Goal: Task Accomplishment & Management: Manage account settings

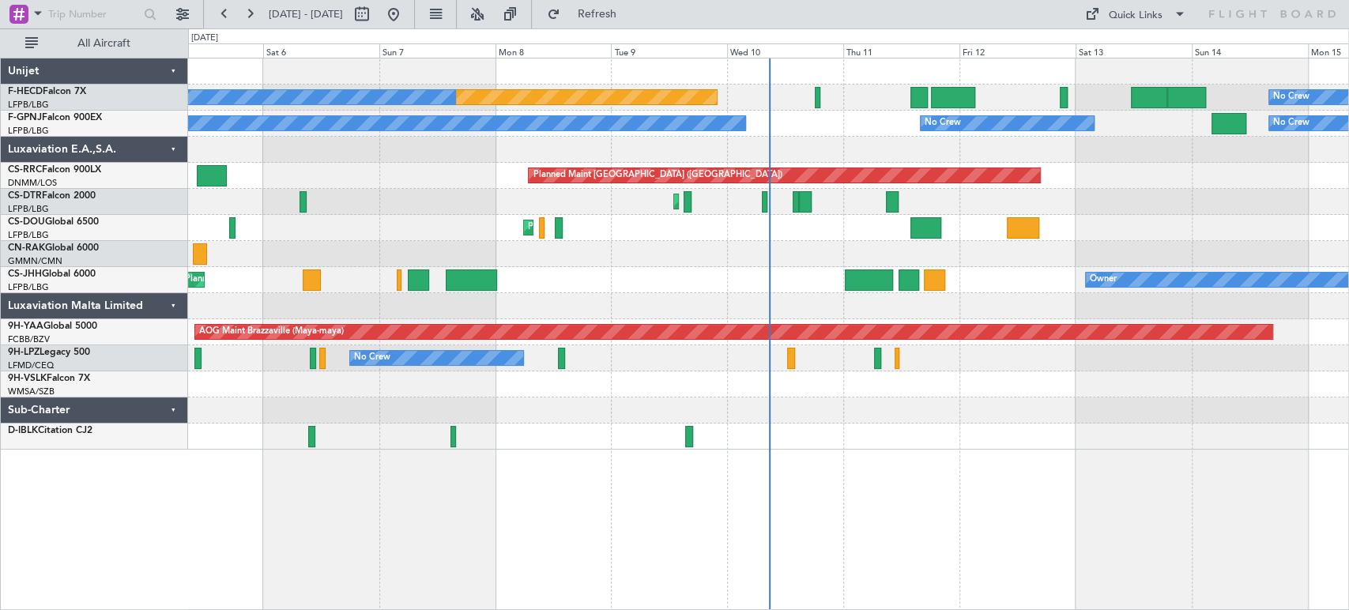
click at [360, 268] on div "No Crew Planned Maint [GEOGRAPHIC_DATA] ([GEOGRAPHIC_DATA]) No Crew No Crew No …" at bounding box center [768, 253] width 1160 height 391
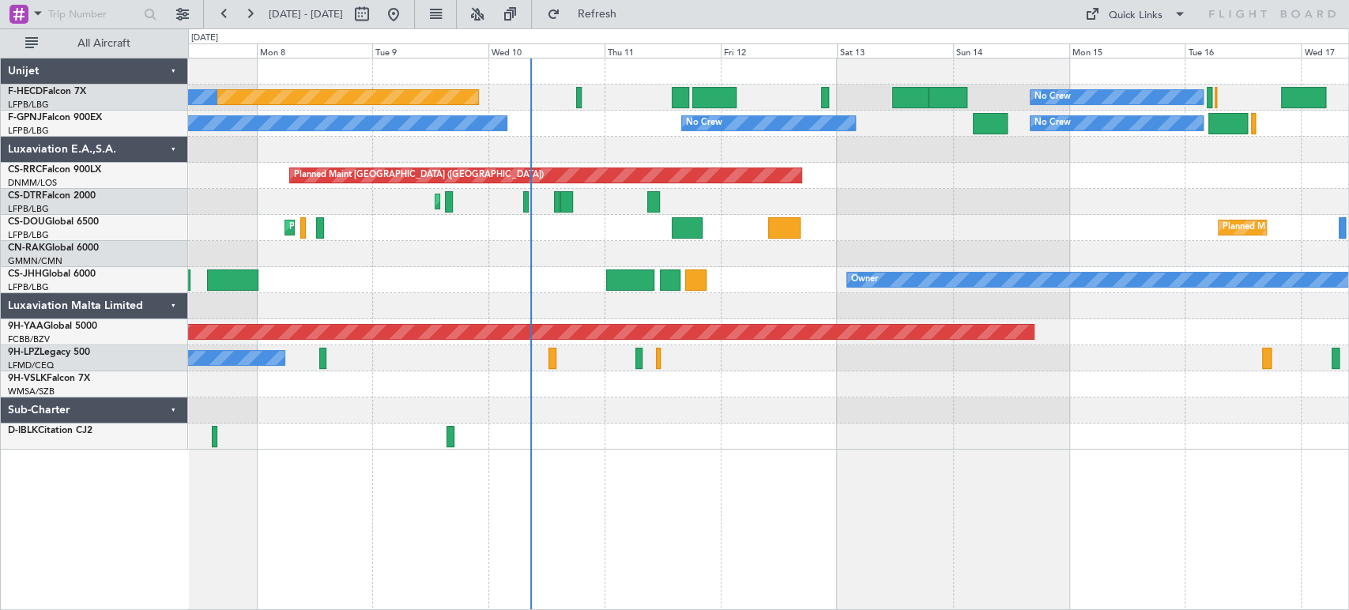
click at [510, 283] on div "No Crew Planned Maint [GEOGRAPHIC_DATA] ([GEOGRAPHIC_DATA]) No Crew No Crew No …" at bounding box center [768, 253] width 1160 height 391
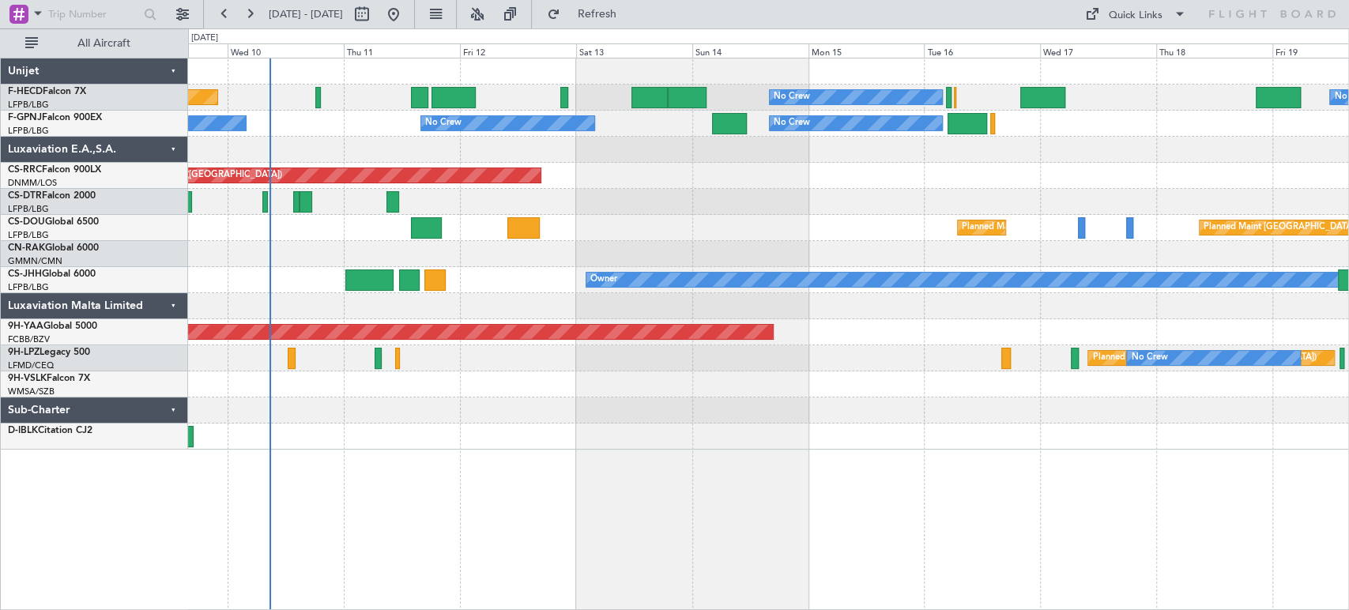
click at [442, 249] on div at bounding box center [768, 254] width 1160 height 26
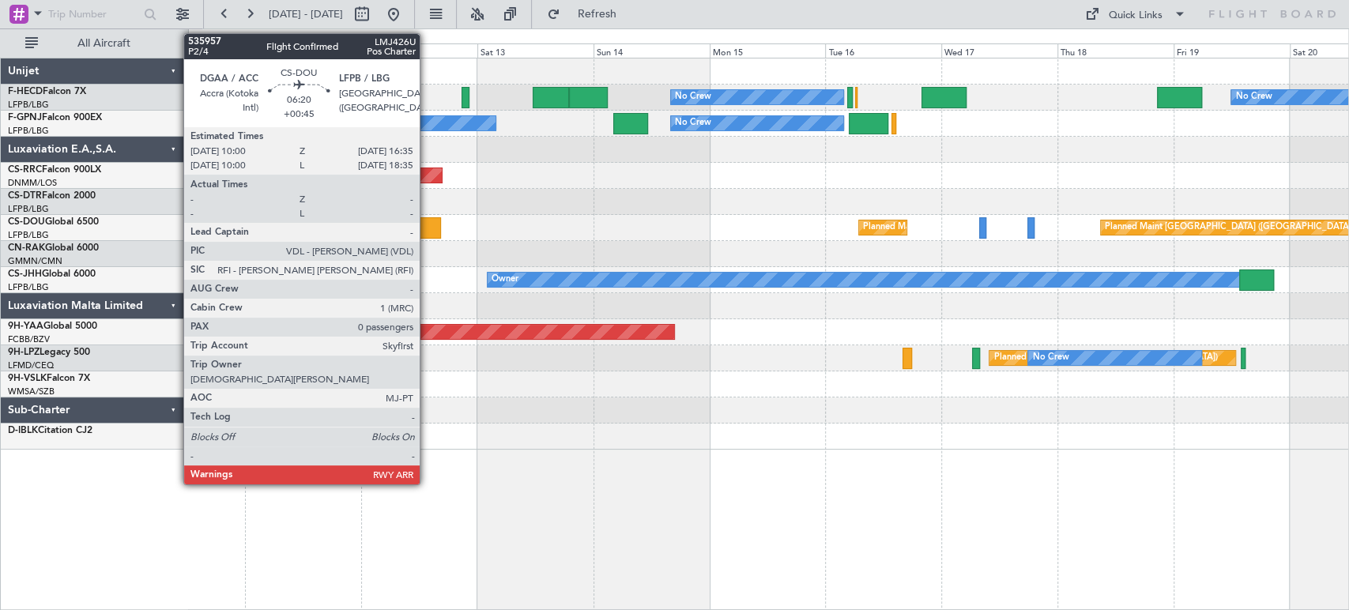
click at [426, 224] on div at bounding box center [425, 227] width 32 height 21
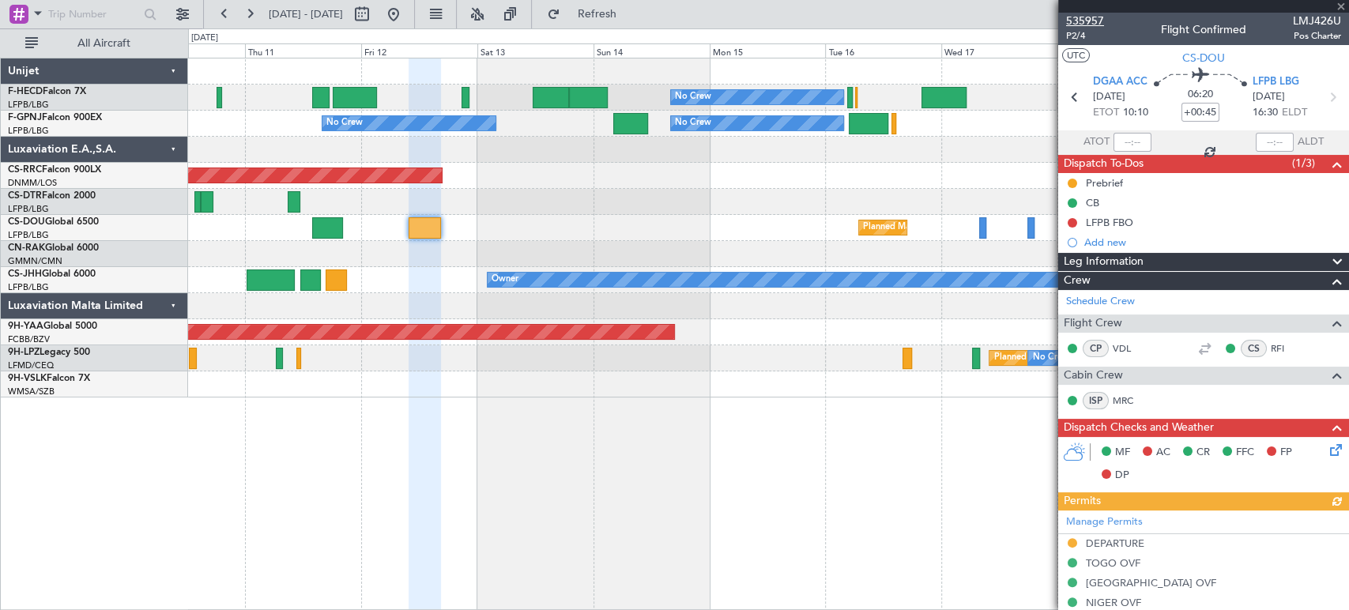
click at [1081, 17] on span "535957" at bounding box center [1085, 21] width 38 height 17
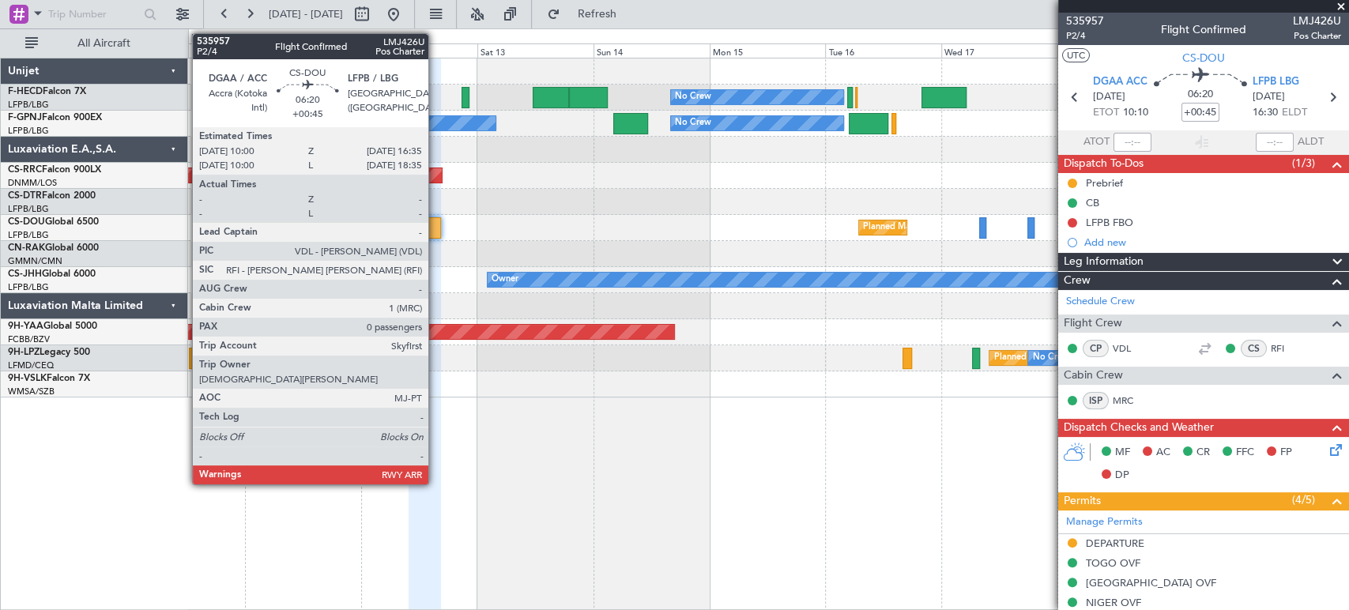
click at [435, 235] on div at bounding box center [425, 227] width 32 height 21
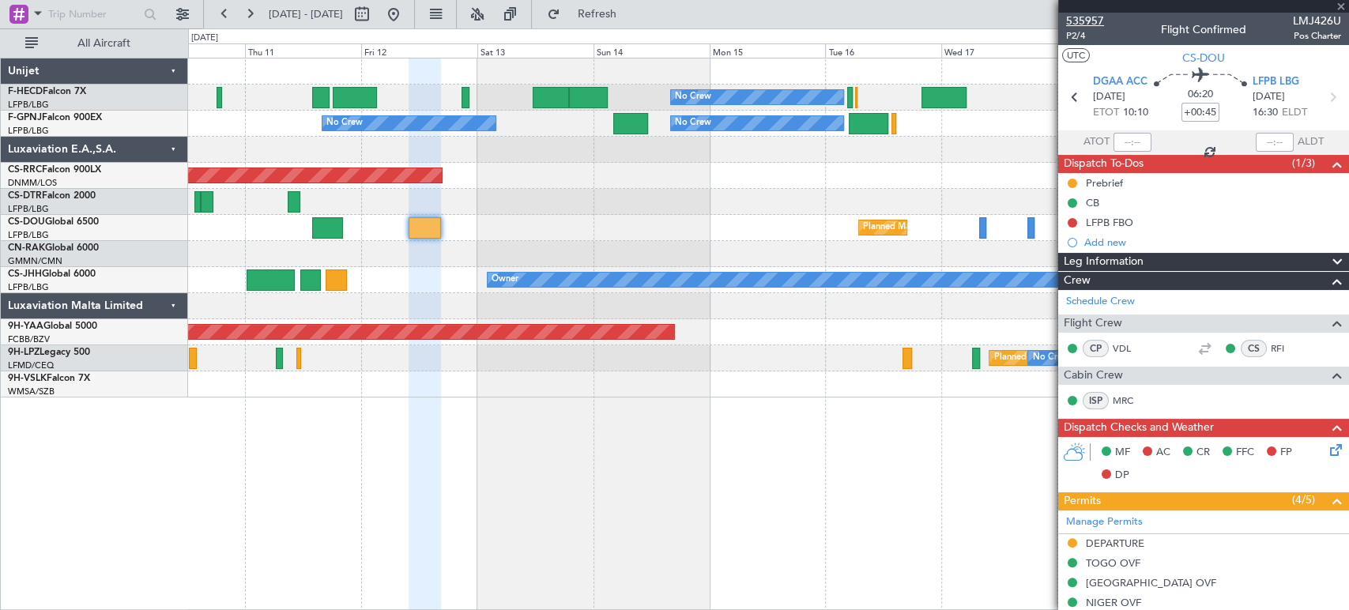
click at [1085, 17] on span "535957" at bounding box center [1085, 21] width 38 height 17
click at [537, 280] on div "Planned Maint [GEOGRAPHIC_DATA] ([GEOGRAPHIC_DATA]) Owner" at bounding box center [768, 280] width 1160 height 26
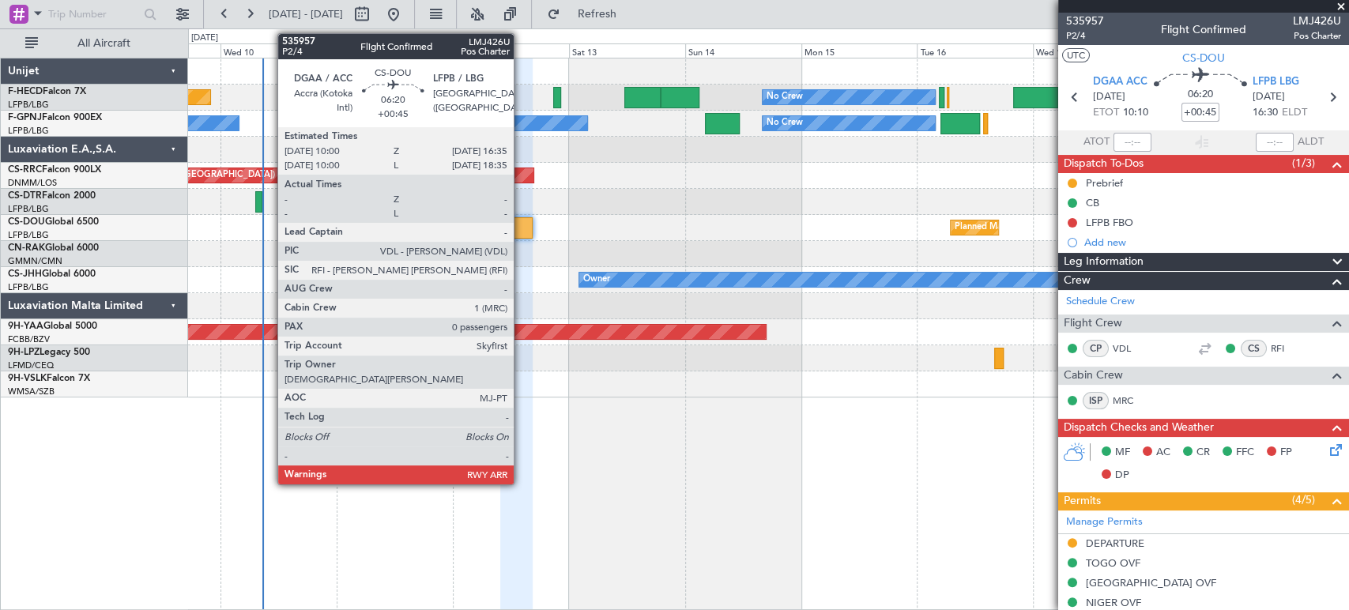
click at [521, 228] on div at bounding box center [516, 227] width 32 height 21
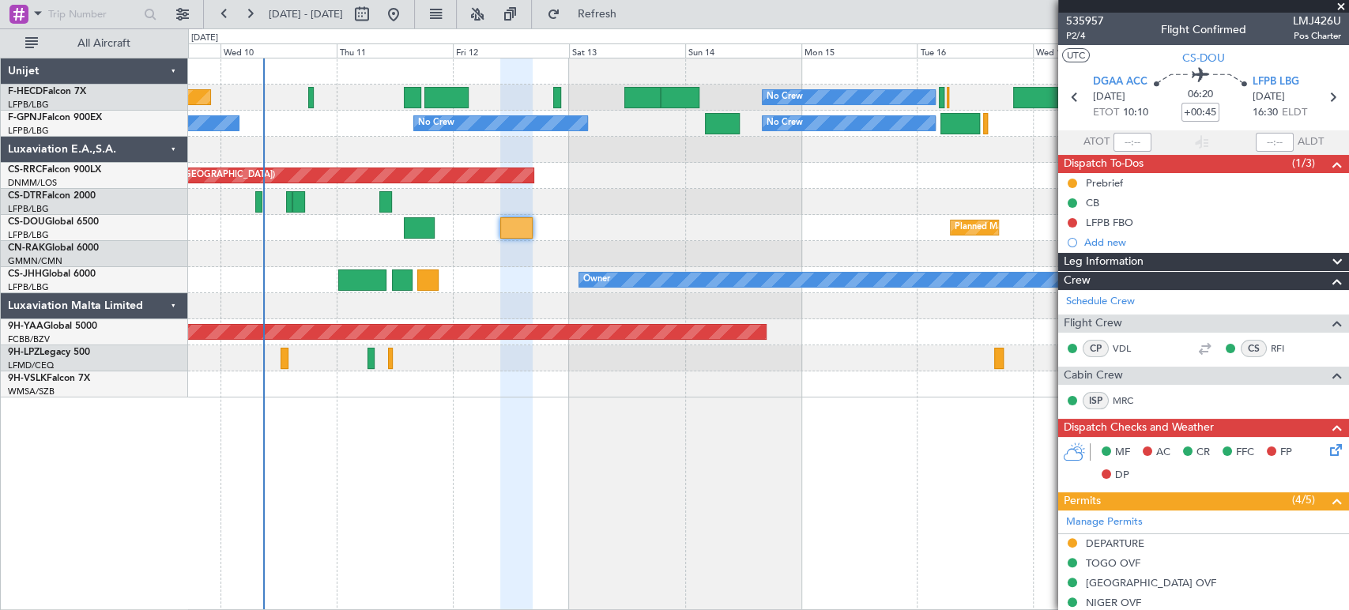
click at [526, 237] on div at bounding box center [516, 227] width 32 height 21
click at [518, 235] on div at bounding box center [516, 227] width 32 height 21
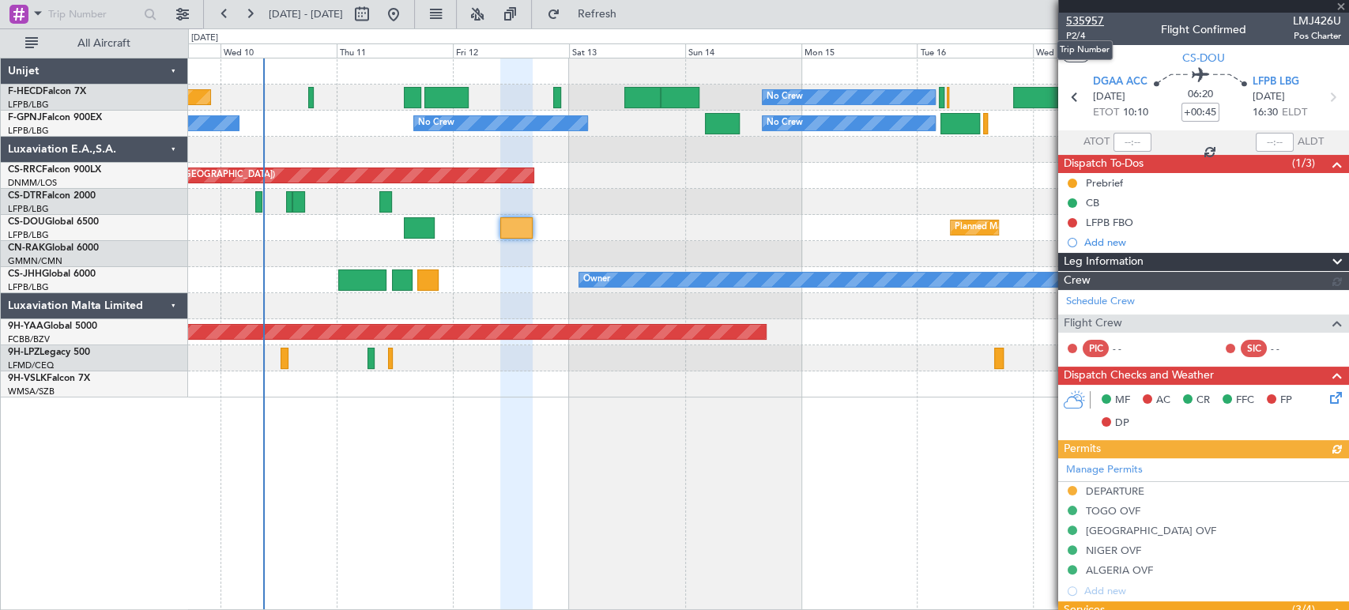
click at [1098, 23] on span "535957" at bounding box center [1085, 21] width 38 height 17
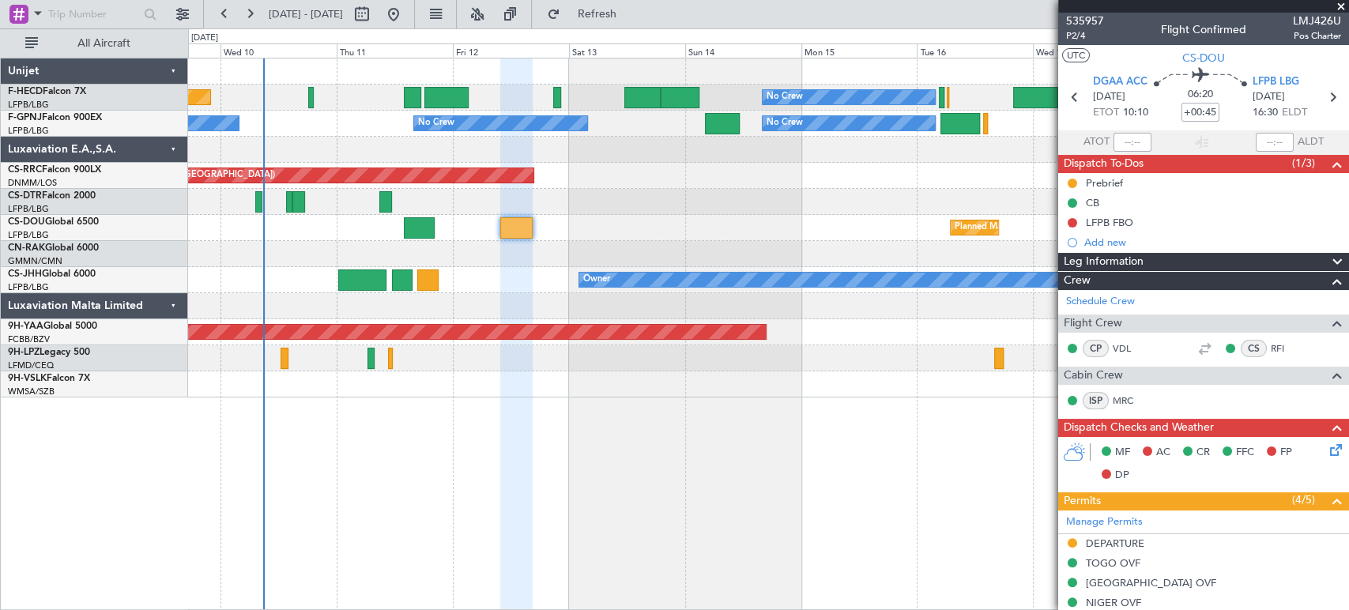
click at [505, 226] on div at bounding box center [516, 227] width 32 height 21
click at [1102, 23] on span "535957" at bounding box center [1085, 21] width 38 height 17
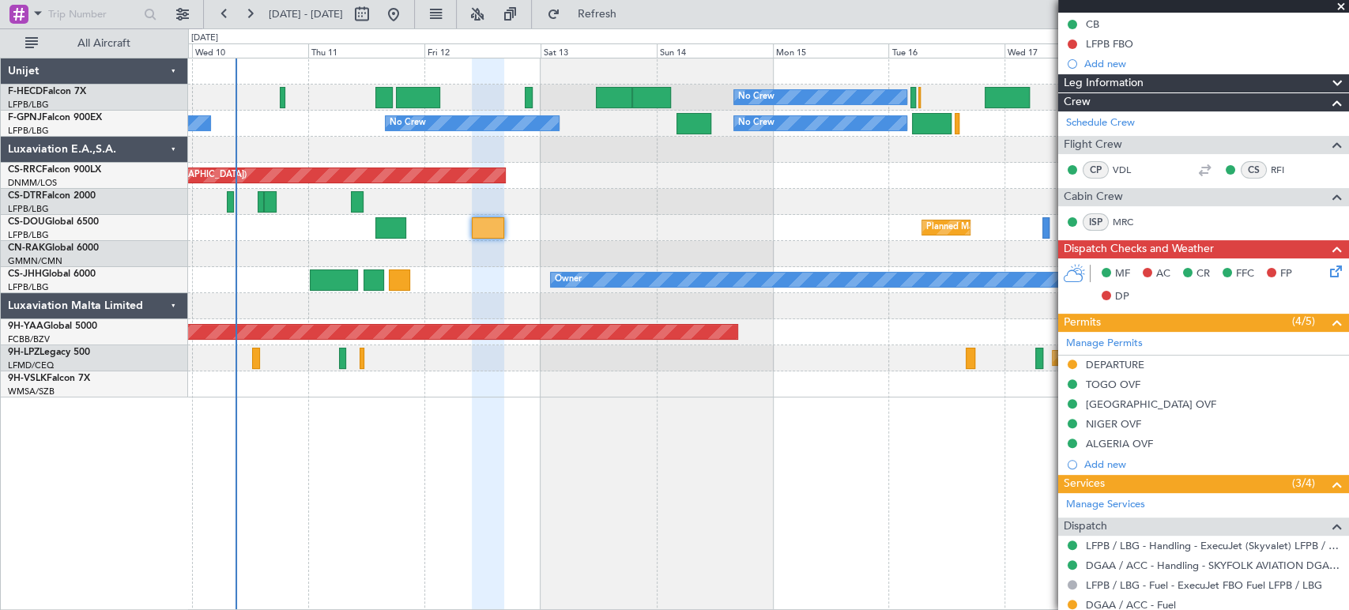
scroll to position [285, 0]
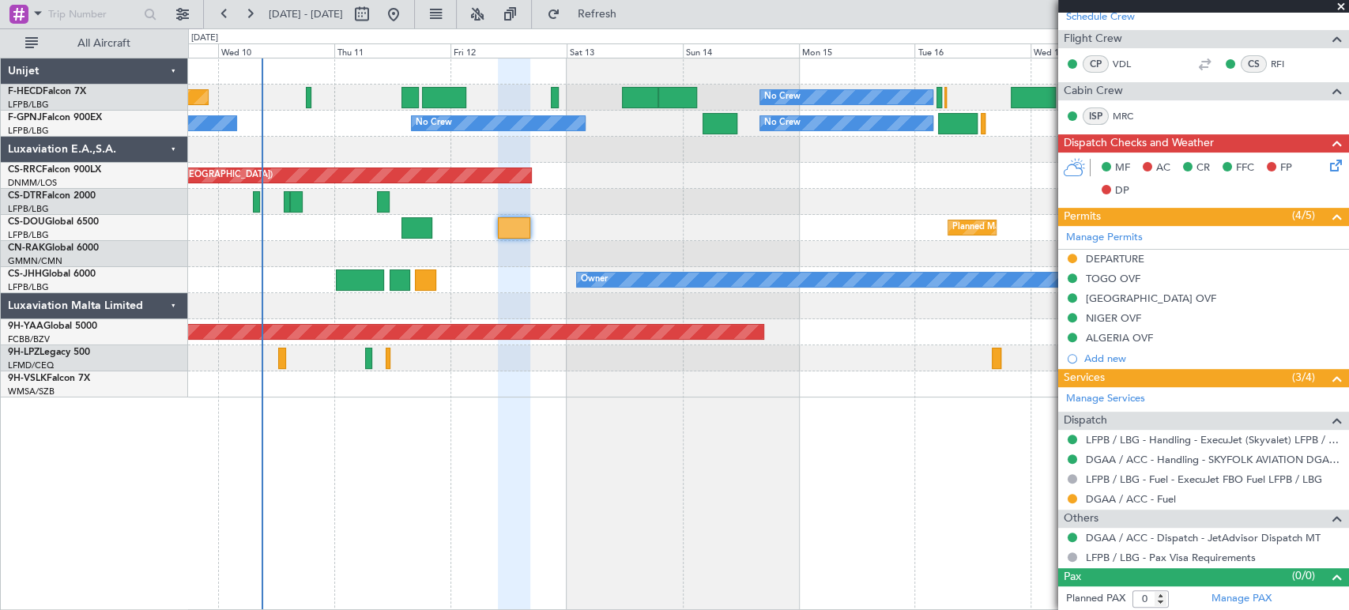
click at [730, 270] on div "No Crew No Crew Planned Maint Paris (Le Bourget) No Crew No Crew No Crew No Cre…" at bounding box center [768, 227] width 1160 height 339
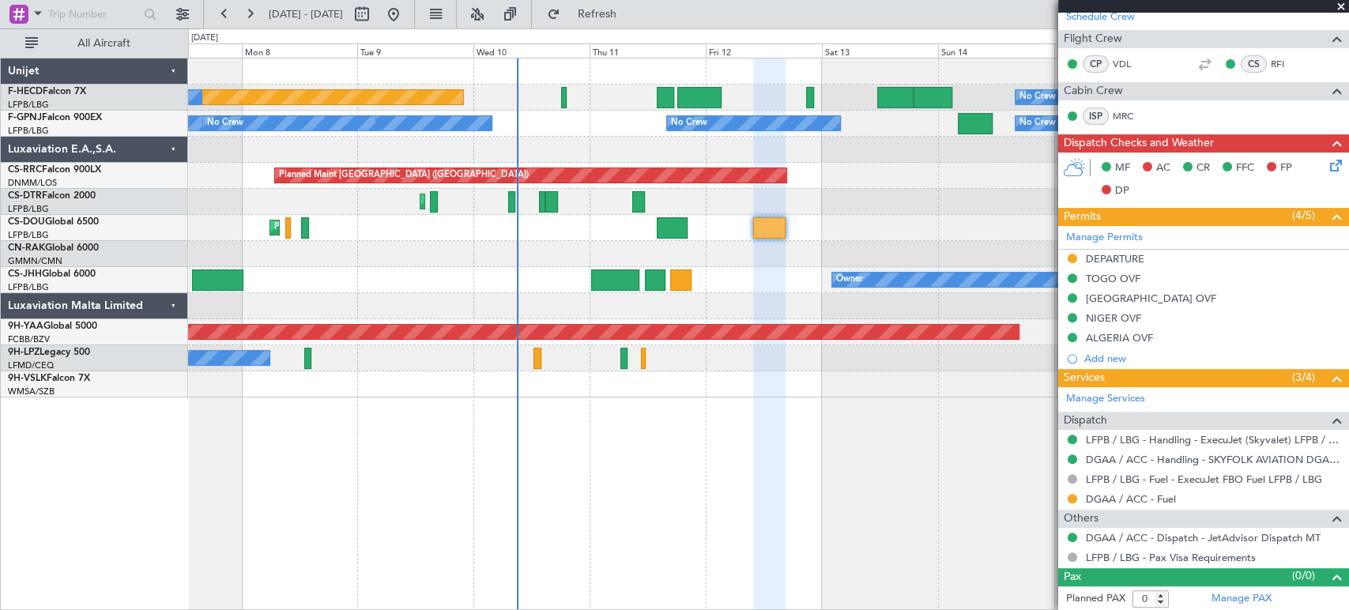
click at [763, 258] on div "Unplanned Maint [GEOGRAPHIC_DATA] ([GEOGRAPHIC_DATA])" at bounding box center [768, 254] width 1160 height 26
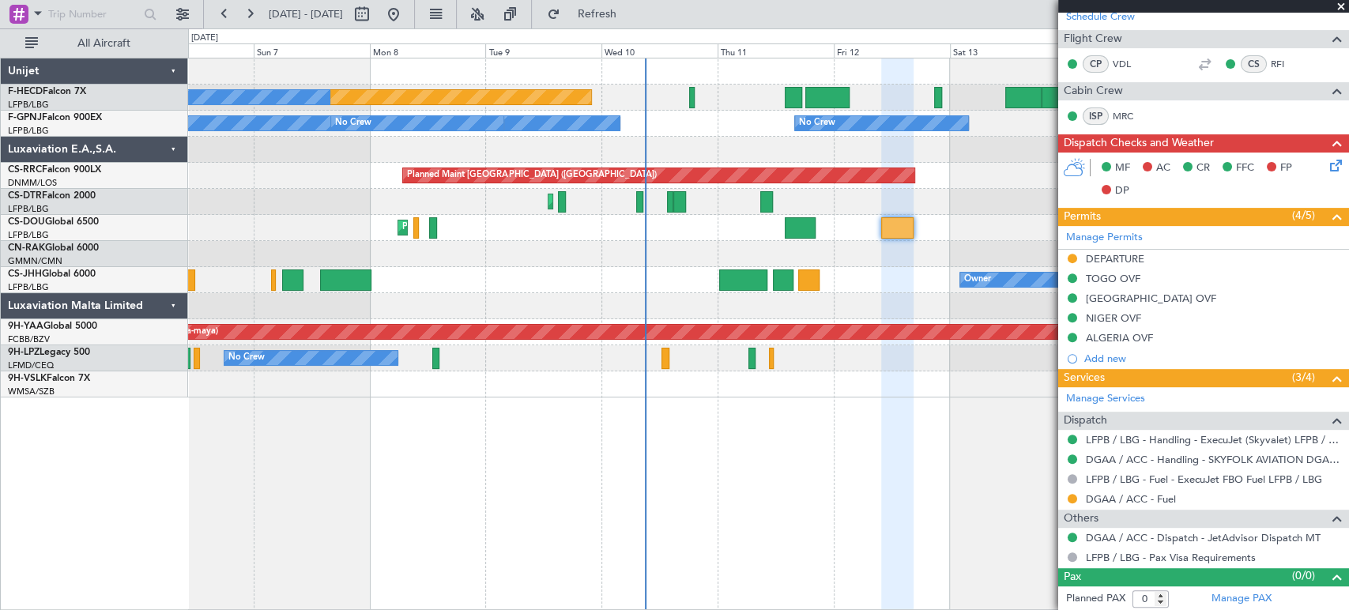
click at [503, 281] on div "Planned Maint Paris (Le Bourget) Owner Planned Maint Paris (Le Bourget)" at bounding box center [768, 280] width 1160 height 26
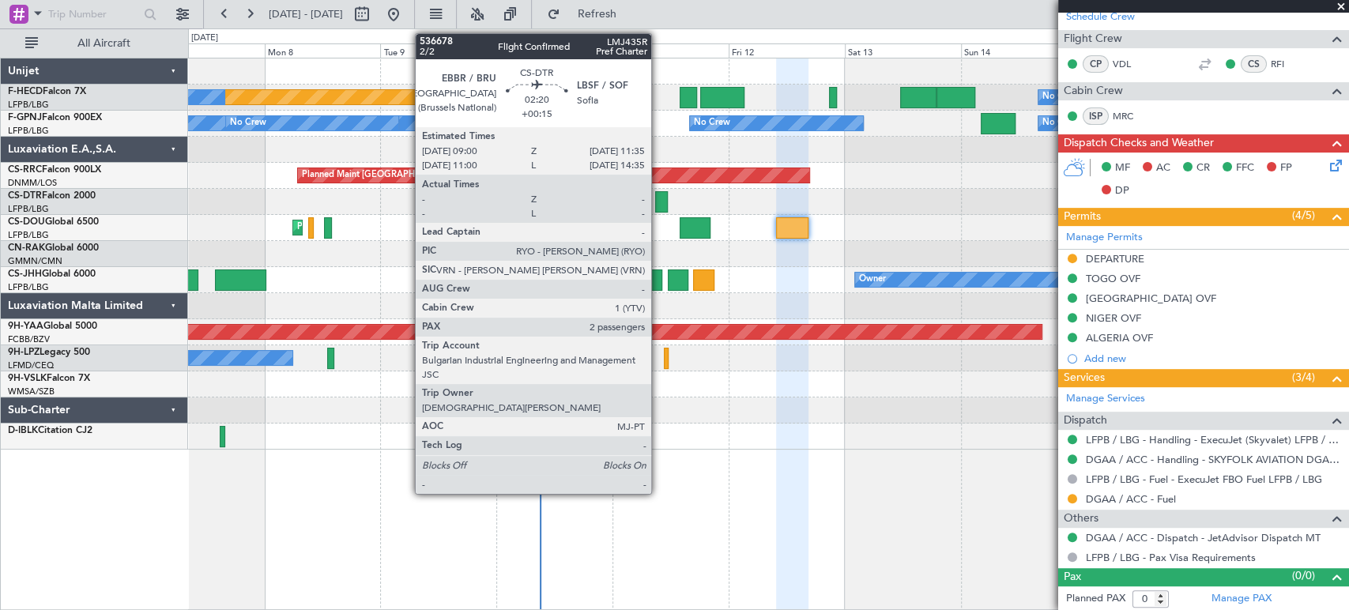
click at [658, 194] on div at bounding box center [661, 201] width 13 height 21
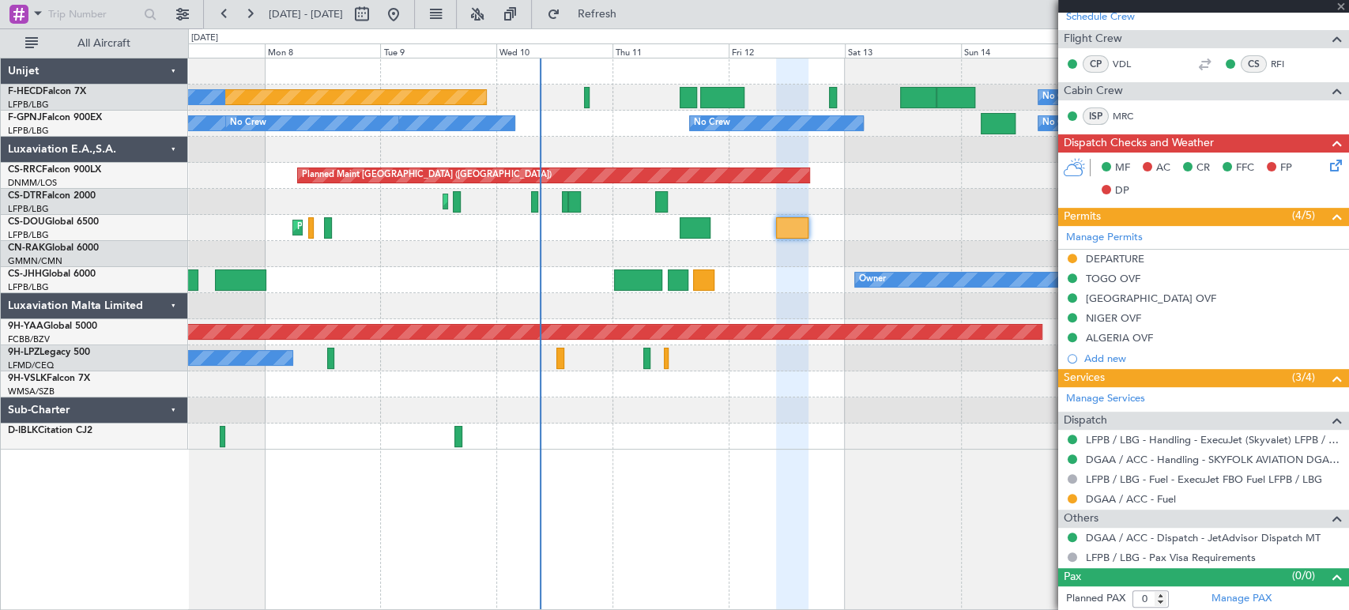
type input "+00:15"
type input "2"
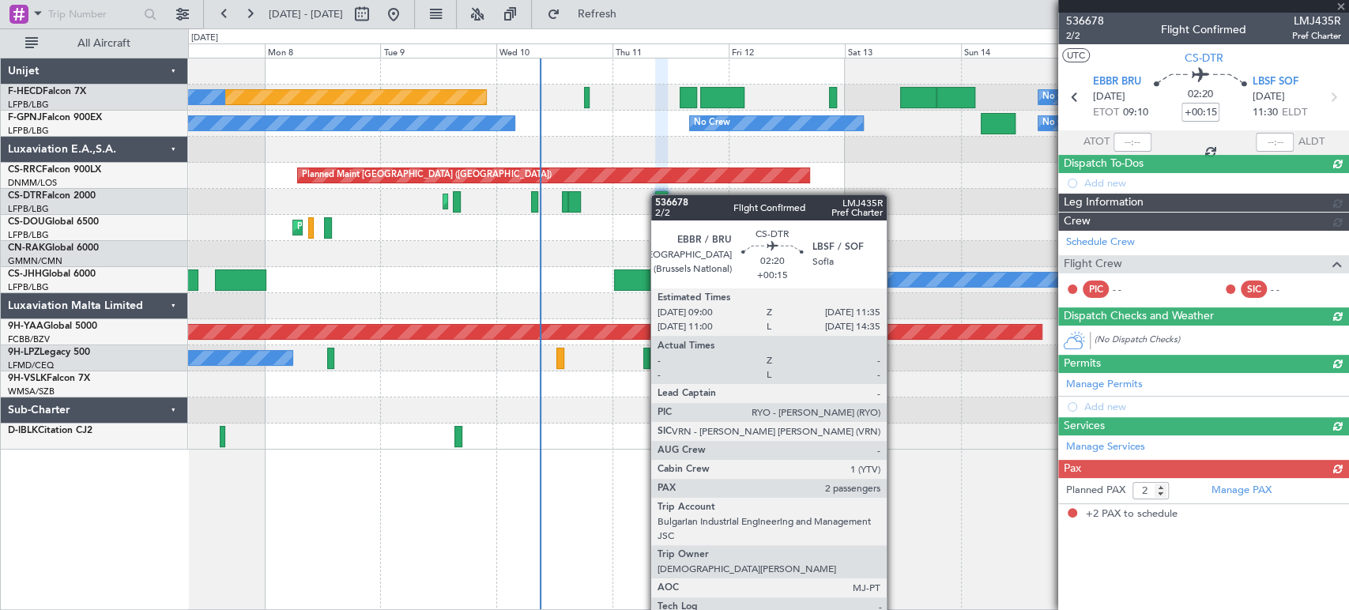
scroll to position [0, 0]
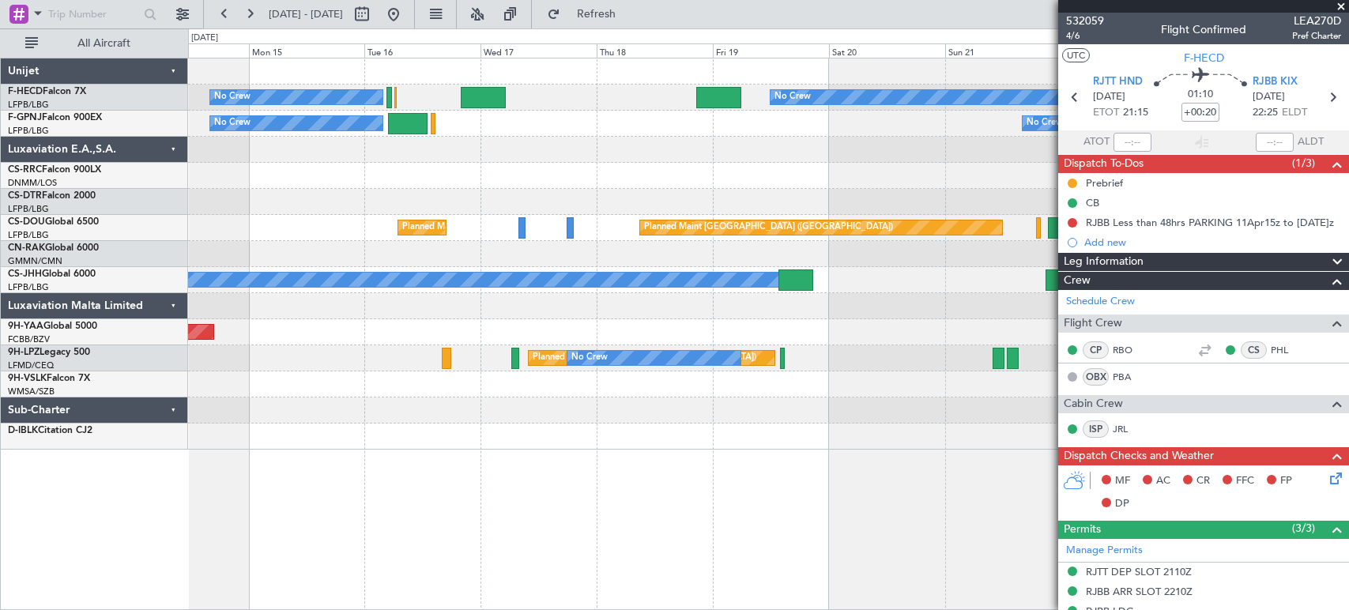
click at [307, 363] on div "No Crew No Crew No Crew No Crew No Crew No Crew Planned Maint [GEOGRAPHIC_DATA]…" at bounding box center [768, 253] width 1160 height 391
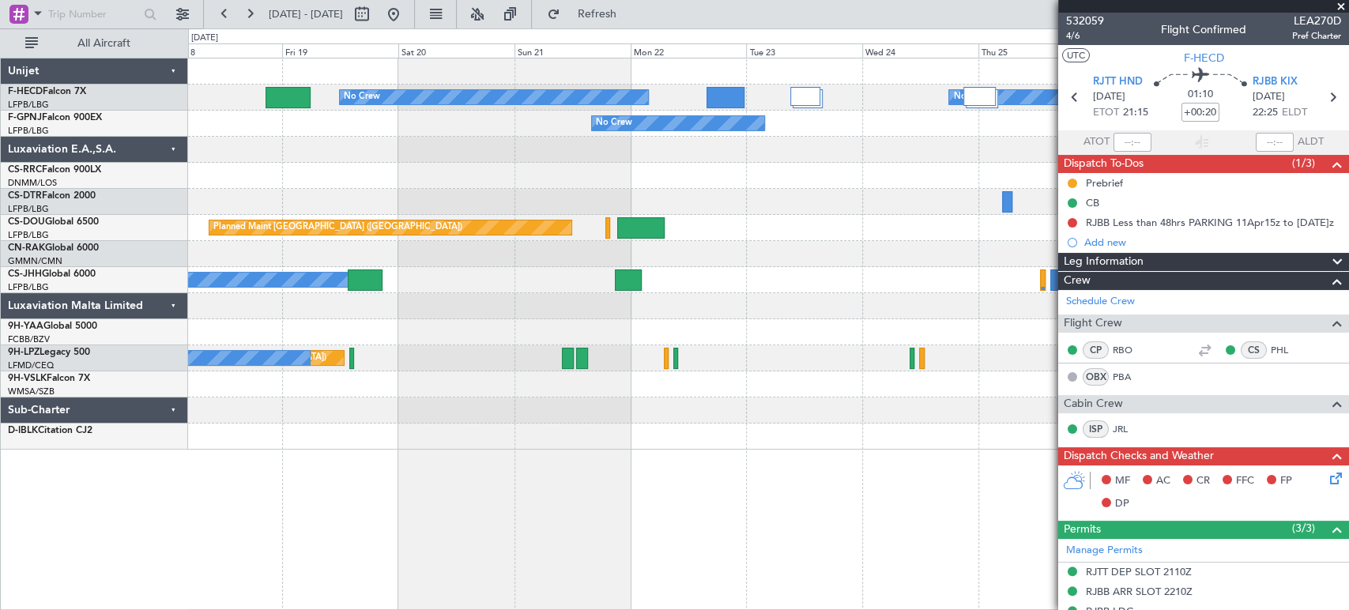
click at [421, 307] on div "No Crew No Crew No Crew No Crew No Crew Planned Maint [GEOGRAPHIC_DATA] ([GEOGR…" at bounding box center [768, 253] width 1160 height 391
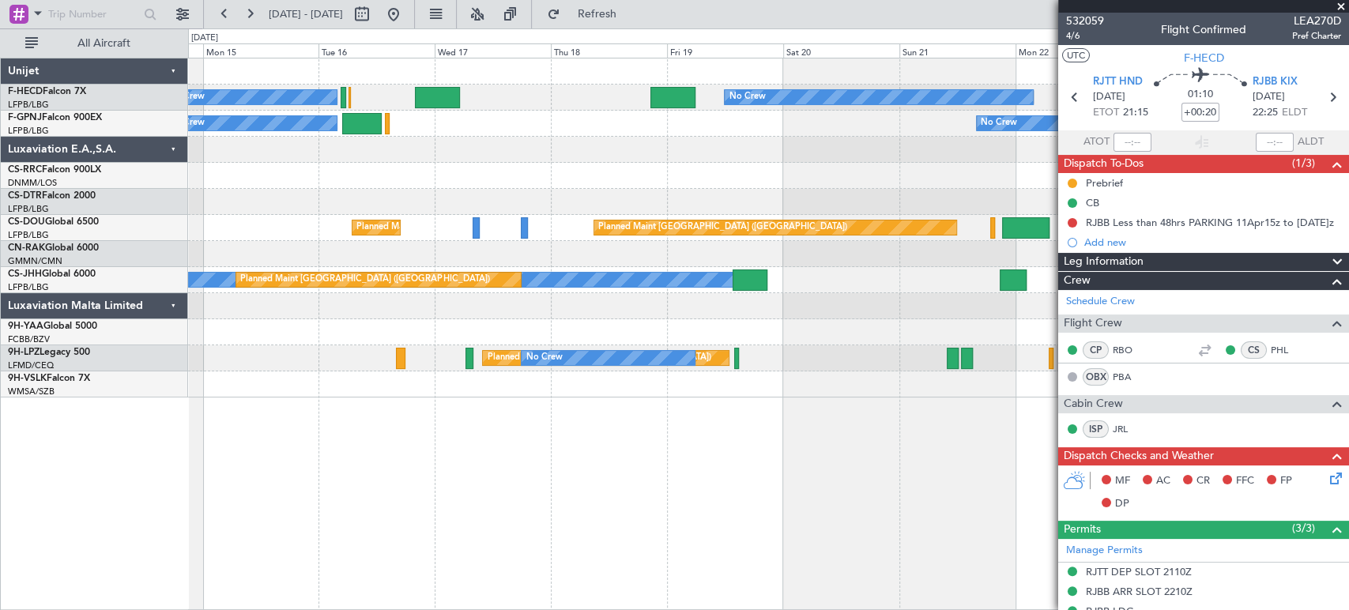
click at [876, 237] on div "Planned Maint [GEOGRAPHIC_DATA] ([GEOGRAPHIC_DATA]) Planned Maint [GEOGRAPHIC_D…" at bounding box center [768, 228] width 1160 height 26
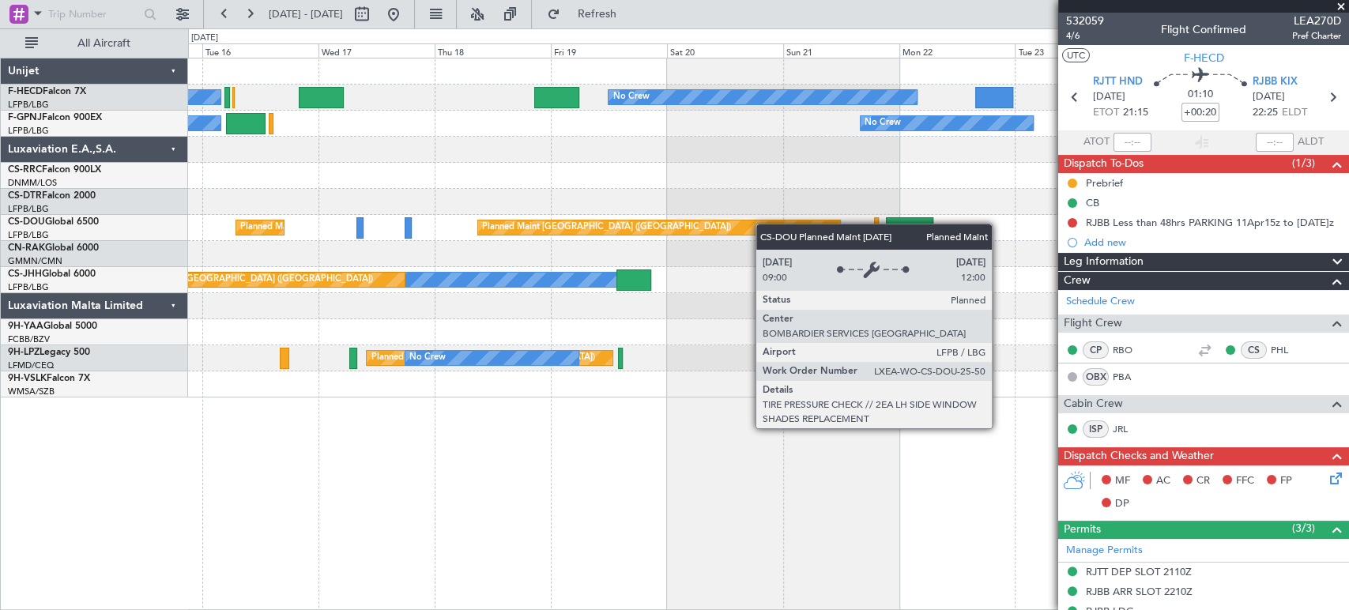
click at [270, 292] on div "No Crew No Crew No Crew No Crew No Crew Planned Maint [GEOGRAPHIC_DATA] ([GEOGR…" at bounding box center [768, 227] width 1160 height 339
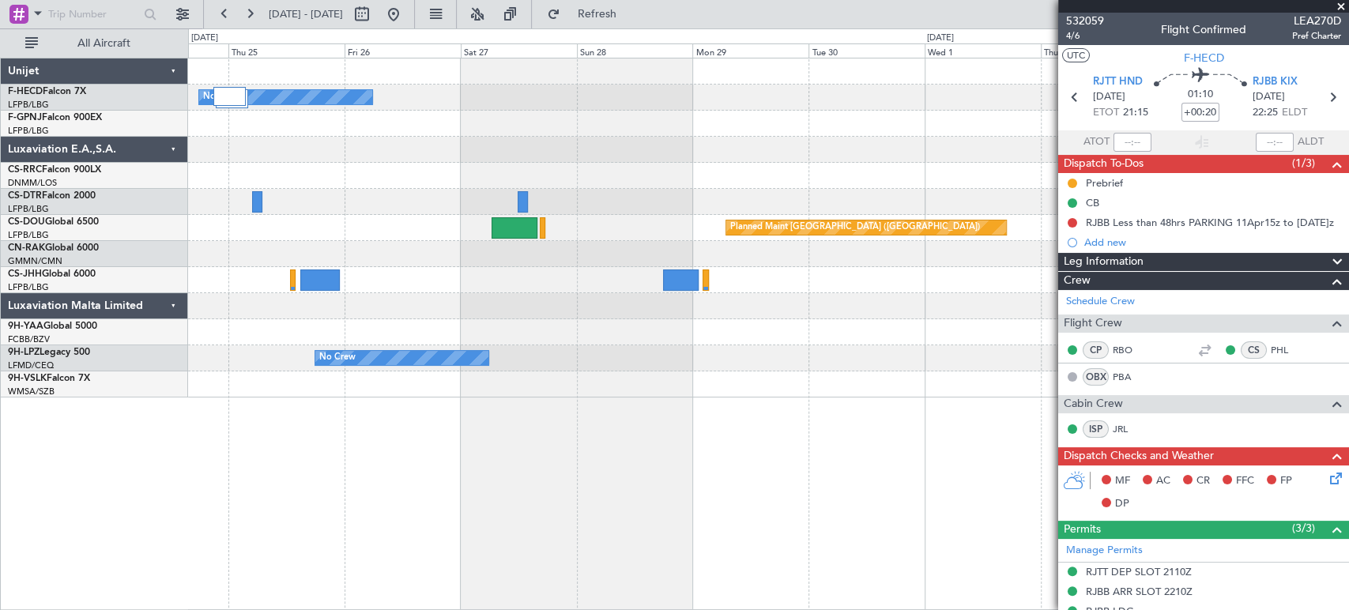
click at [179, 282] on div "No Crew No Crew No Crew Planned Maint [GEOGRAPHIC_DATA] ([GEOGRAPHIC_DATA]) No …" at bounding box center [674, 319] width 1349 height 582
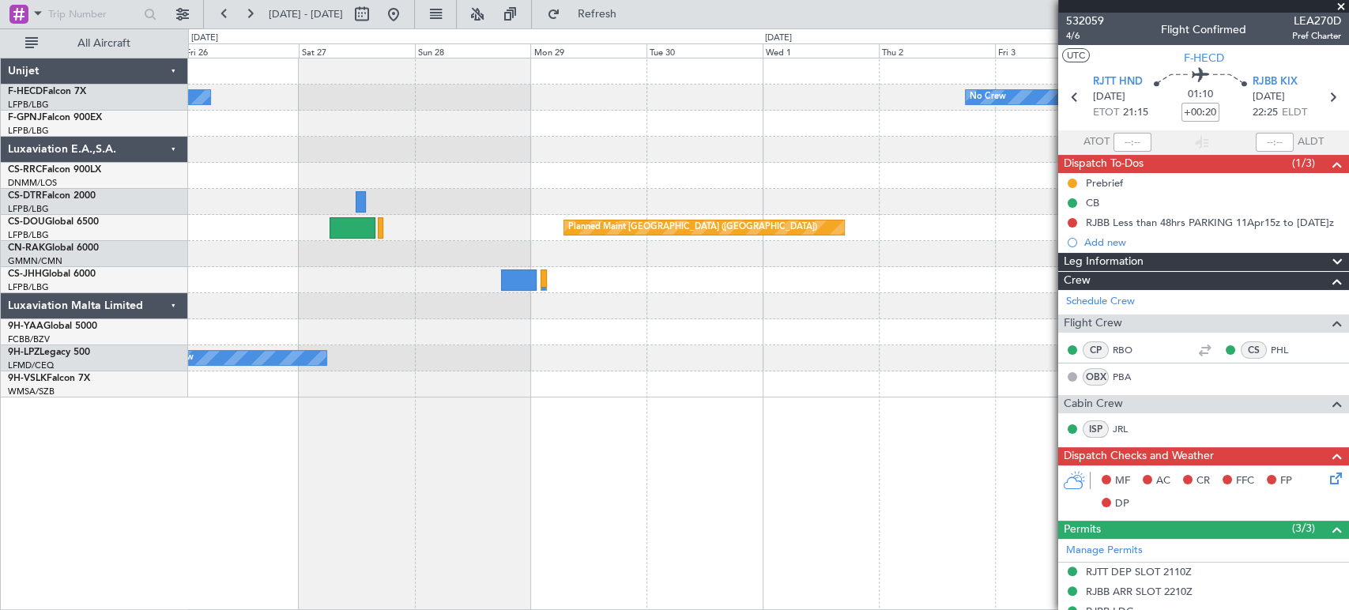
click at [384, 160] on div at bounding box center [768, 150] width 1160 height 26
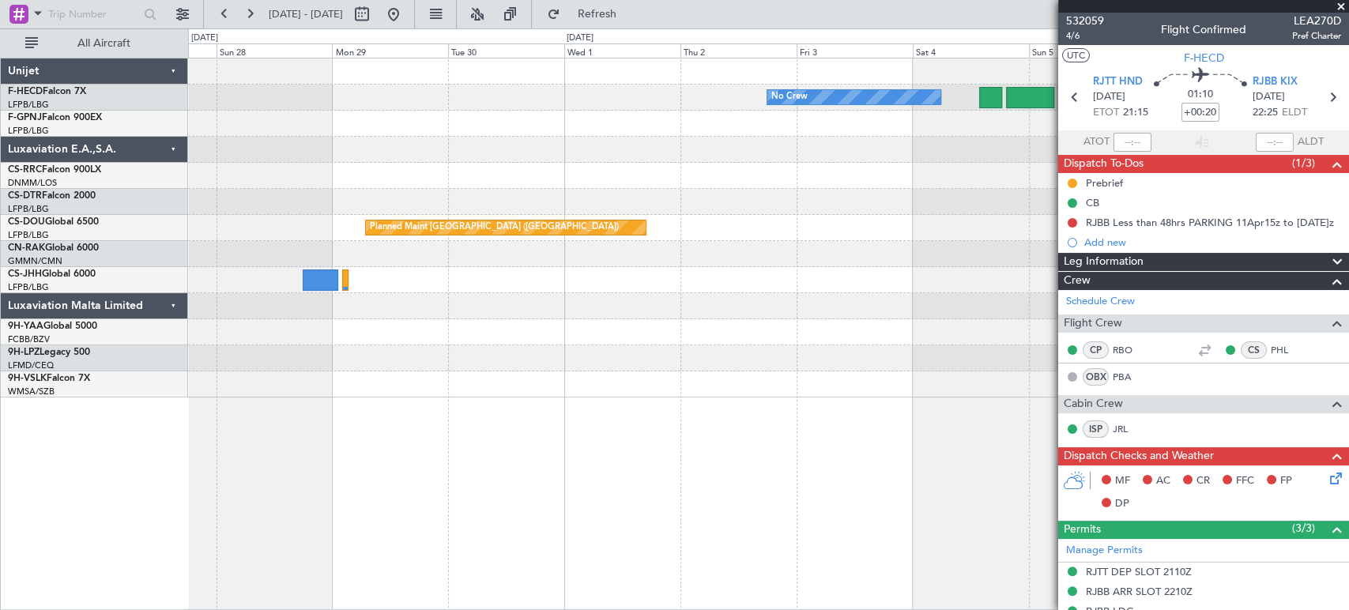
click at [270, 156] on div "No Crew No Crew Planned Maint [GEOGRAPHIC_DATA] ([GEOGRAPHIC_DATA]) Planned Mai…" at bounding box center [768, 227] width 1160 height 339
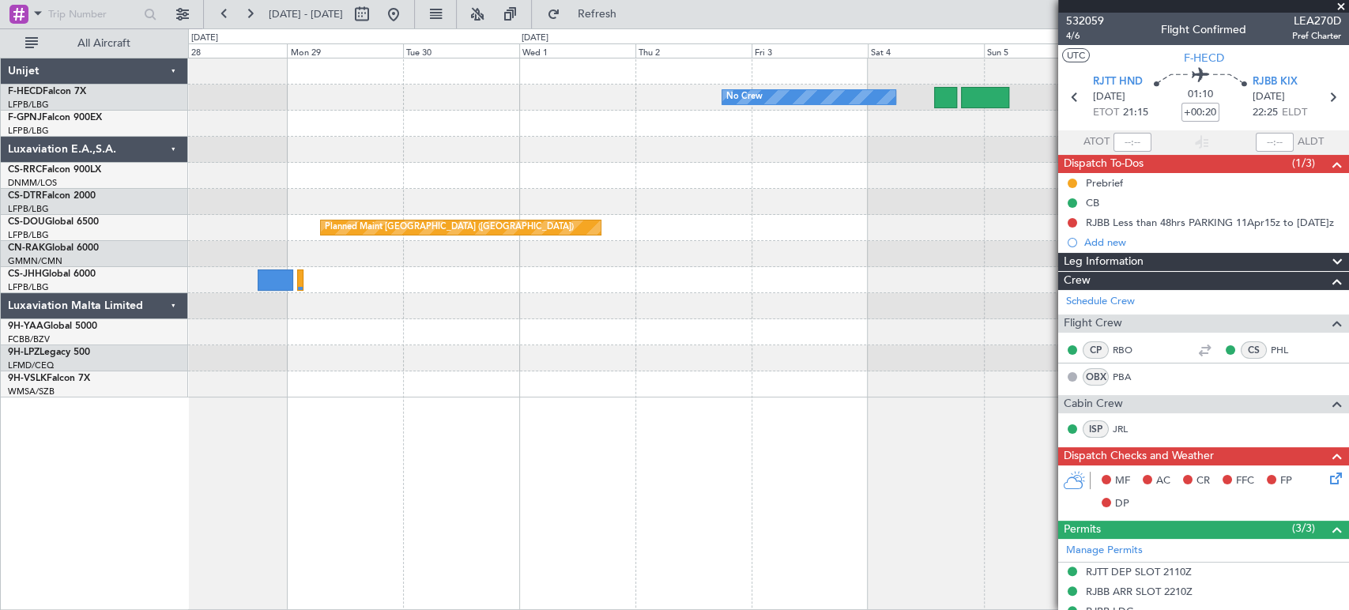
click at [347, 151] on div at bounding box center [768, 150] width 1160 height 26
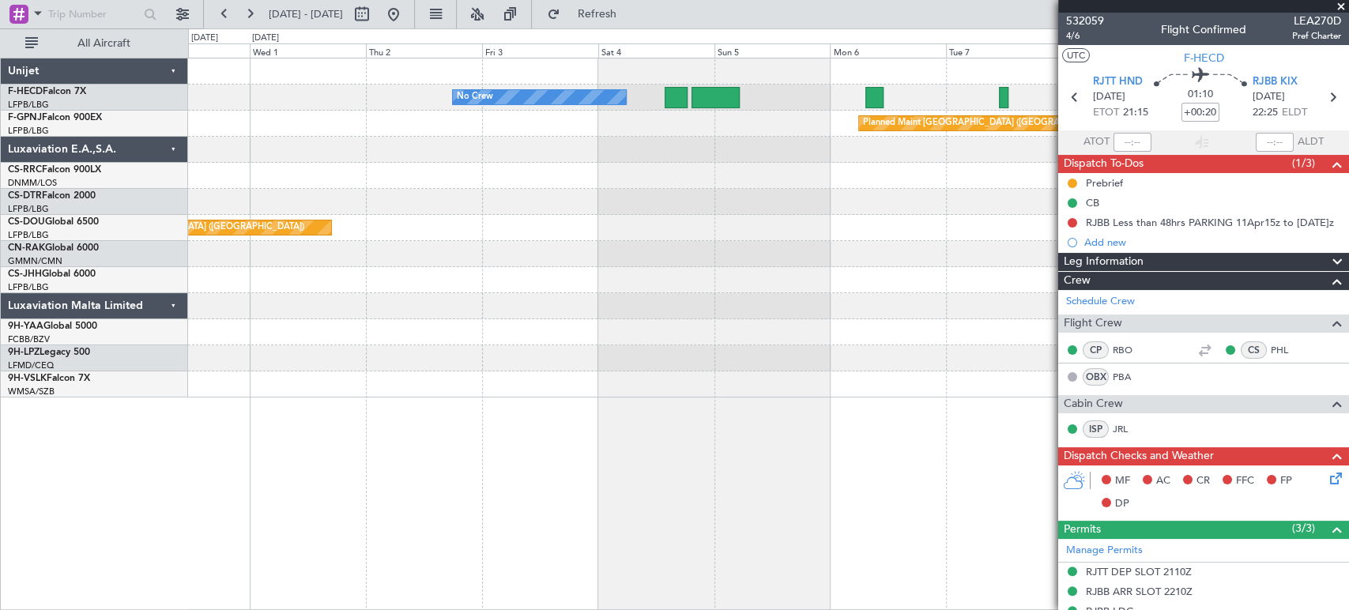
click at [534, 142] on div at bounding box center [768, 150] width 1160 height 26
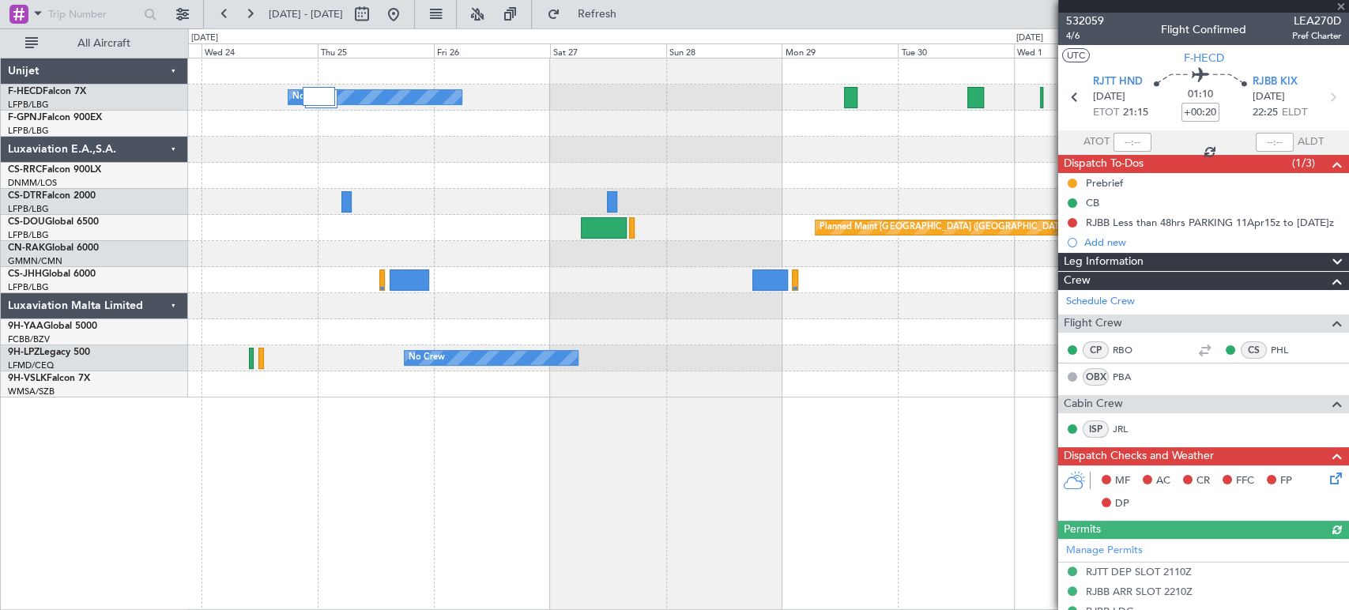
click at [677, 224] on div "No Crew No Crew No Crew No Crew Planned Maint [GEOGRAPHIC_DATA] ([GEOGRAPHIC_DA…" at bounding box center [768, 227] width 1160 height 339
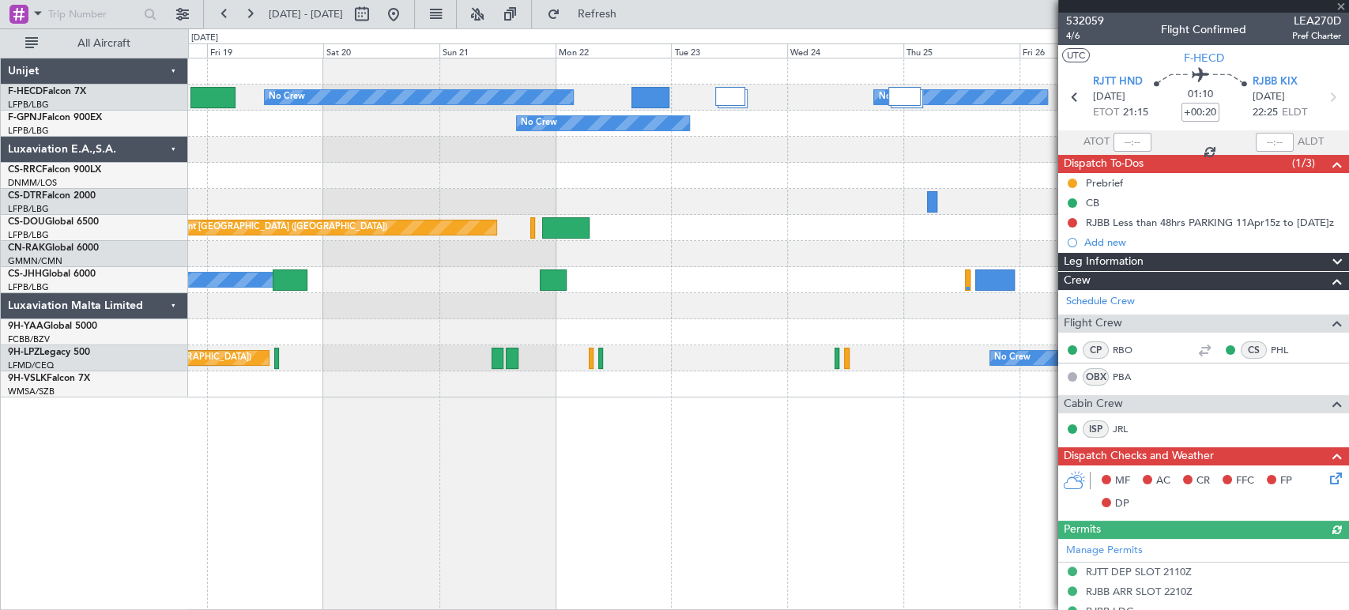
click at [918, 228] on div "No Crew No Crew No Crew Planned Maint [GEOGRAPHIC_DATA] ([GEOGRAPHIC_DATA]) Pla…" at bounding box center [768, 227] width 1160 height 339
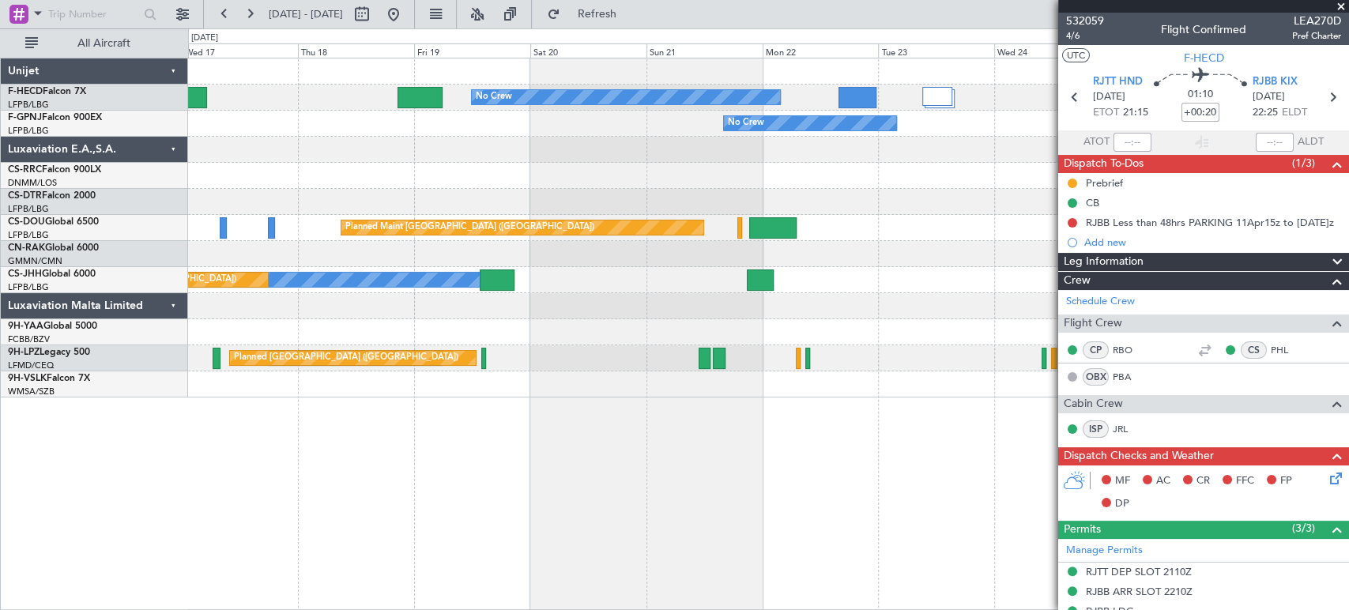
click at [412, 81] on div at bounding box center [768, 71] width 1160 height 26
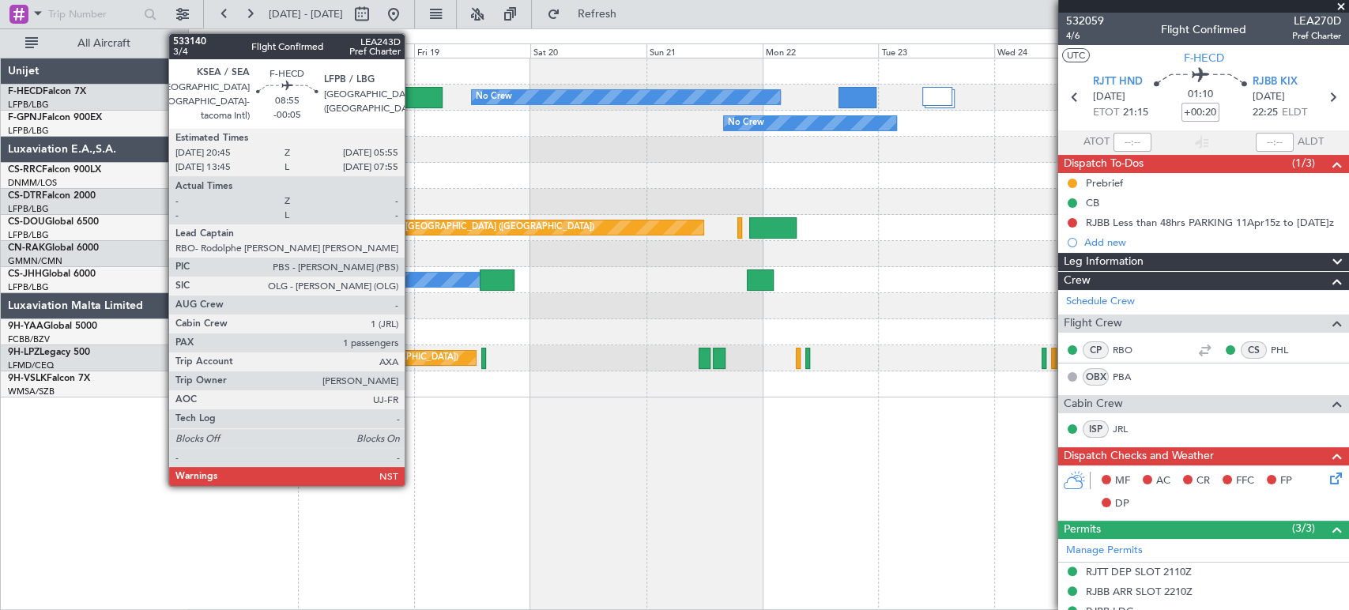
click at [412, 92] on div at bounding box center [420, 97] width 45 height 21
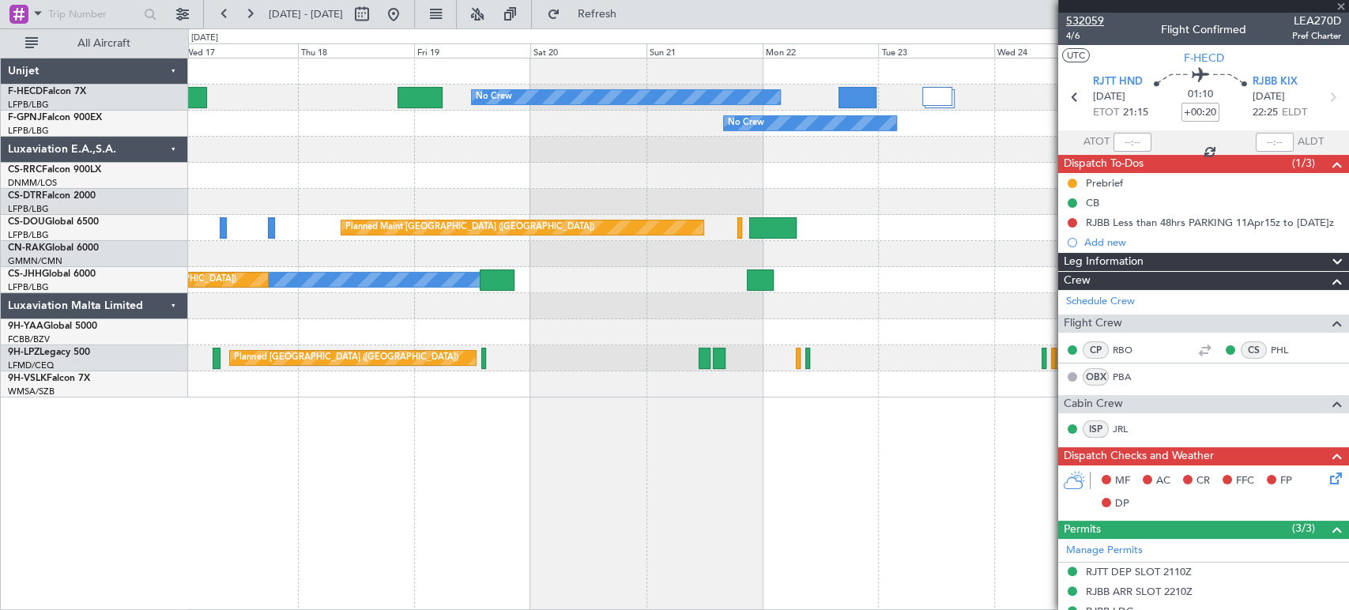
click at [1097, 25] on span "532059" at bounding box center [1085, 21] width 38 height 17
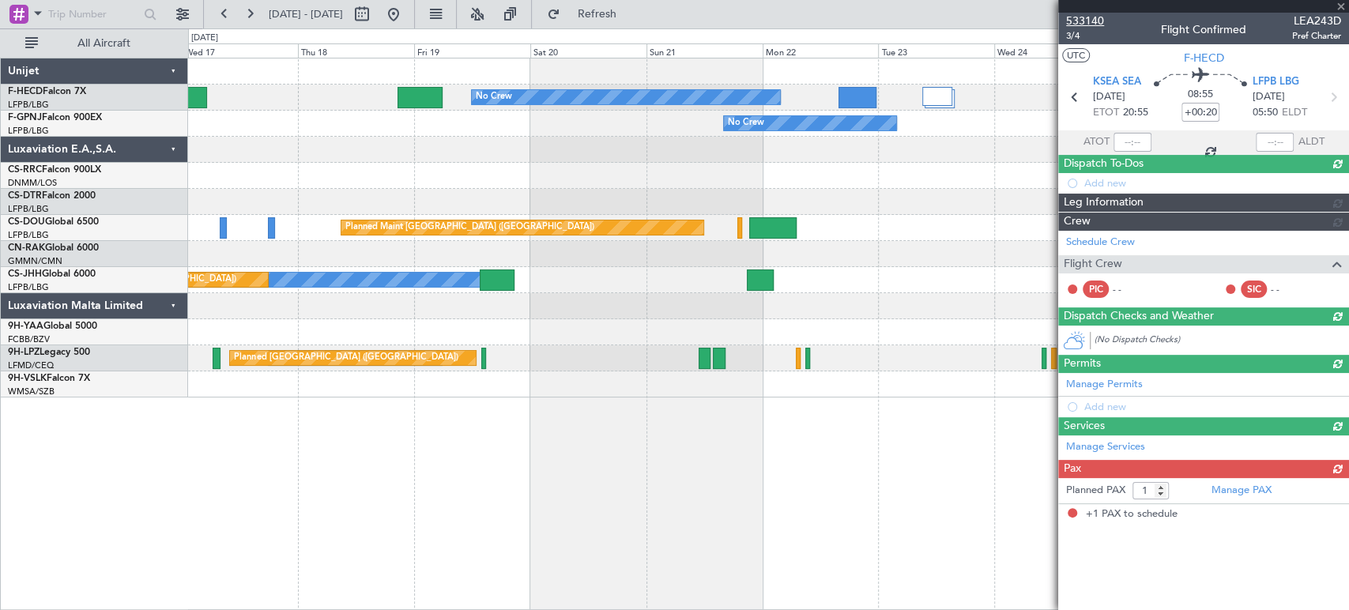
type input "-00:05"
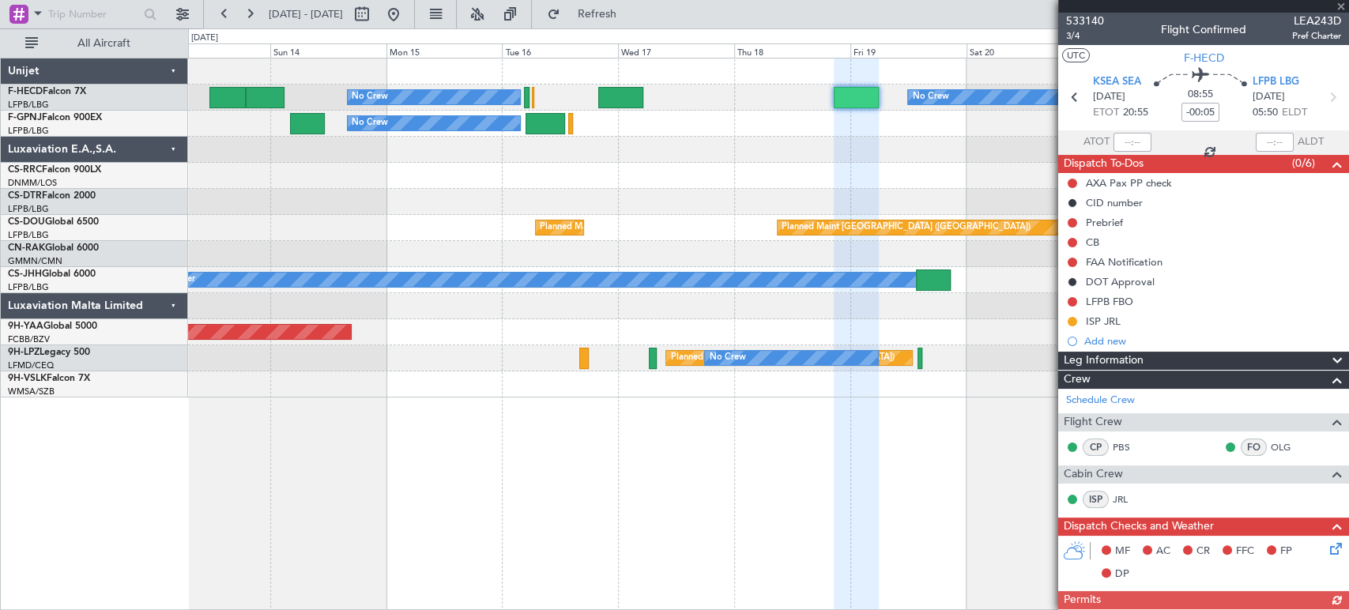
click at [945, 247] on div at bounding box center [768, 254] width 1160 height 26
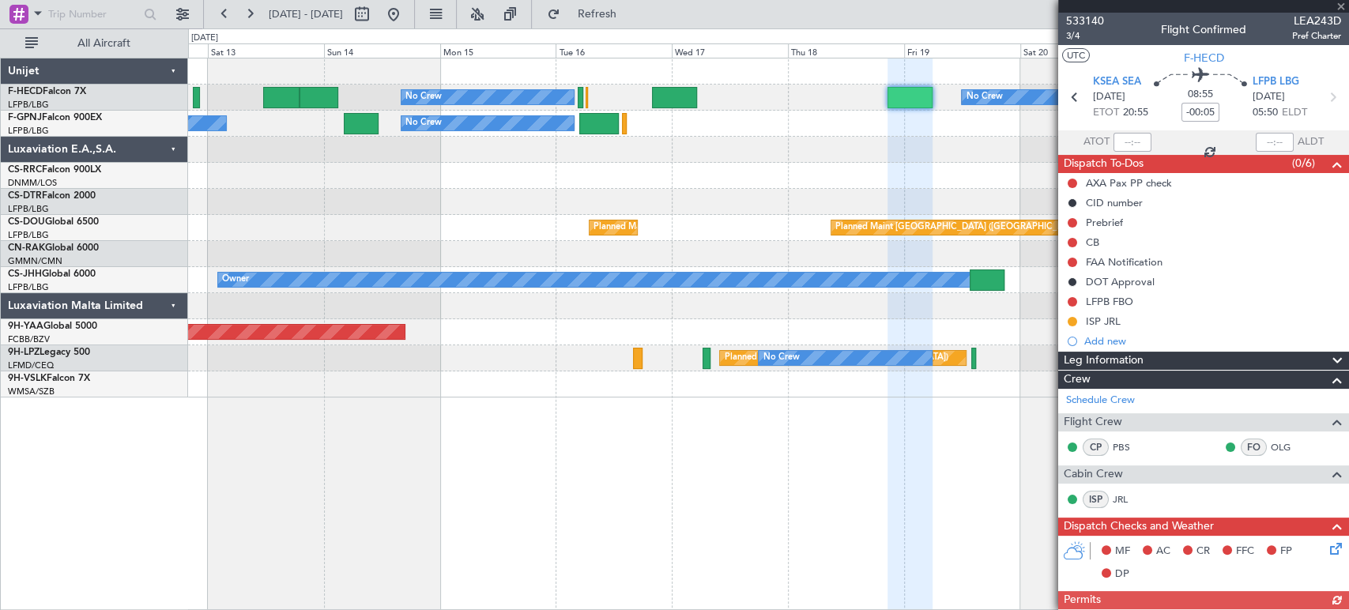
click at [1030, 261] on div at bounding box center [768, 254] width 1160 height 26
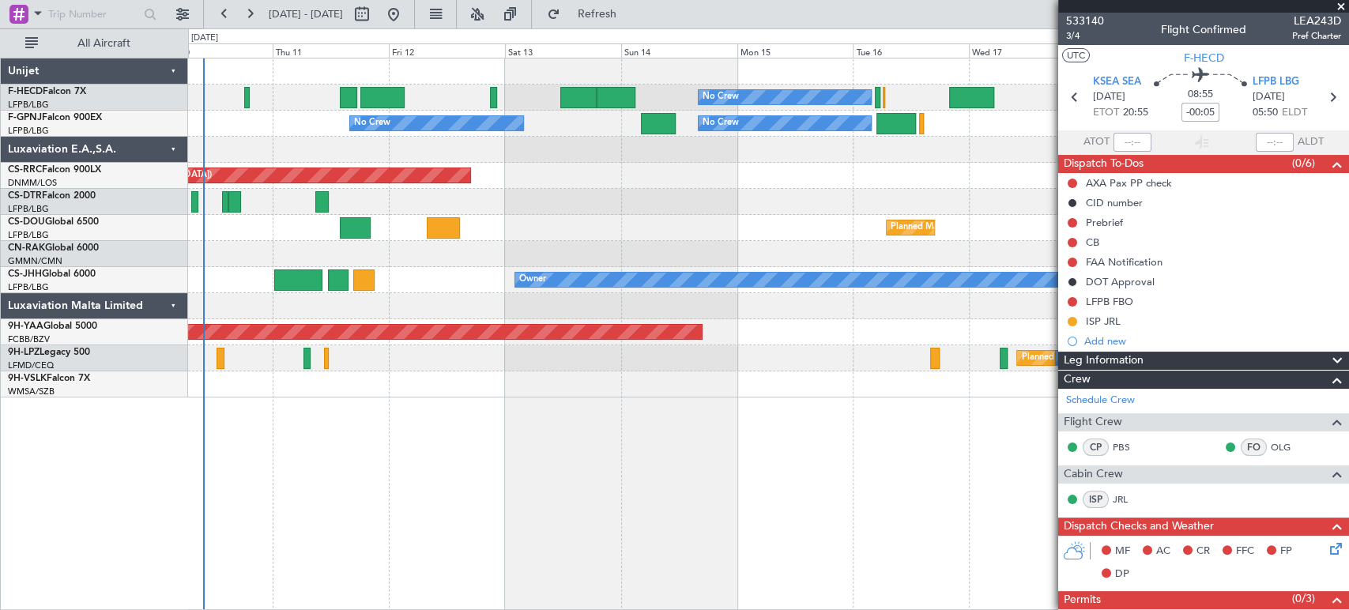
click at [755, 242] on div at bounding box center [768, 254] width 1160 height 26
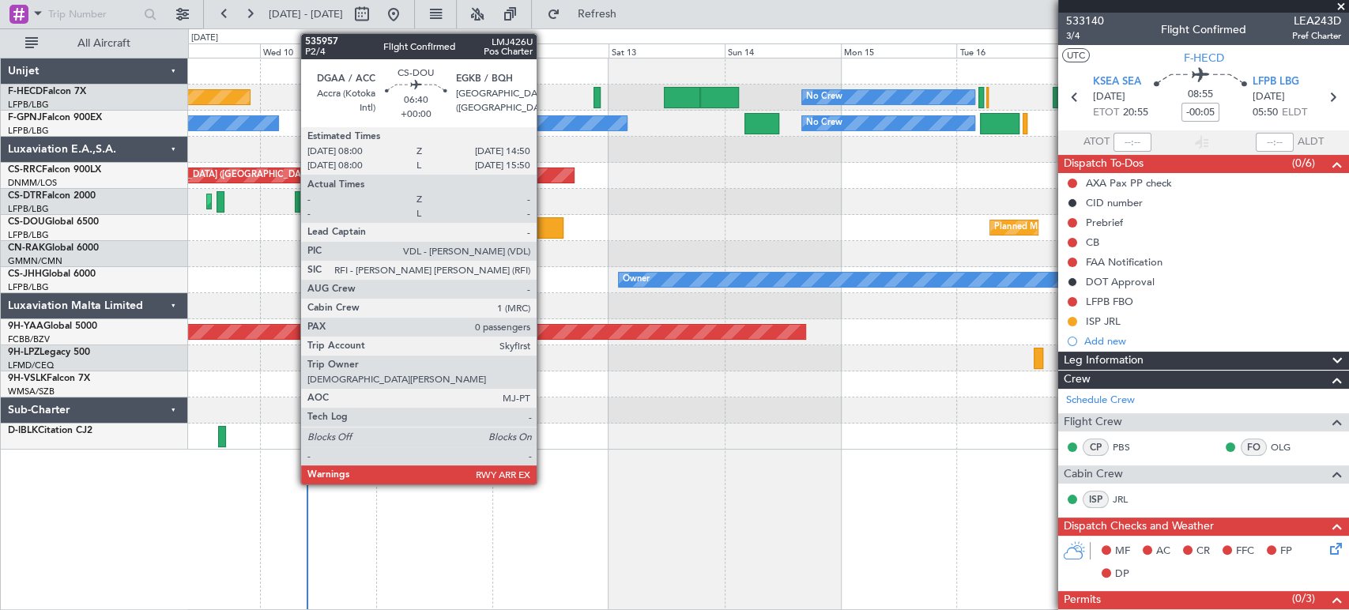
click at [544, 221] on div at bounding box center [546, 227] width 33 height 21
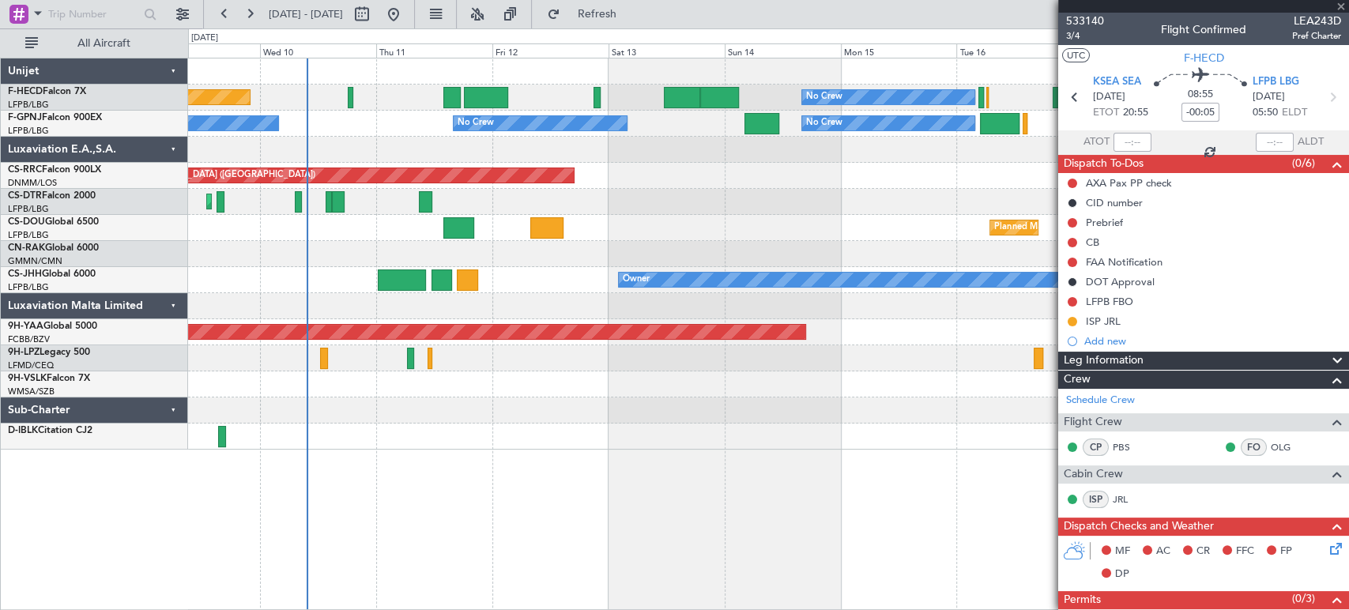
type input "0"
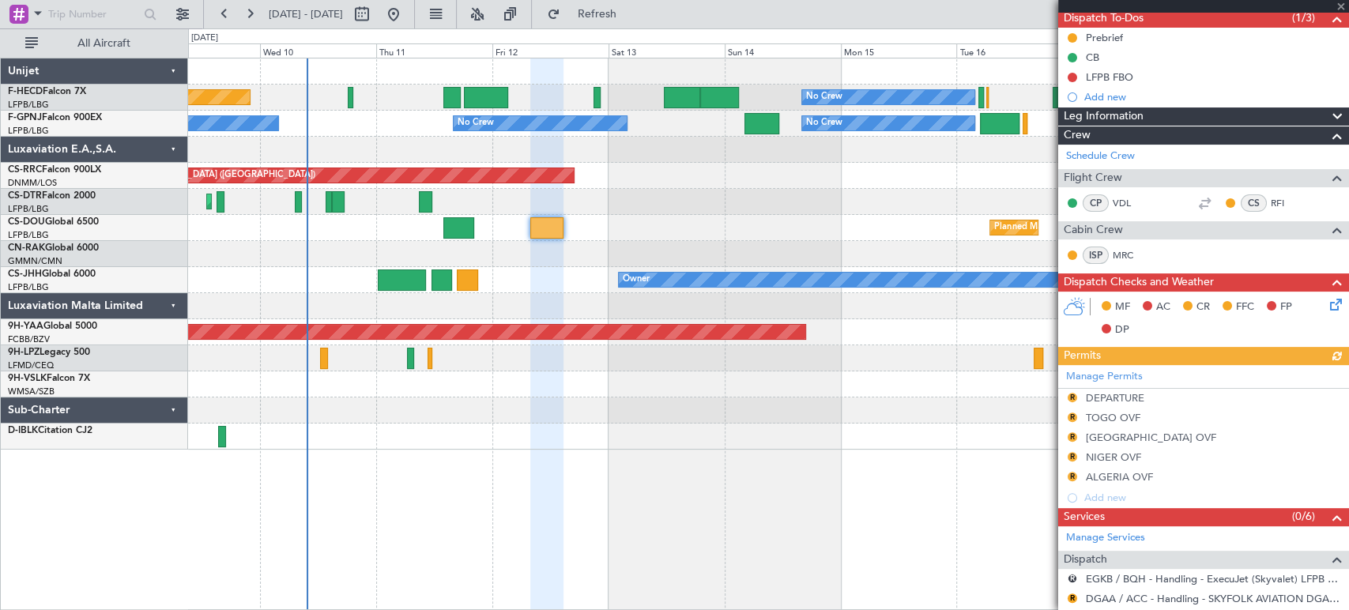
scroll to position [324, 0]
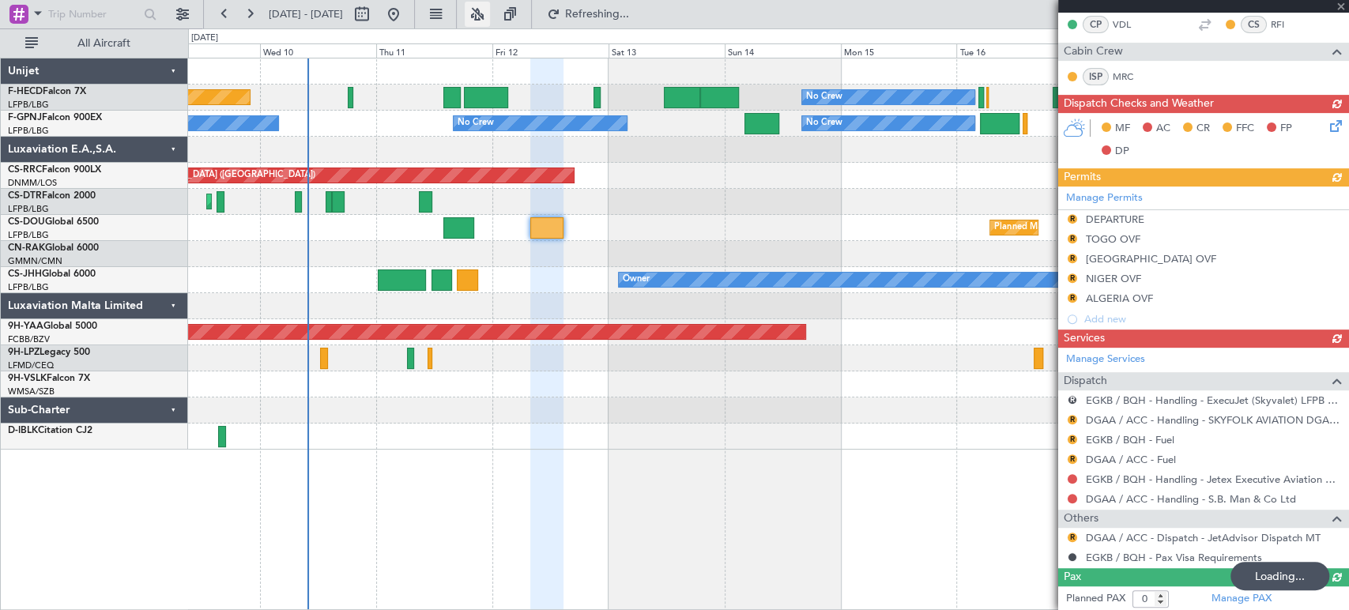
type input "+00:10"
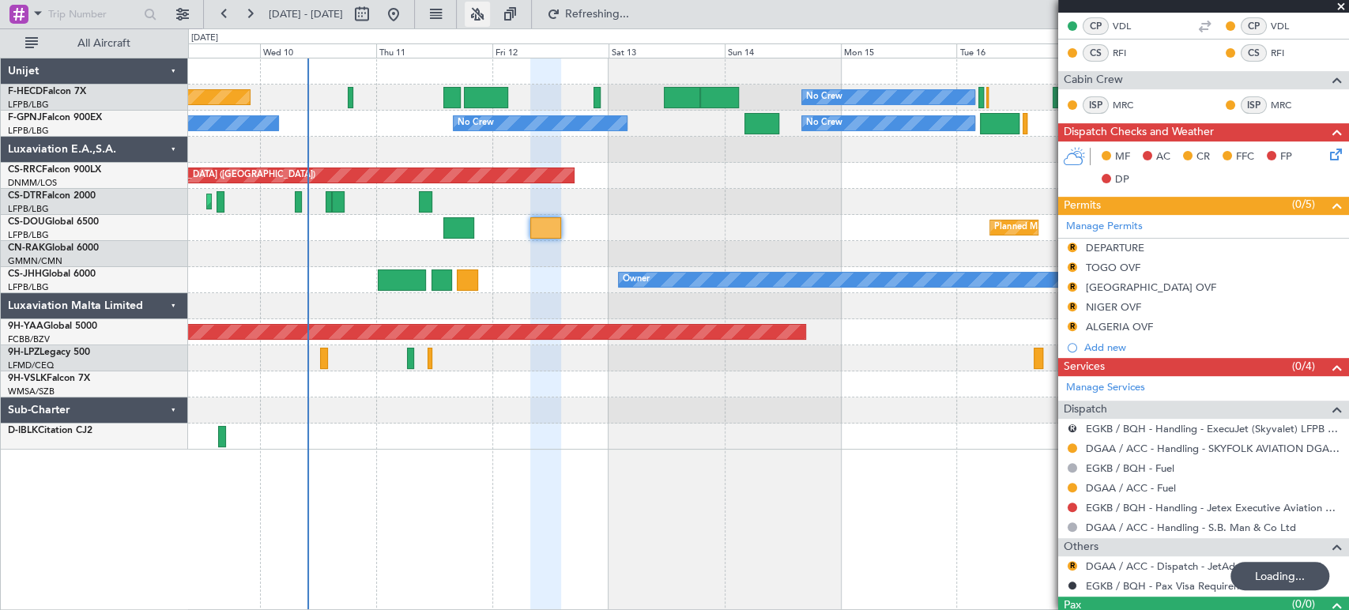
scroll to position [326, 0]
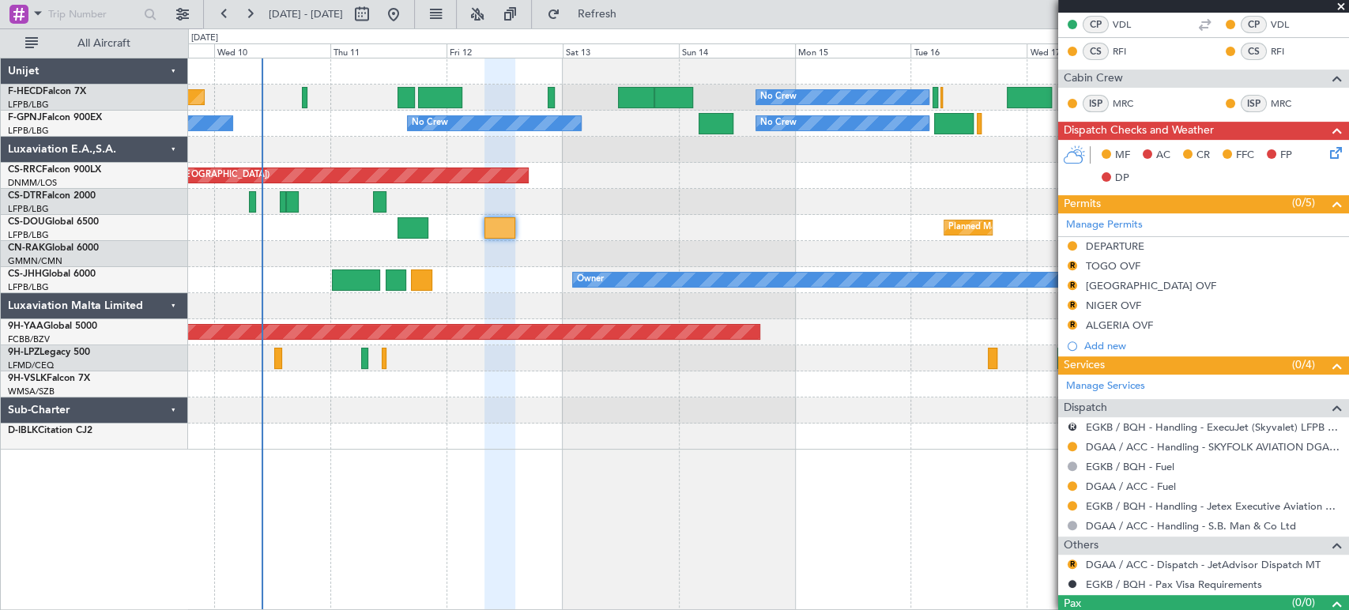
click at [512, 251] on div "Planned Maint [GEOGRAPHIC_DATA] ([GEOGRAPHIC_DATA]) No Crew No Crew No Crew No …" at bounding box center [768, 253] width 1160 height 391
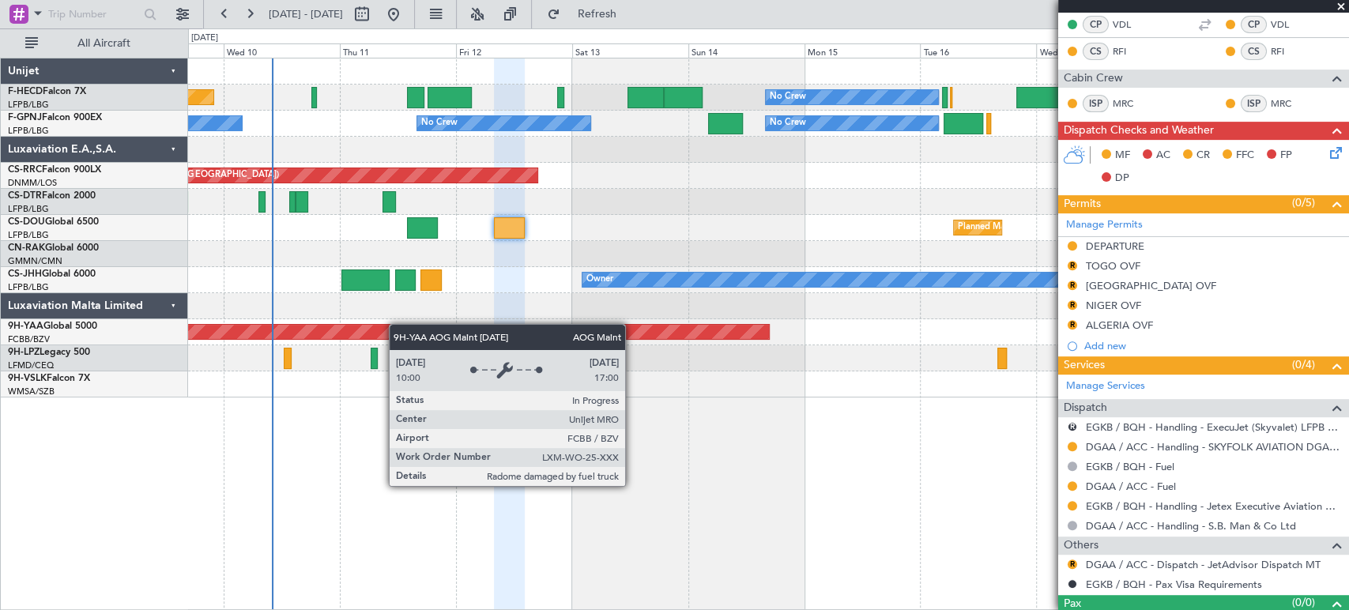
click at [523, 311] on div "Planned Maint [GEOGRAPHIC_DATA] ([GEOGRAPHIC_DATA]) No Crew No Crew No Crew No …" at bounding box center [768, 227] width 1160 height 339
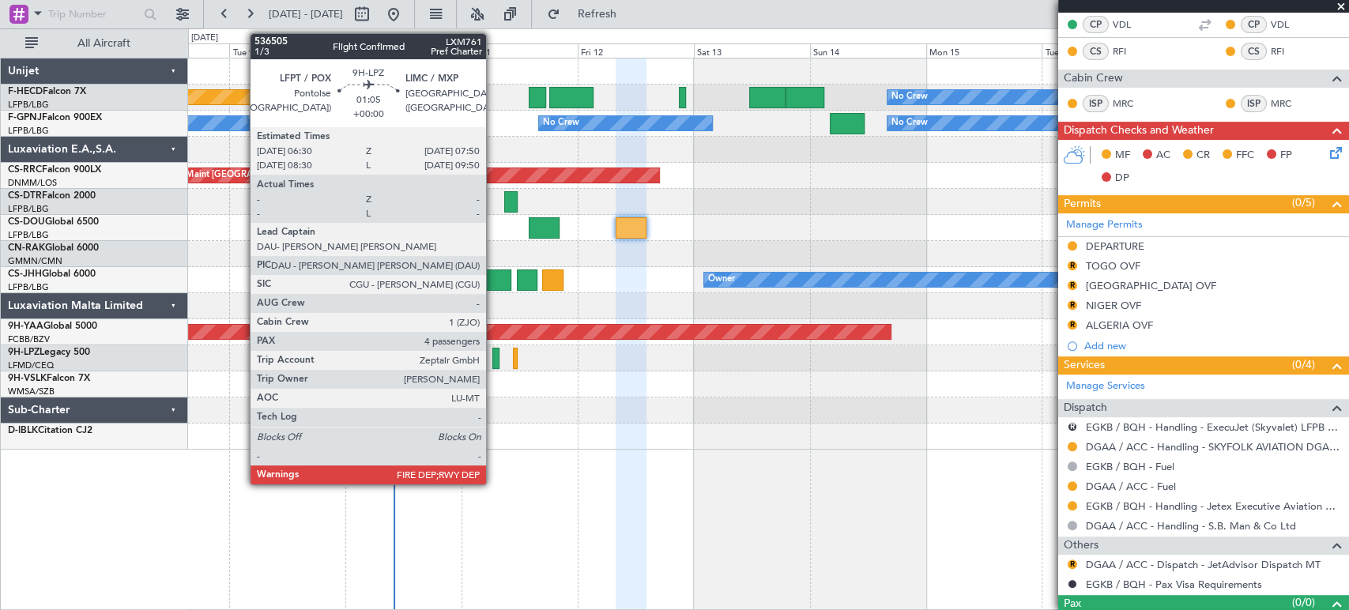
click at [493, 360] on div at bounding box center [495, 358] width 7 height 21
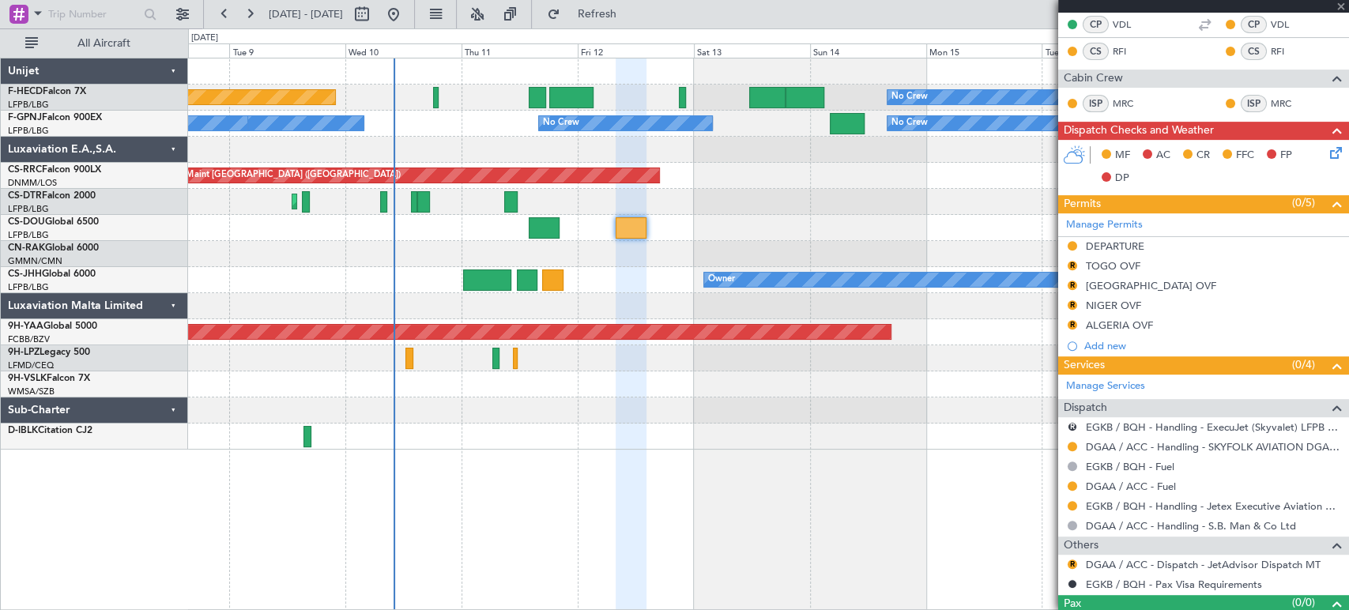
type input "4"
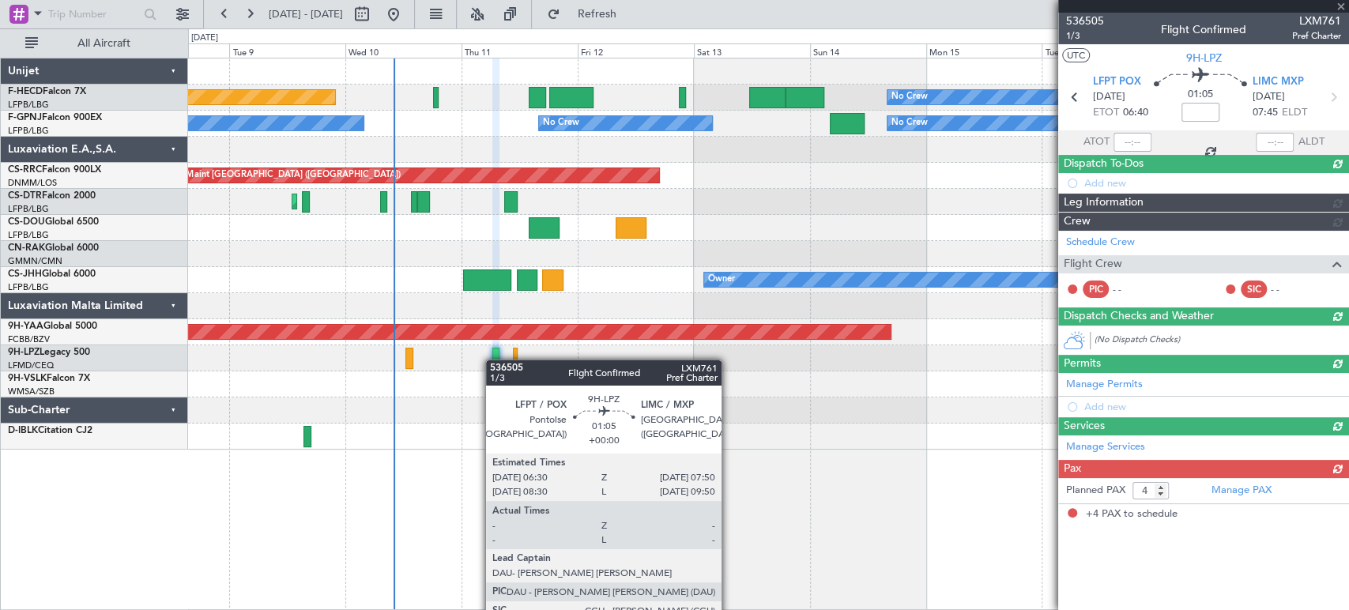
scroll to position [0, 0]
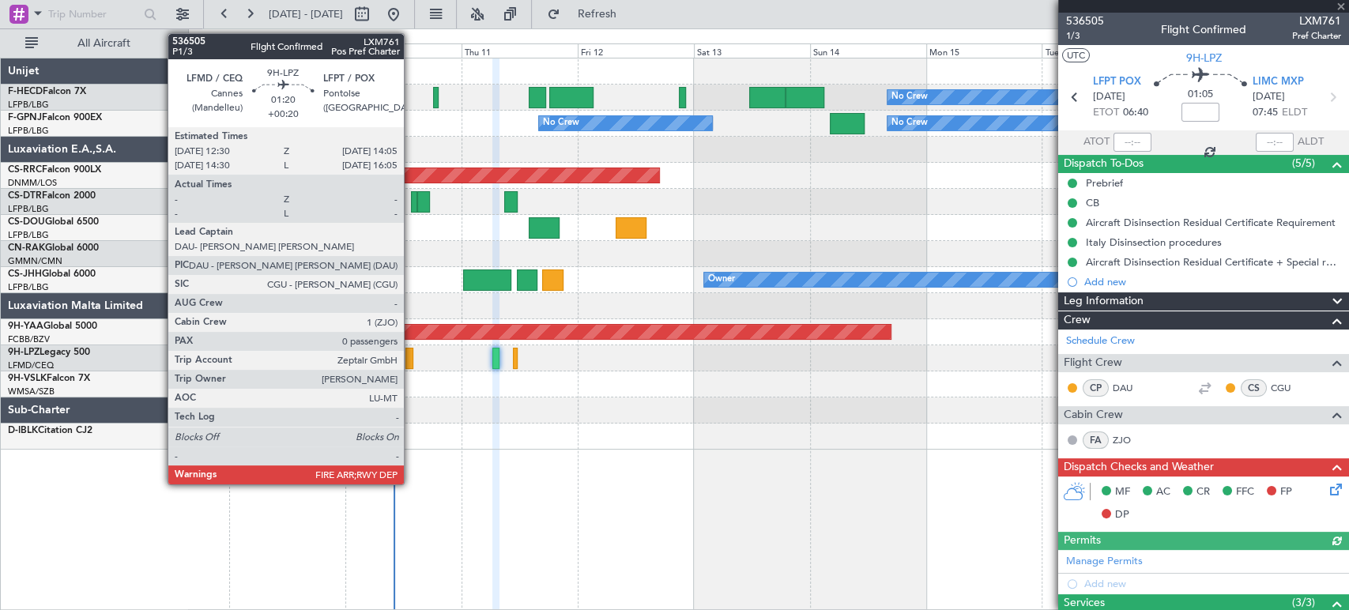
click at [411, 356] on div at bounding box center [409, 358] width 8 height 21
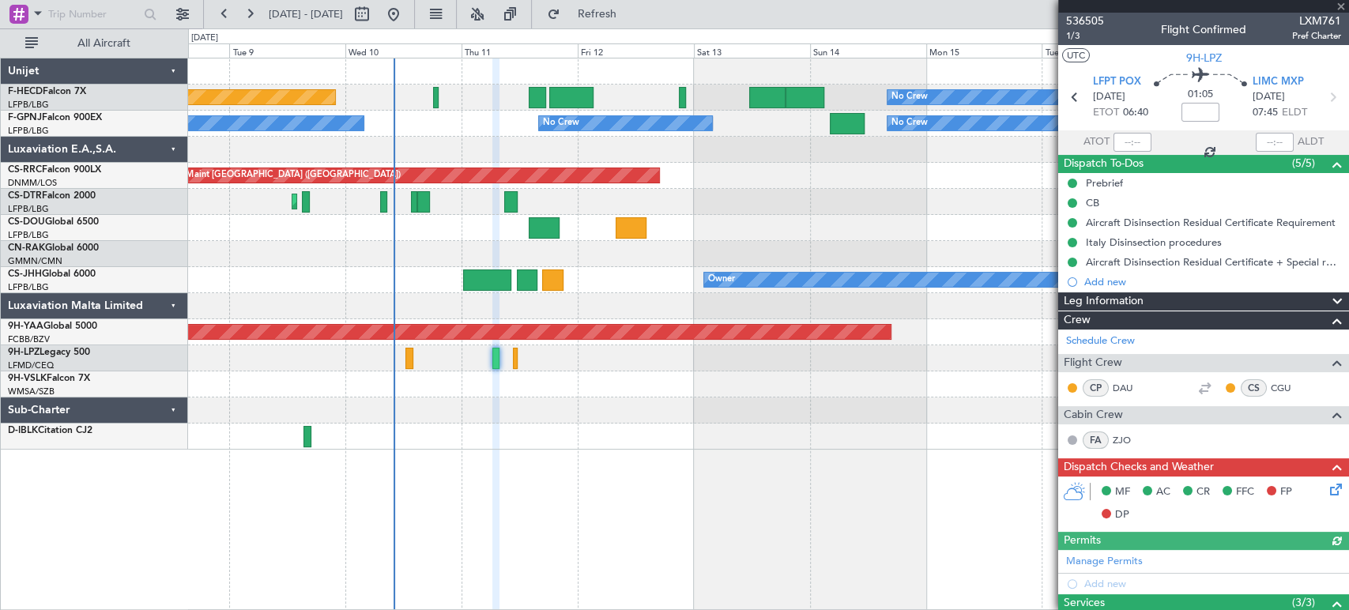
type input "+00:20"
type input "0"
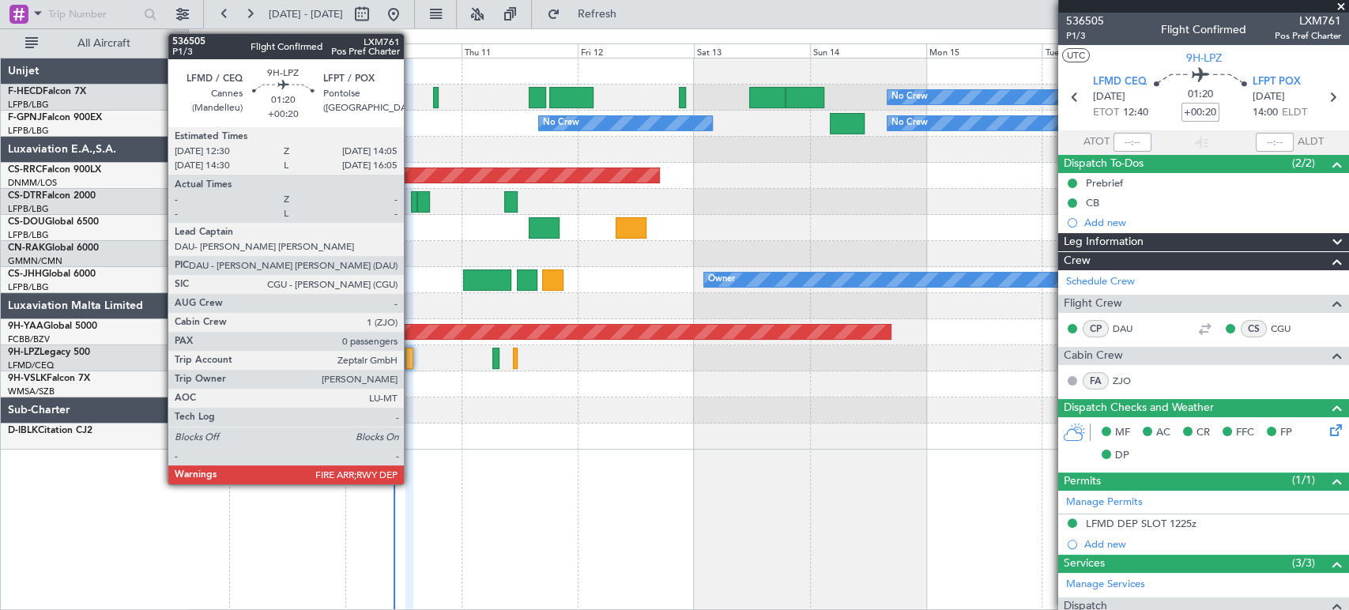
click at [411, 359] on div at bounding box center [409, 358] width 8 height 21
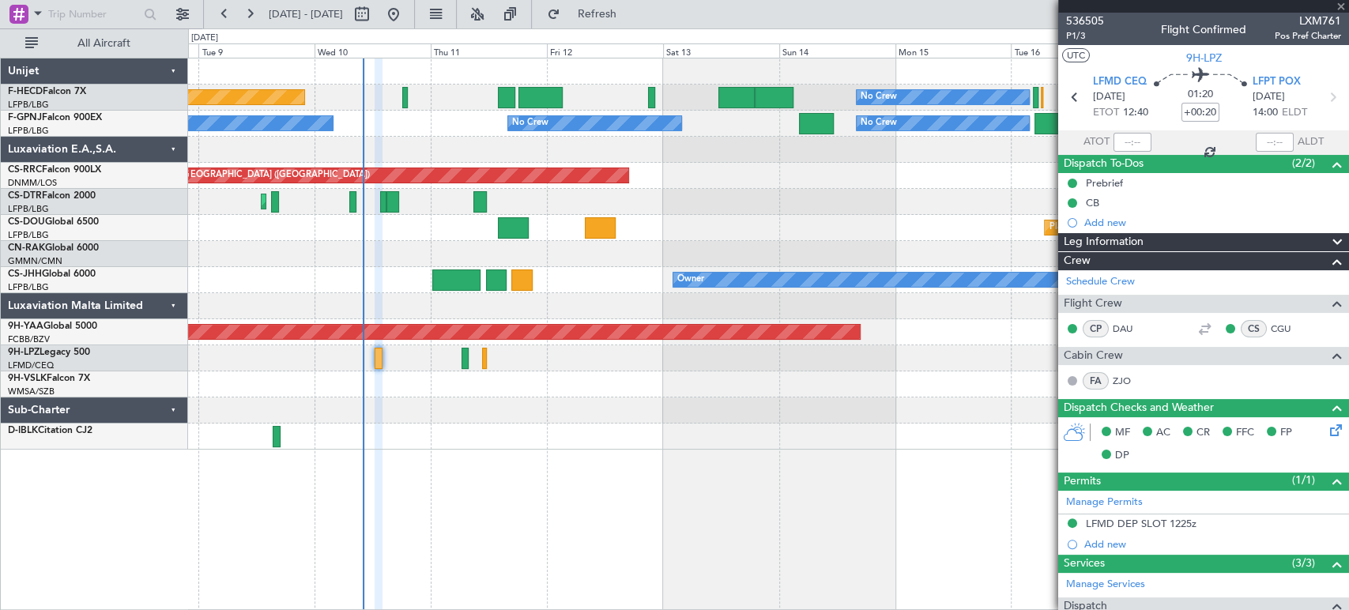
click at [396, 360] on div "Planned [GEOGRAPHIC_DATA] ([GEOGRAPHIC_DATA]) No Crew No Crew" at bounding box center [768, 358] width 1160 height 26
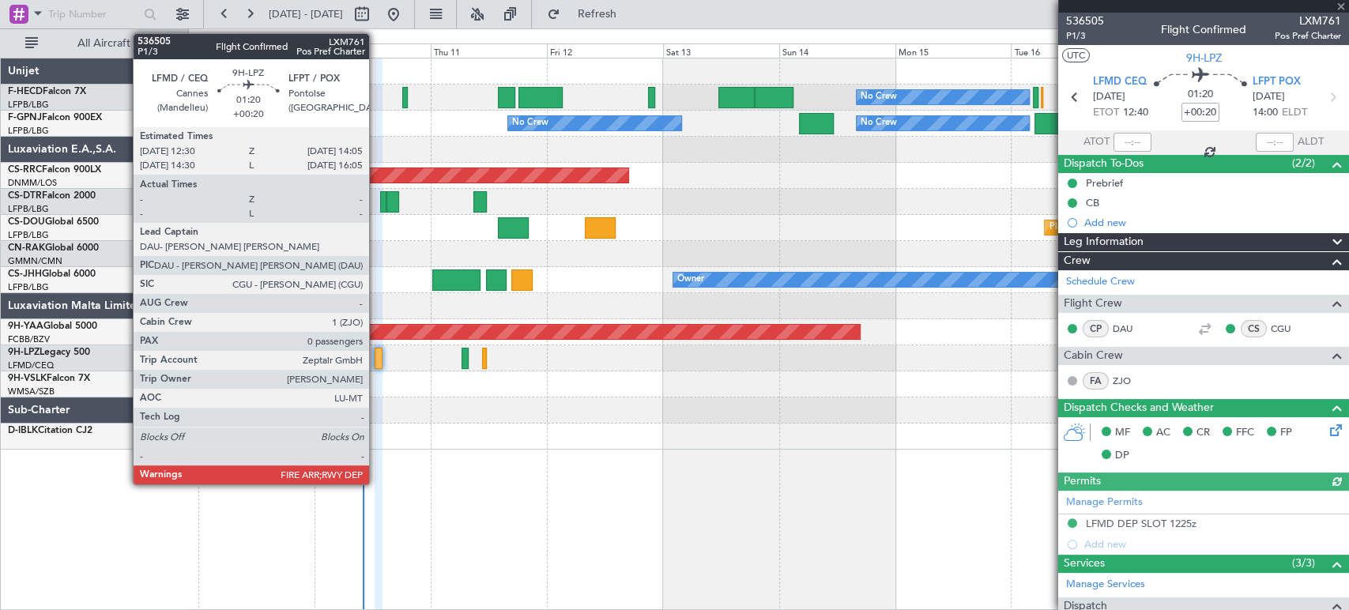
click at [375, 358] on div at bounding box center [379, 358] width 8 height 21
click at [376, 352] on div at bounding box center [379, 358] width 8 height 21
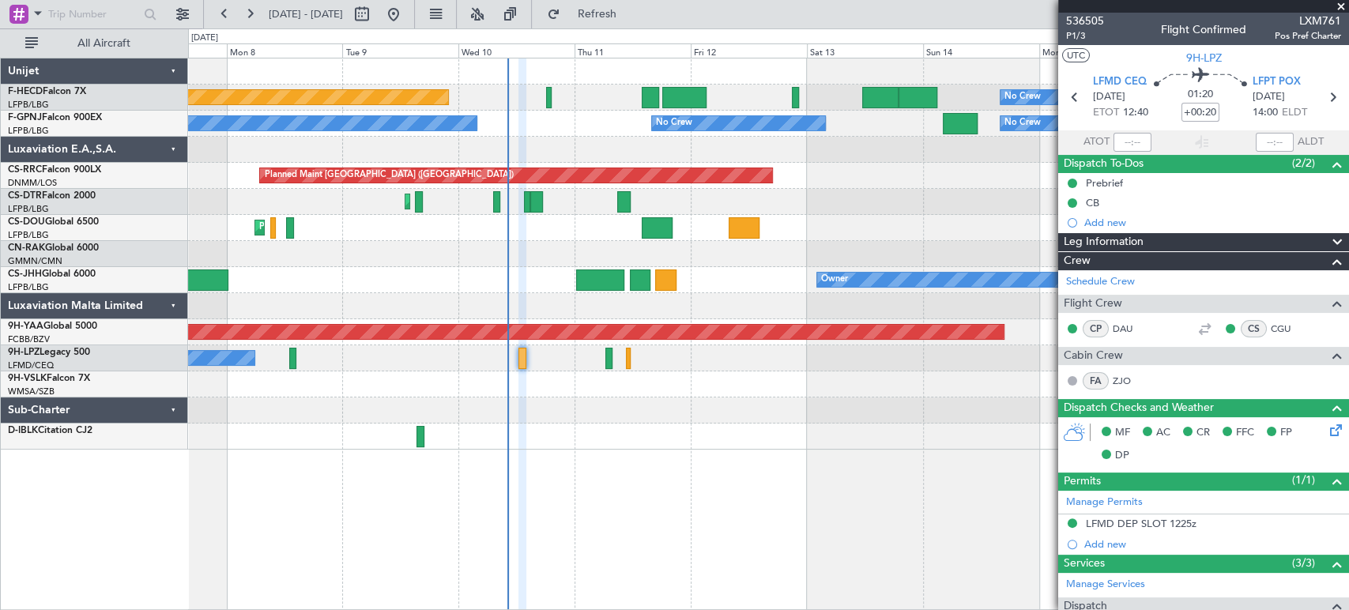
click at [614, 119] on div "No Crew No Crew No Crew No Crew" at bounding box center [768, 124] width 1160 height 26
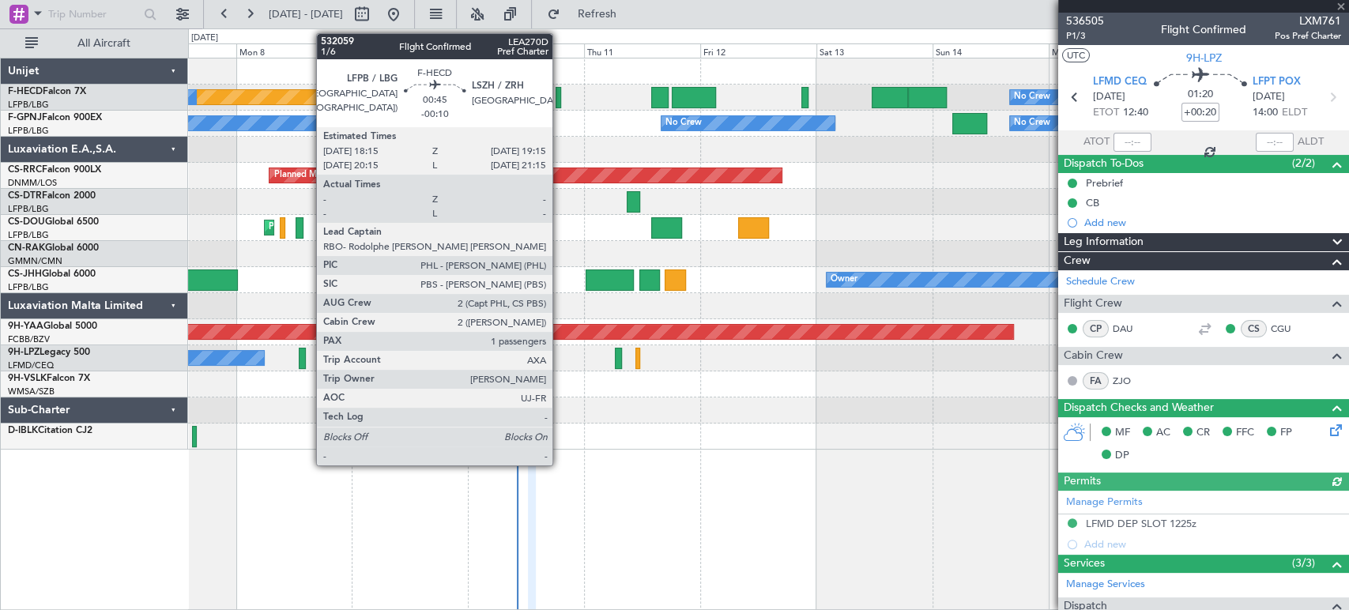
click at [560, 93] on div at bounding box center [559, 97] width 6 height 21
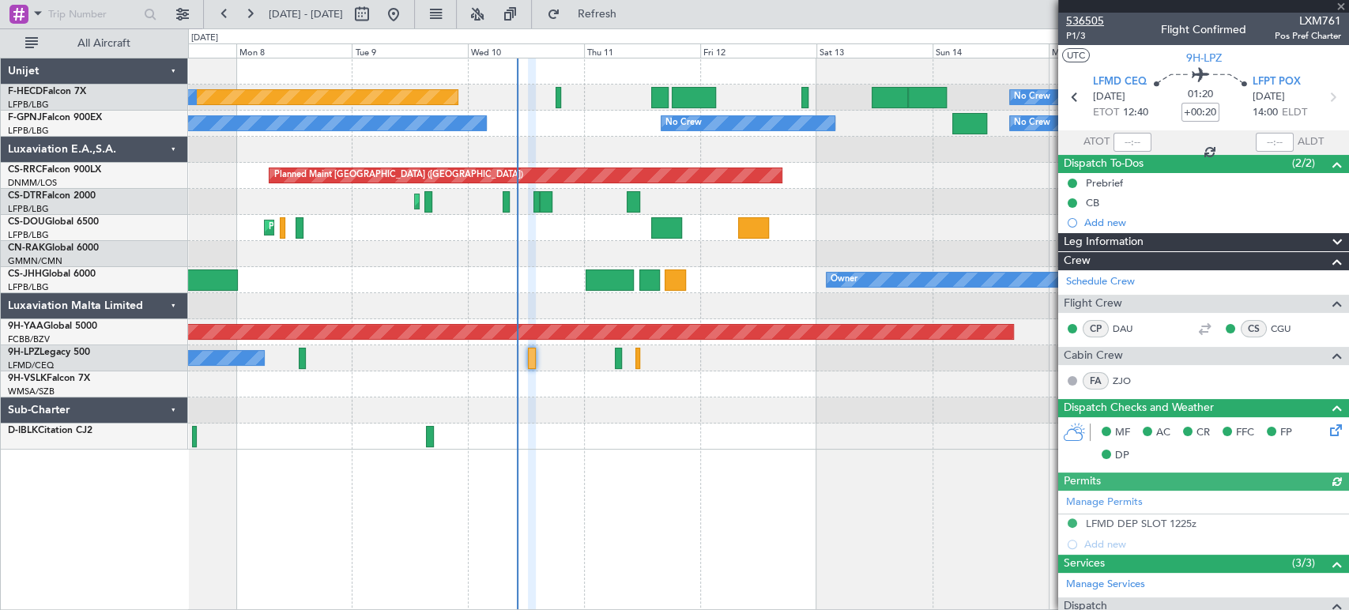
click at [1089, 13] on span "536505" at bounding box center [1085, 21] width 38 height 17
type input "-00:10"
type input "1"
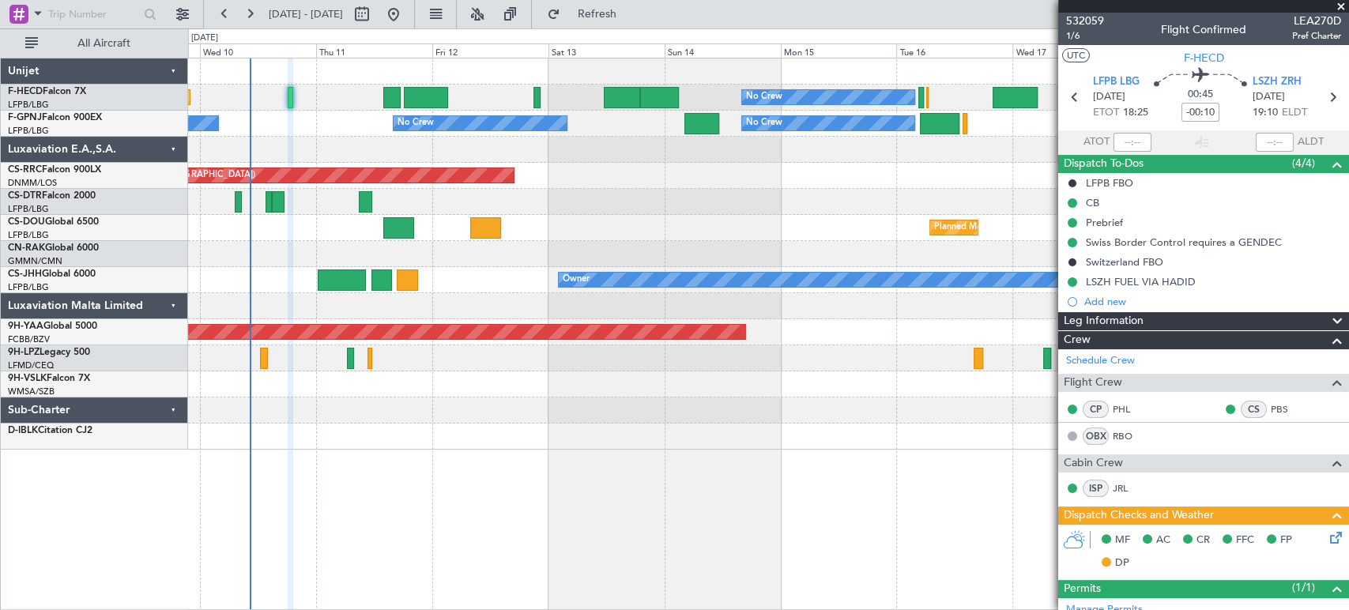
click at [397, 187] on div "Planned Maint [GEOGRAPHIC_DATA] ([GEOGRAPHIC_DATA])" at bounding box center [768, 176] width 1160 height 26
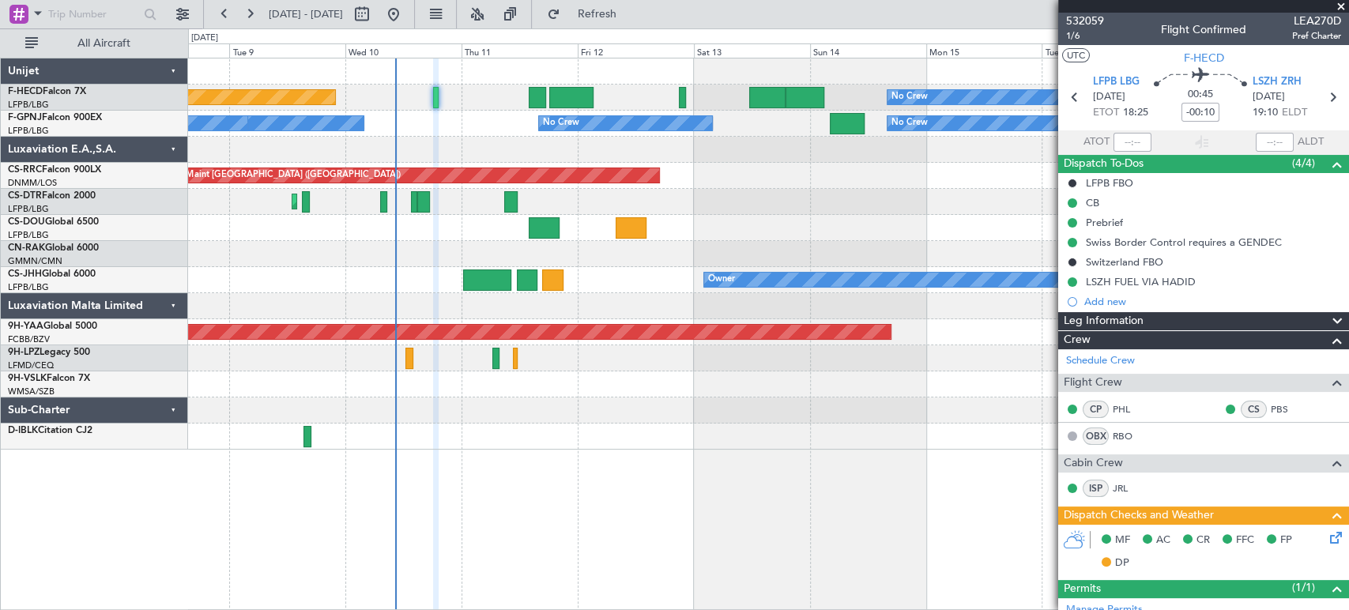
click at [518, 156] on div at bounding box center [768, 150] width 1160 height 26
click at [485, 137] on div "No Crew Planned Maint [GEOGRAPHIC_DATA] ([GEOGRAPHIC_DATA]) No Crew No Crew No …" at bounding box center [768, 253] width 1160 height 391
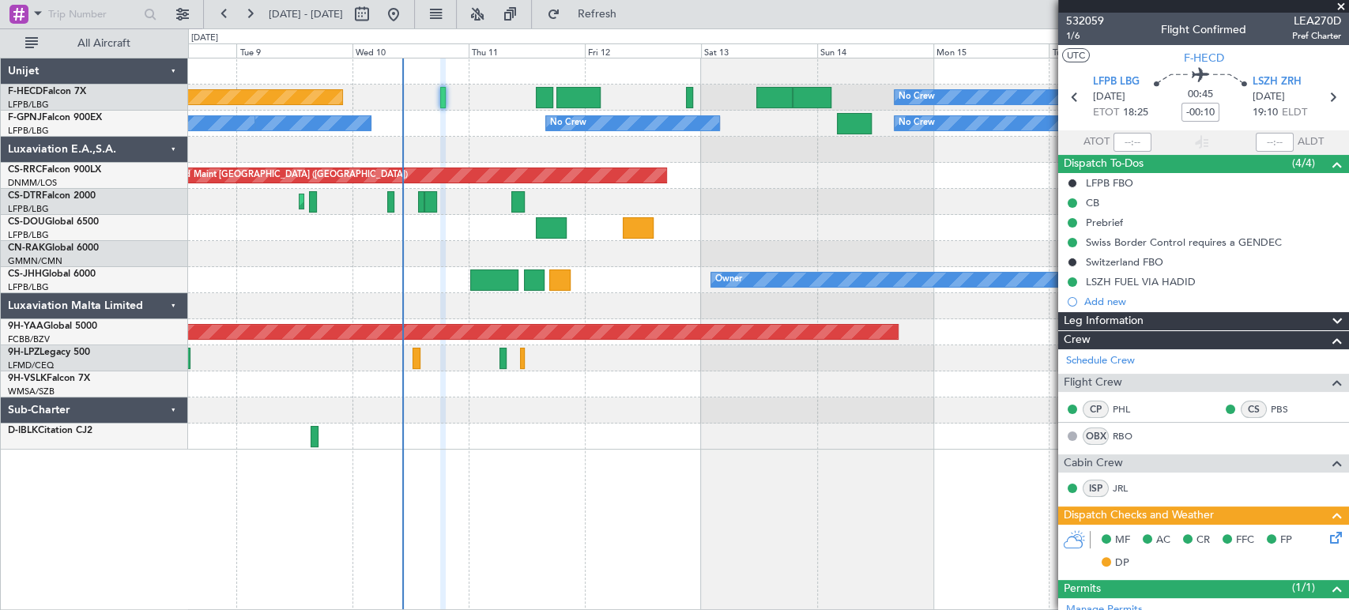
click at [389, 147] on div at bounding box center [768, 150] width 1160 height 26
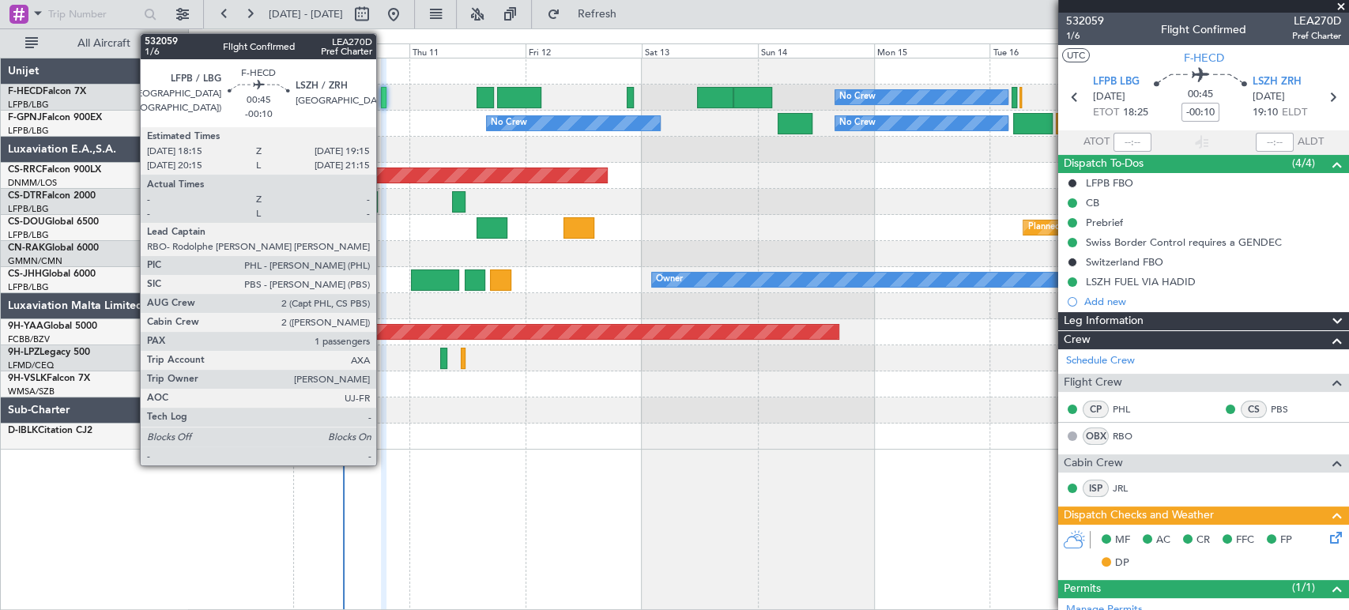
click at [383, 96] on div at bounding box center [384, 97] width 6 height 21
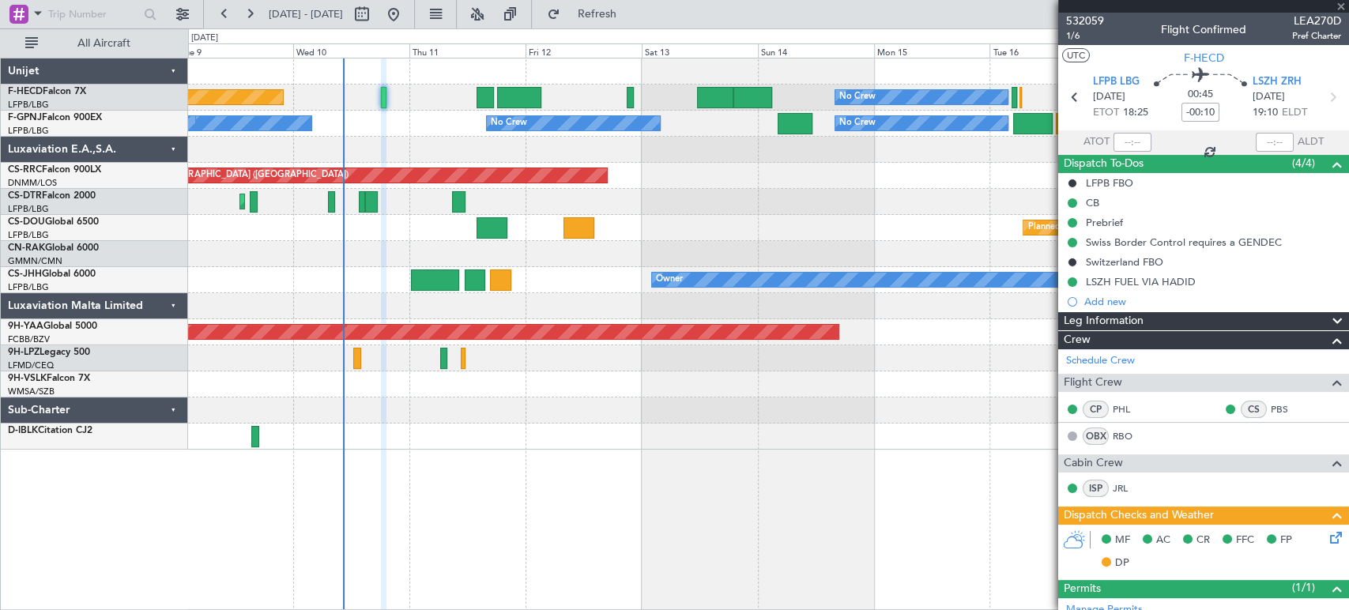
click at [383, 97] on div at bounding box center [384, 97] width 6 height 21
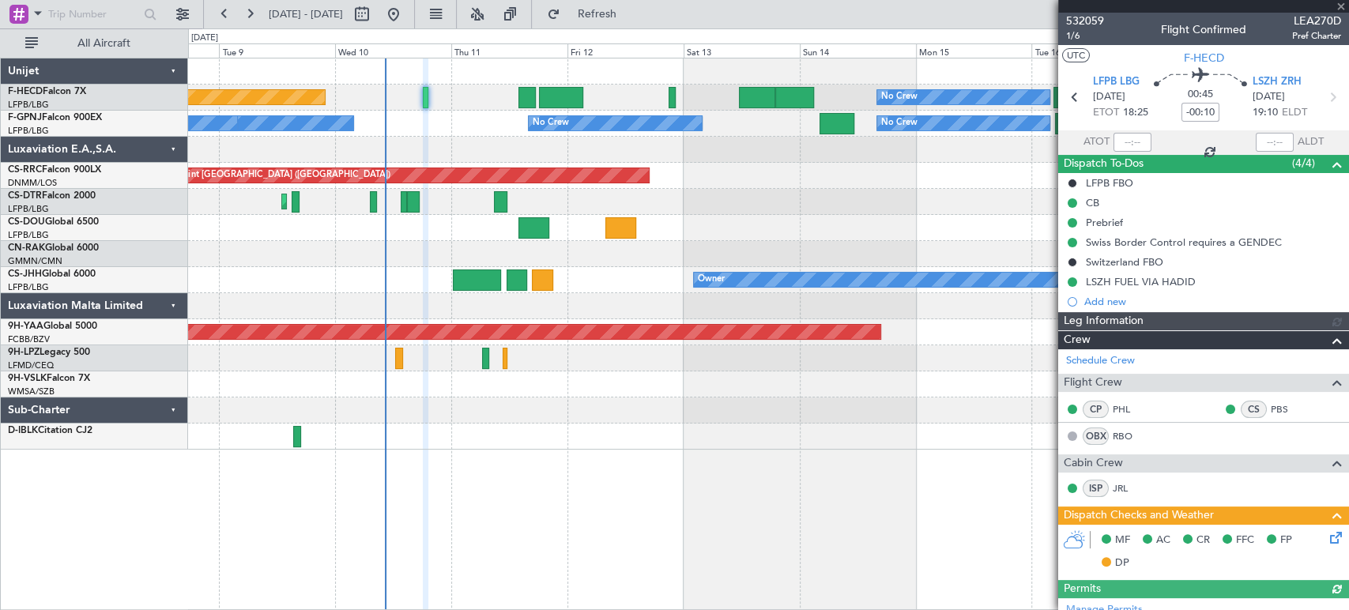
click at [447, 87] on div "No Crew Planned Maint [GEOGRAPHIC_DATA] ([GEOGRAPHIC_DATA]) No Crew No Crew No …" at bounding box center [768, 253] width 1160 height 391
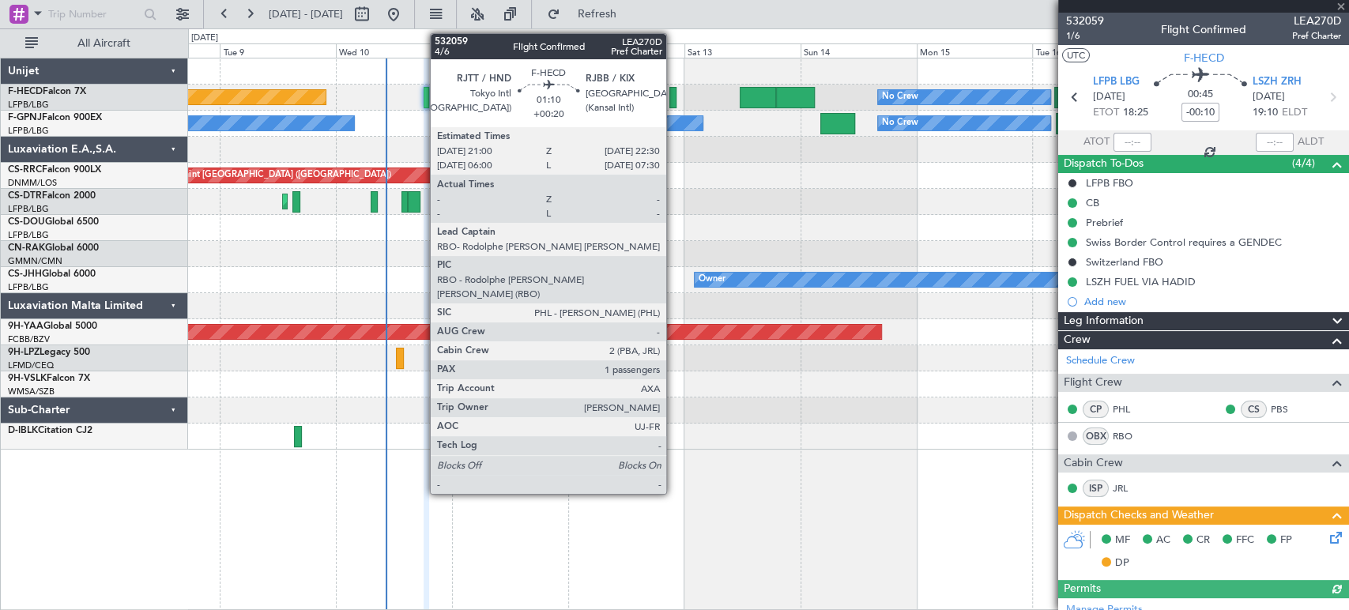
click at [673, 88] on div at bounding box center [673, 97] width 8 height 21
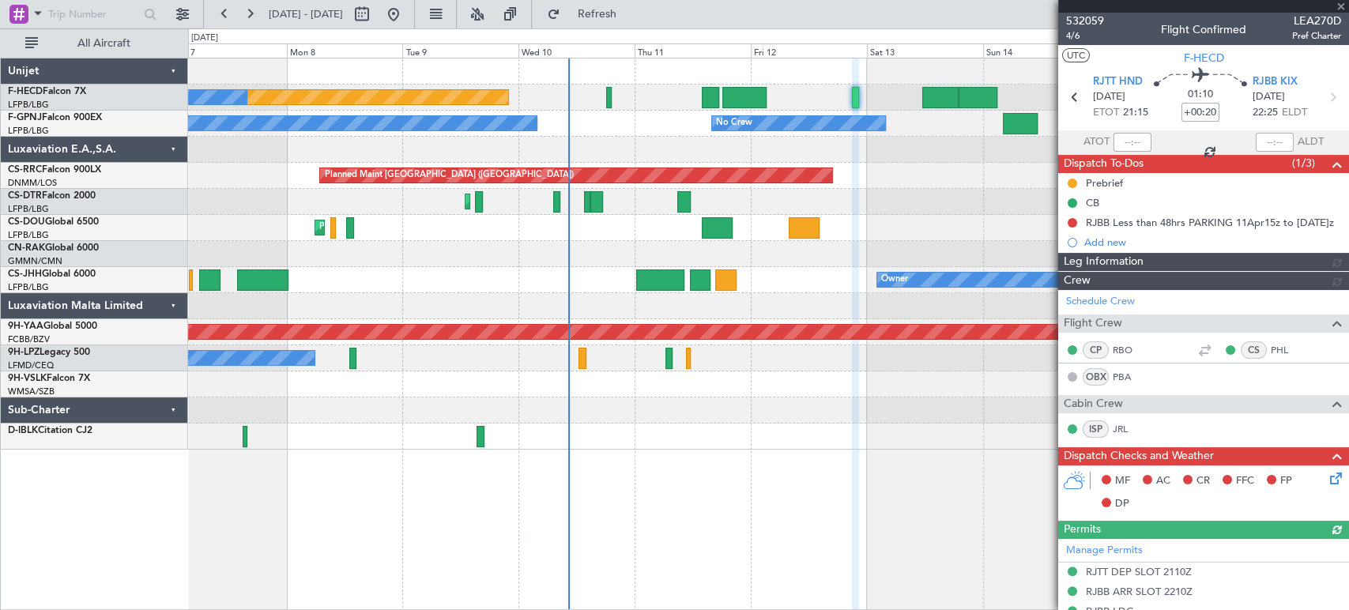
click at [794, 135] on div "No Crew No Crew No Crew No Crew Planned Maint [GEOGRAPHIC_DATA] ([GEOGRAPHIC_DA…" at bounding box center [768, 124] width 1160 height 26
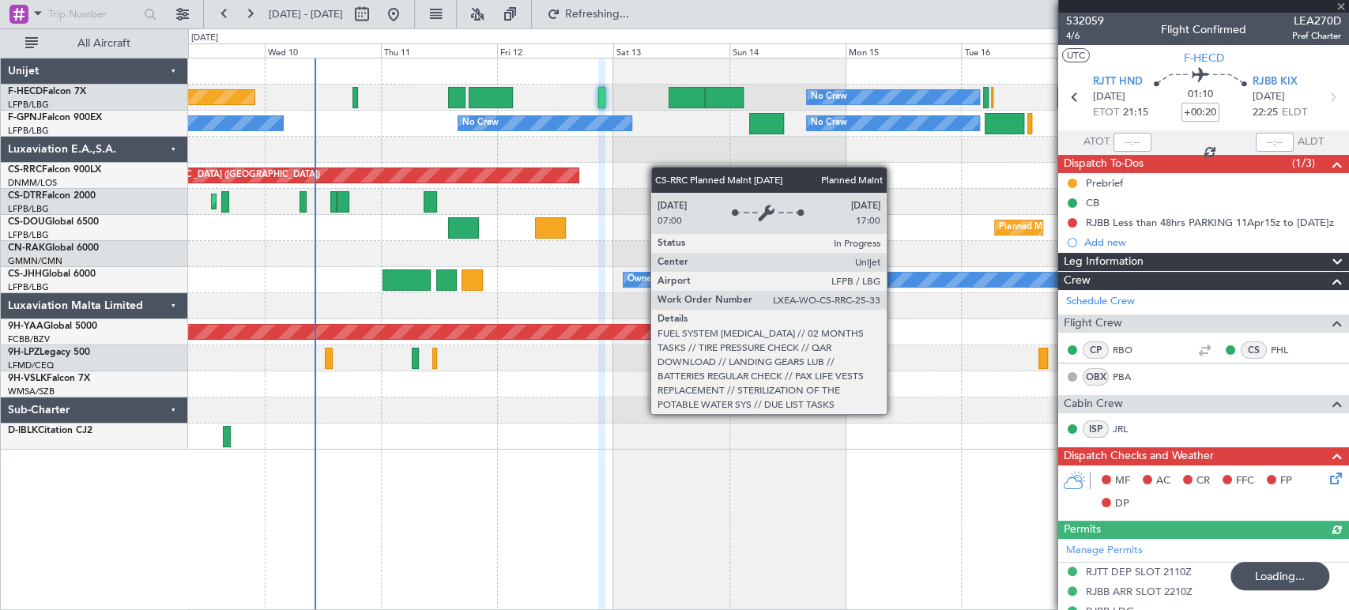
click at [290, 176] on div "Planned Maint [GEOGRAPHIC_DATA] ([GEOGRAPHIC_DATA]) No Crew No Crew No Crew No …" at bounding box center [768, 253] width 1160 height 391
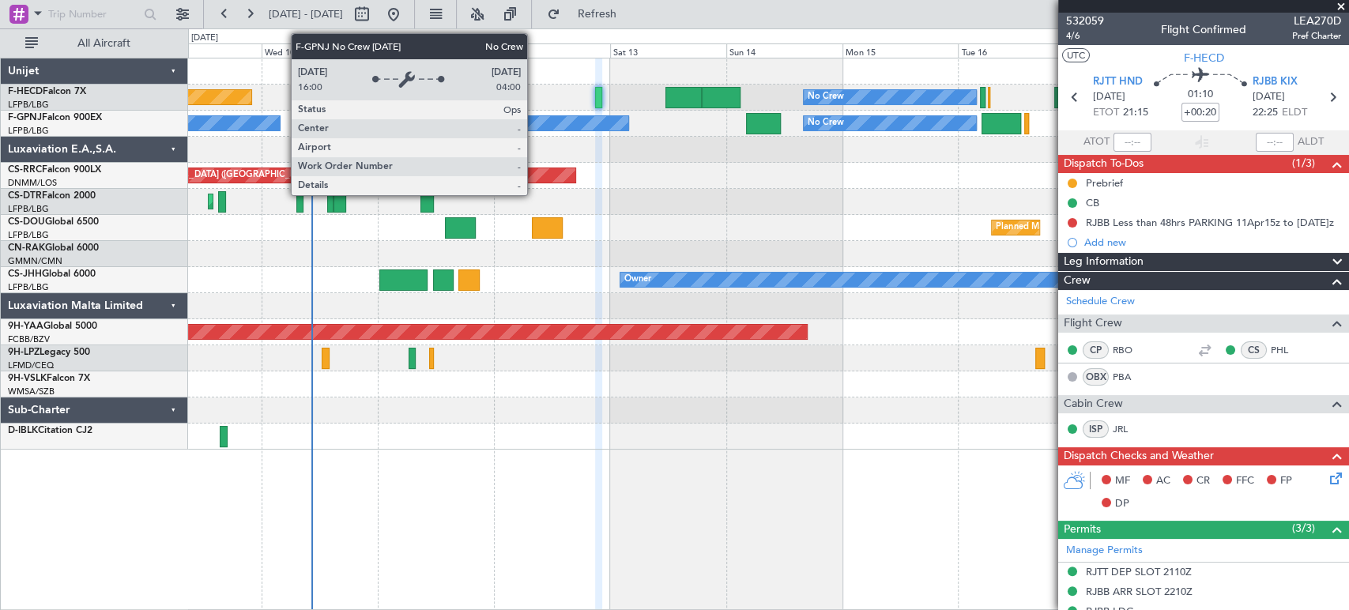
click at [534, 123] on div "No Crew" at bounding box center [541, 123] width 173 height 14
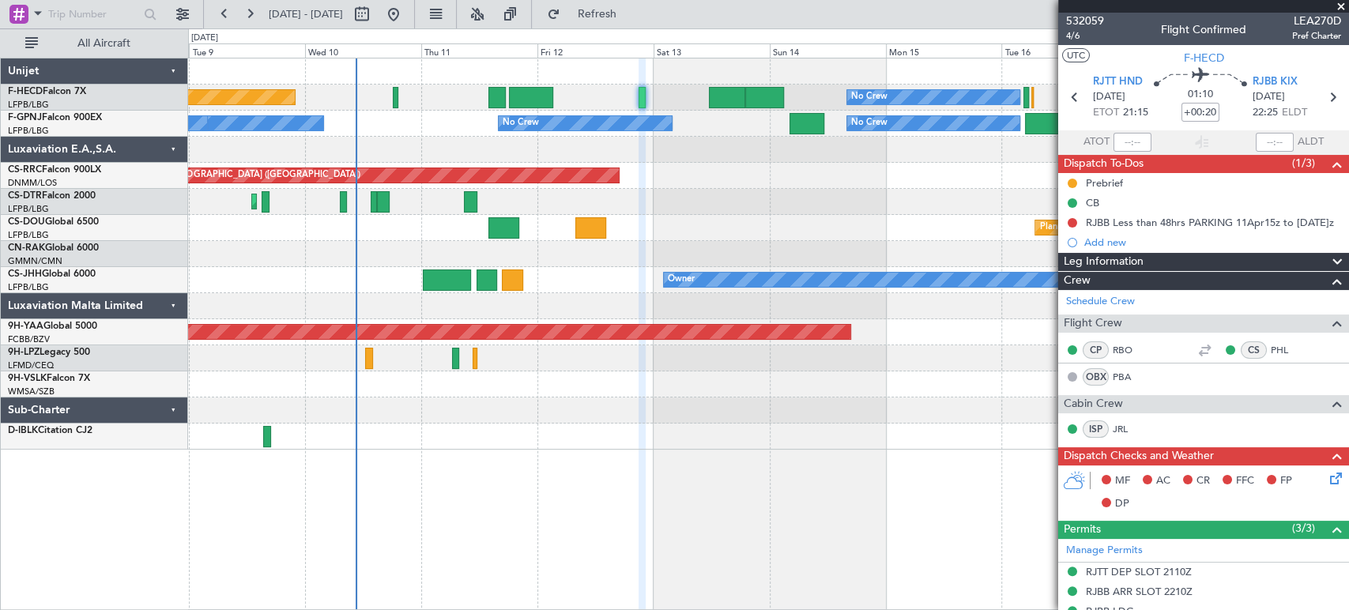
click at [516, 116] on div "No Crew No Crew No Crew No Crew" at bounding box center [768, 124] width 1160 height 26
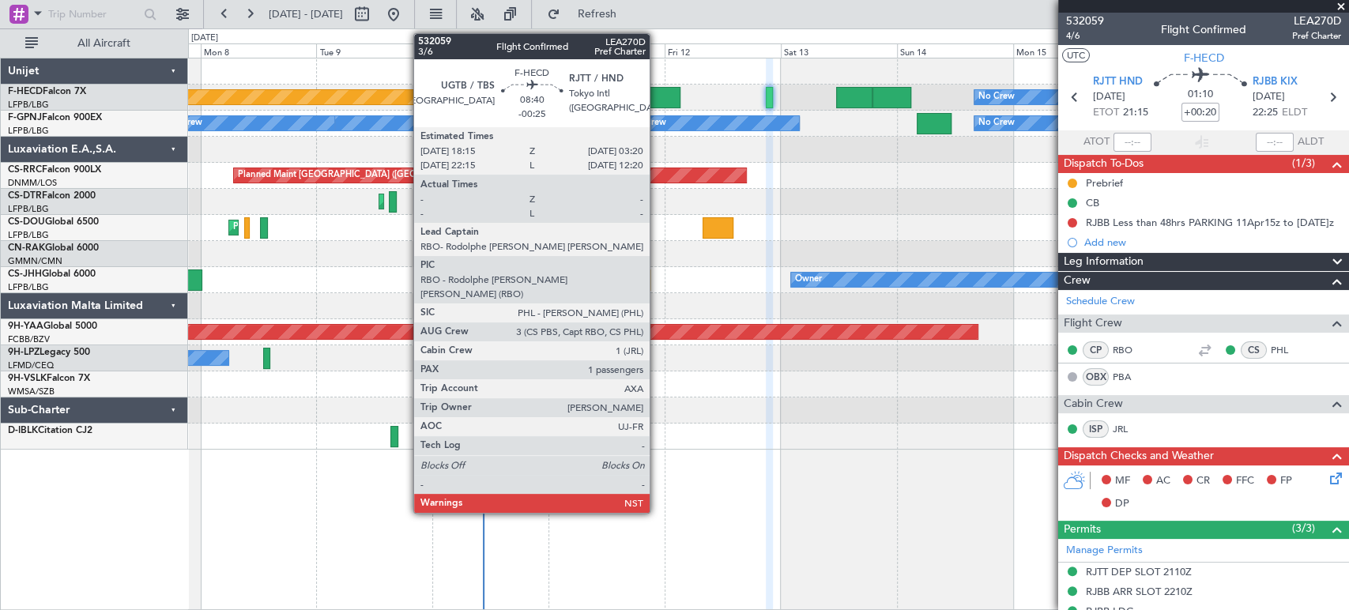
click at [658, 94] on div at bounding box center [658, 97] width 44 height 21
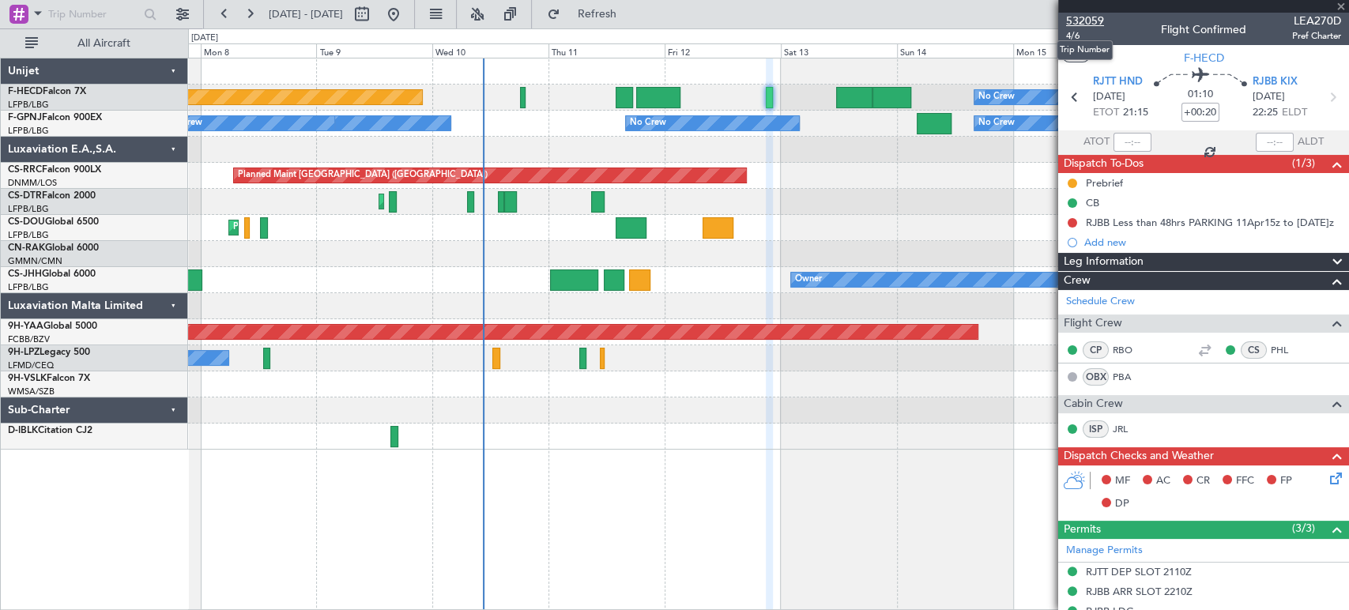
type input "-00:25"
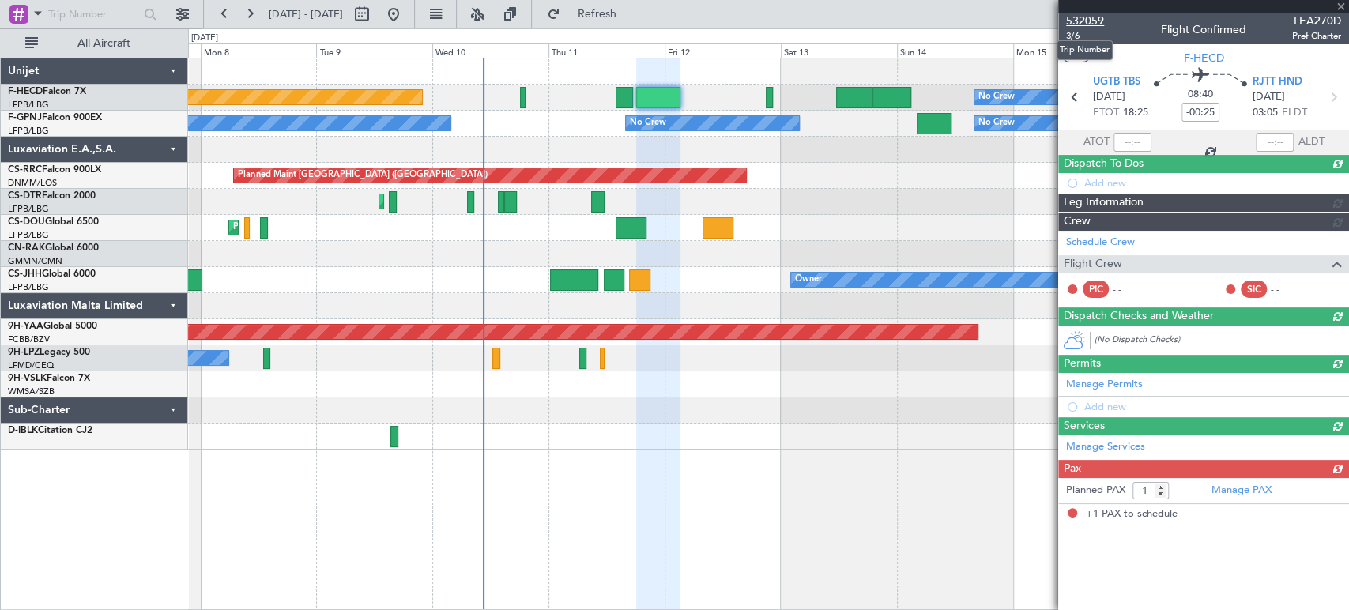
click at [1099, 20] on span "532059" at bounding box center [1085, 21] width 38 height 17
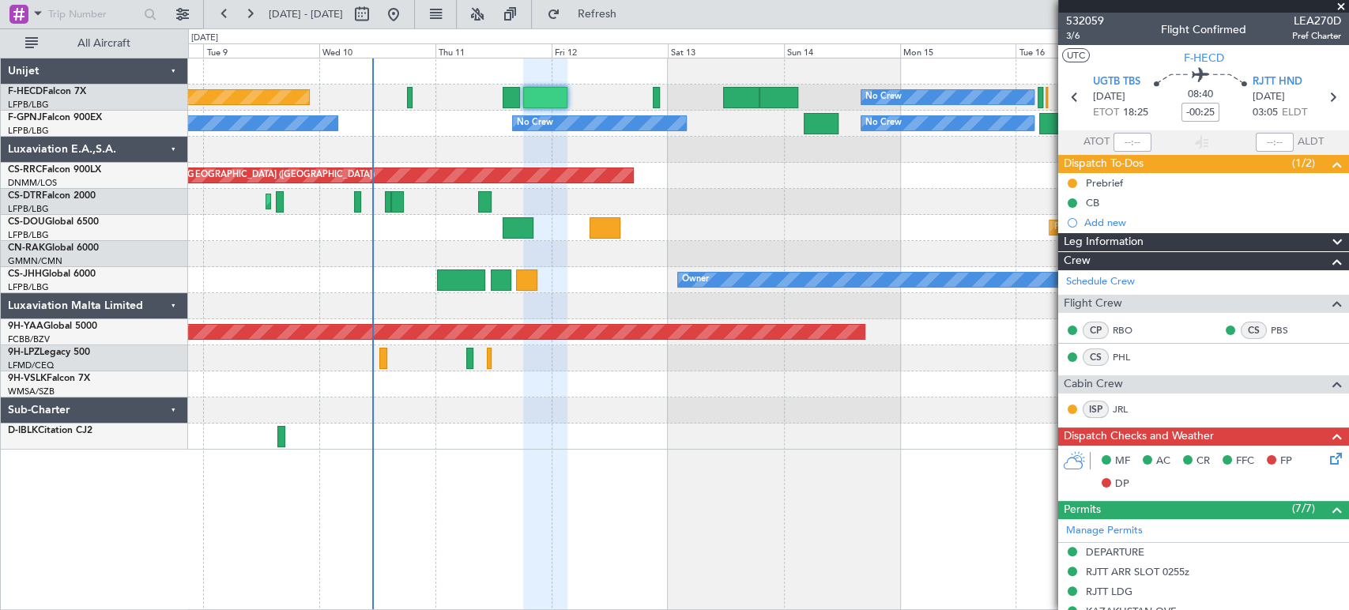
click at [586, 207] on div "Planned Maint Mugla ([GEOGRAPHIC_DATA])" at bounding box center [768, 202] width 1160 height 26
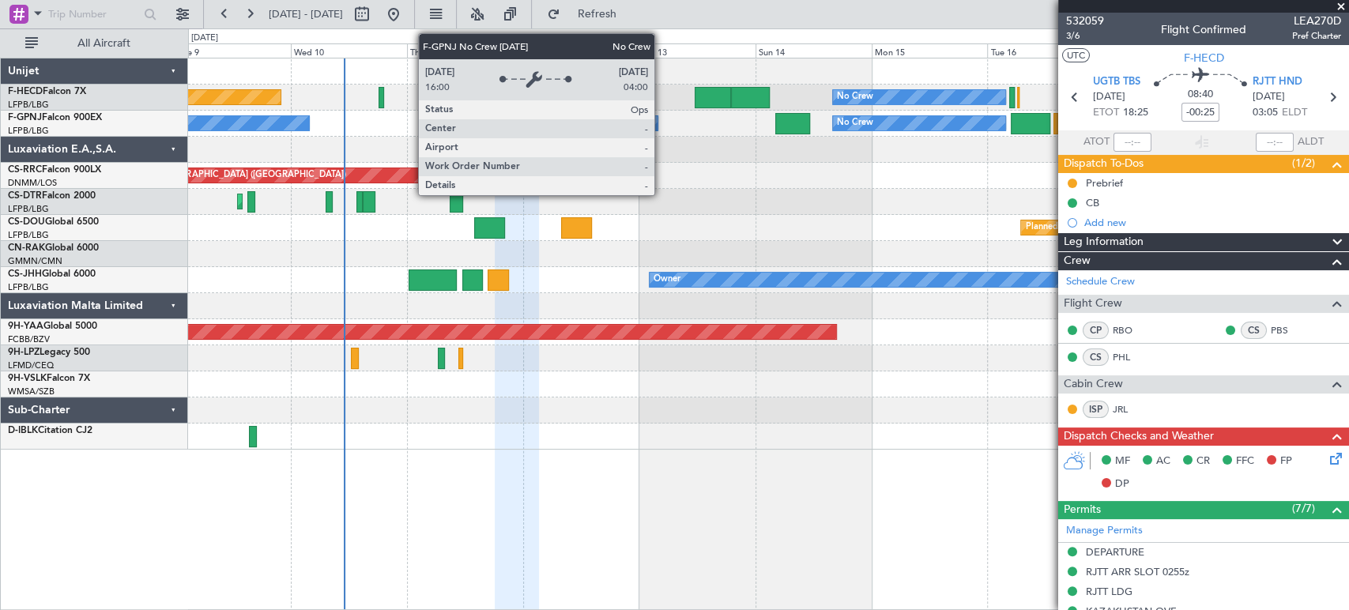
click at [573, 131] on div "No Crew No Crew No Crew No Crew" at bounding box center [768, 124] width 1160 height 26
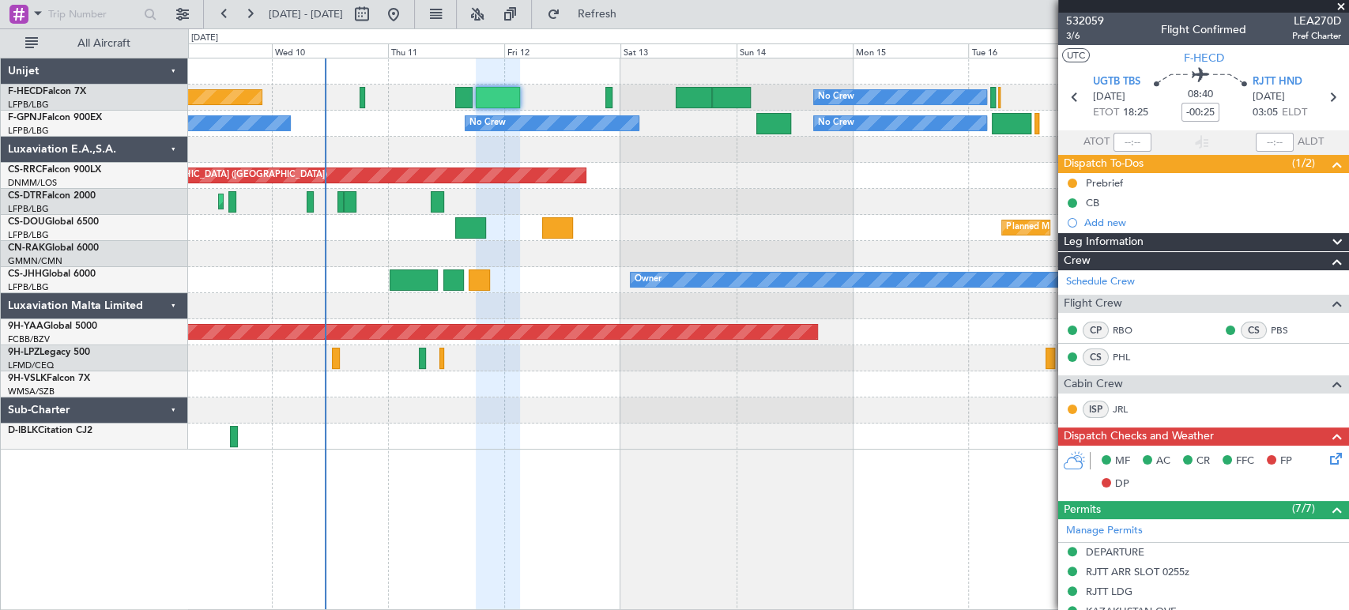
click at [541, 106] on div "Planned Maint [GEOGRAPHIC_DATA] ([GEOGRAPHIC_DATA]) No Crew No Crew No Crew" at bounding box center [768, 98] width 1160 height 26
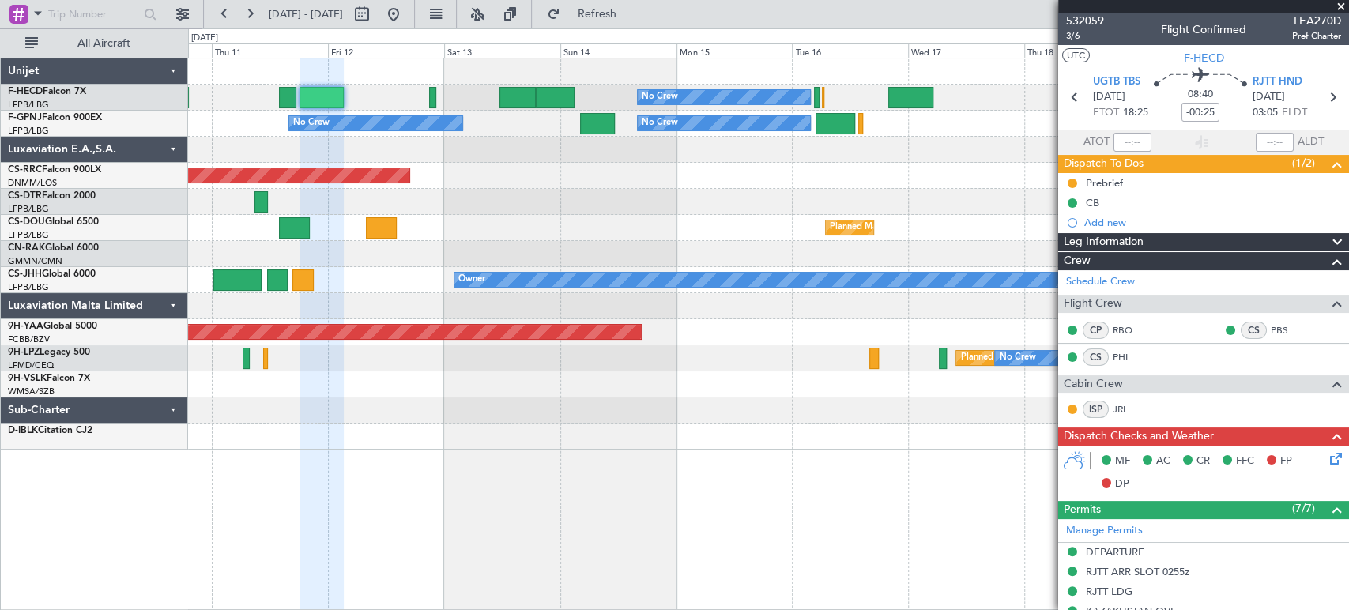
click at [386, 112] on div "No Crew No Crew Planned Maint [GEOGRAPHIC_DATA] ([GEOGRAPHIC_DATA]) No Crew No …" at bounding box center [768, 253] width 1160 height 391
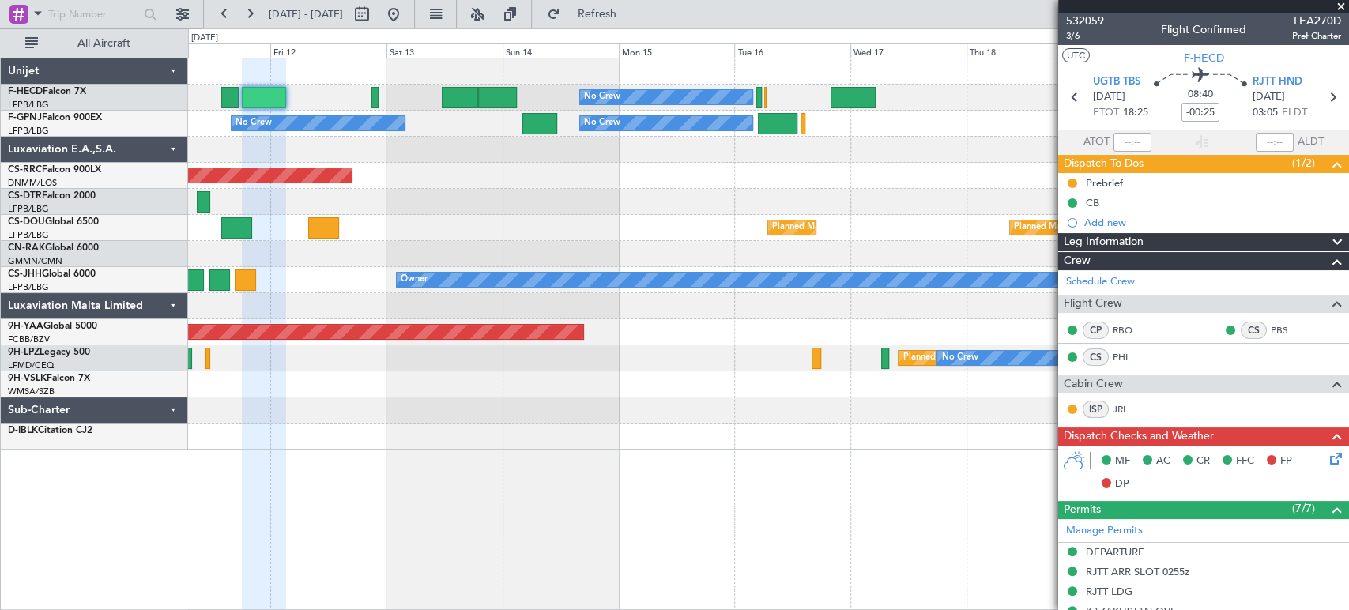
click at [378, 123] on div "No Crew No Crew Planned Maint [GEOGRAPHIC_DATA] ([GEOGRAPHIC_DATA]) No Crew No …" at bounding box center [768, 253] width 1160 height 391
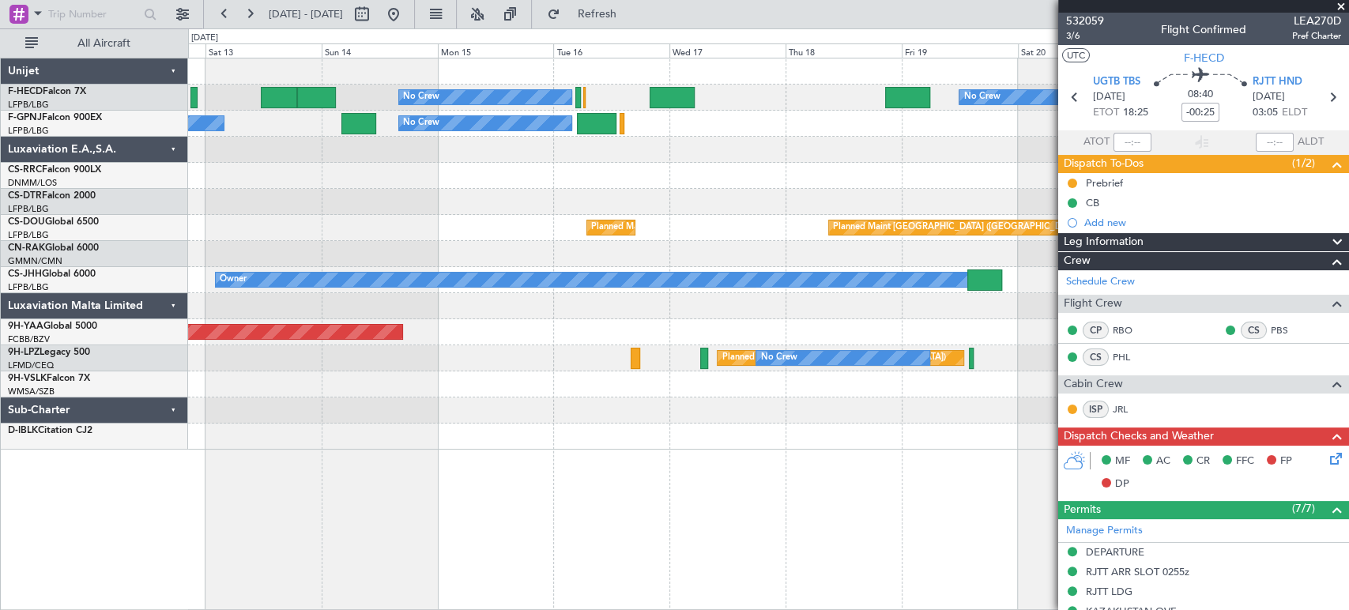
click at [427, 149] on div "No Crew No Crew No Crew No Crew No Crew No Crew Planned Maint [GEOGRAPHIC_DATA]…" at bounding box center [768, 253] width 1160 height 391
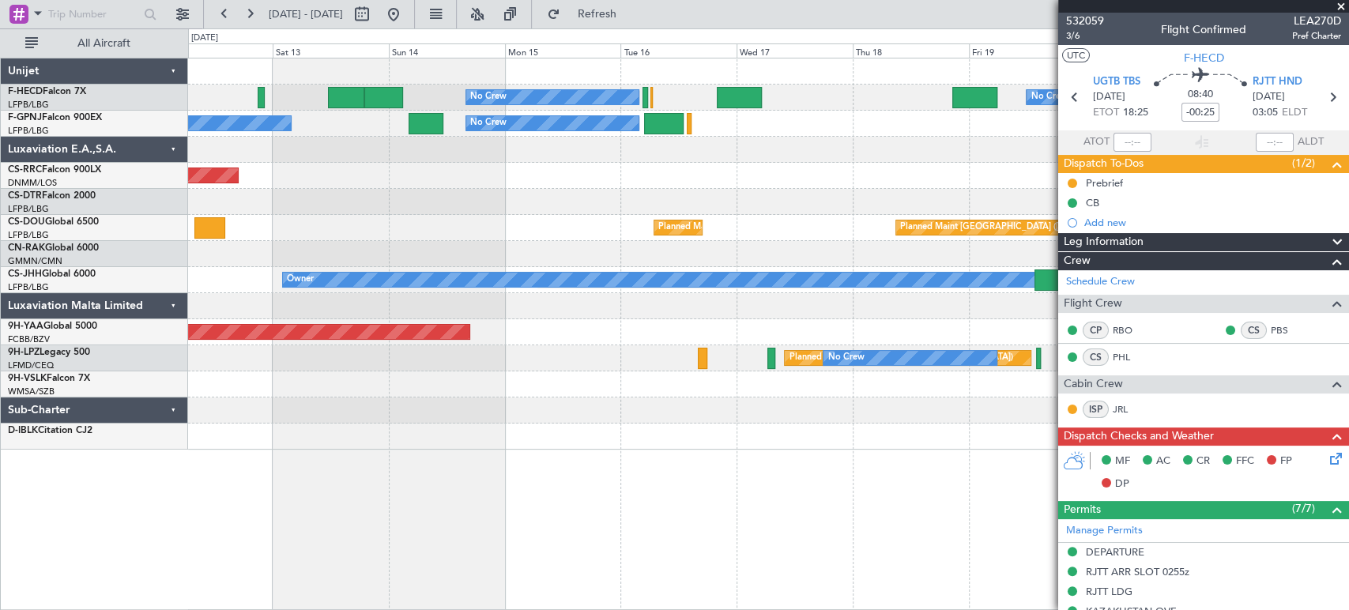
click at [497, 130] on div "No Crew No Crew No Crew Planned Maint [GEOGRAPHIC_DATA] ([GEOGRAPHIC_DATA]) No …" at bounding box center [768, 253] width 1160 height 391
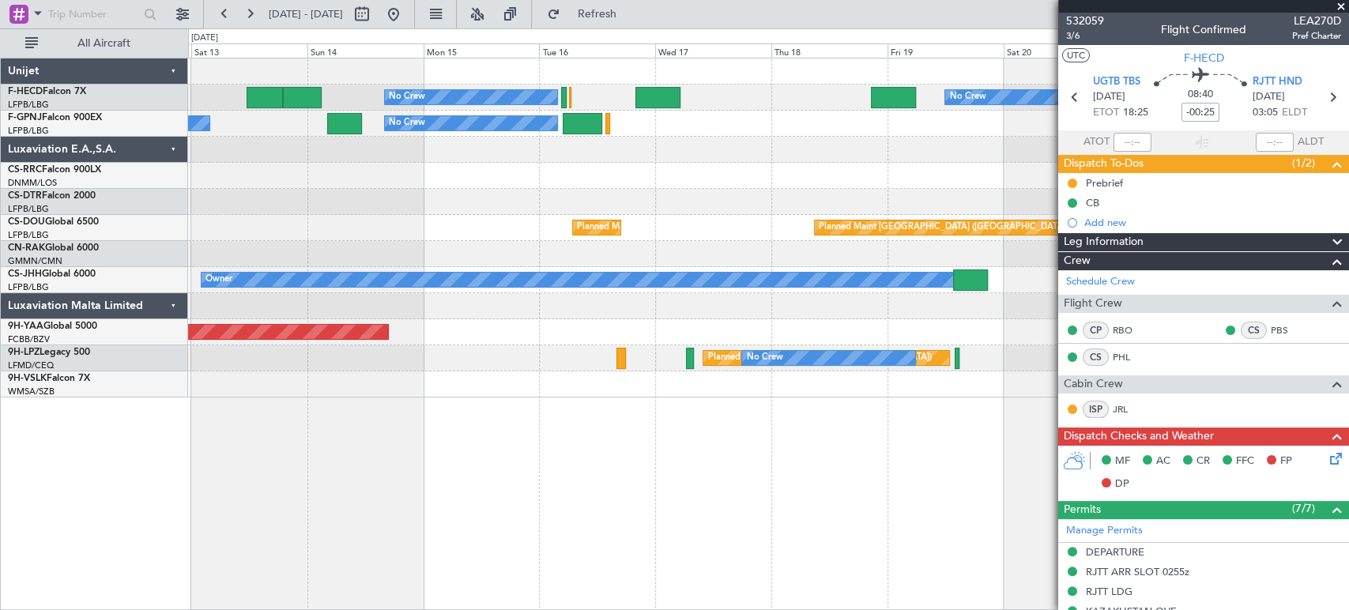
click at [266, 251] on div "No Crew No Crew No Crew No Crew No Crew No Crew Planned Maint [GEOGRAPHIC_DATA]…" at bounding box center [768, 227] width 1160 height 339
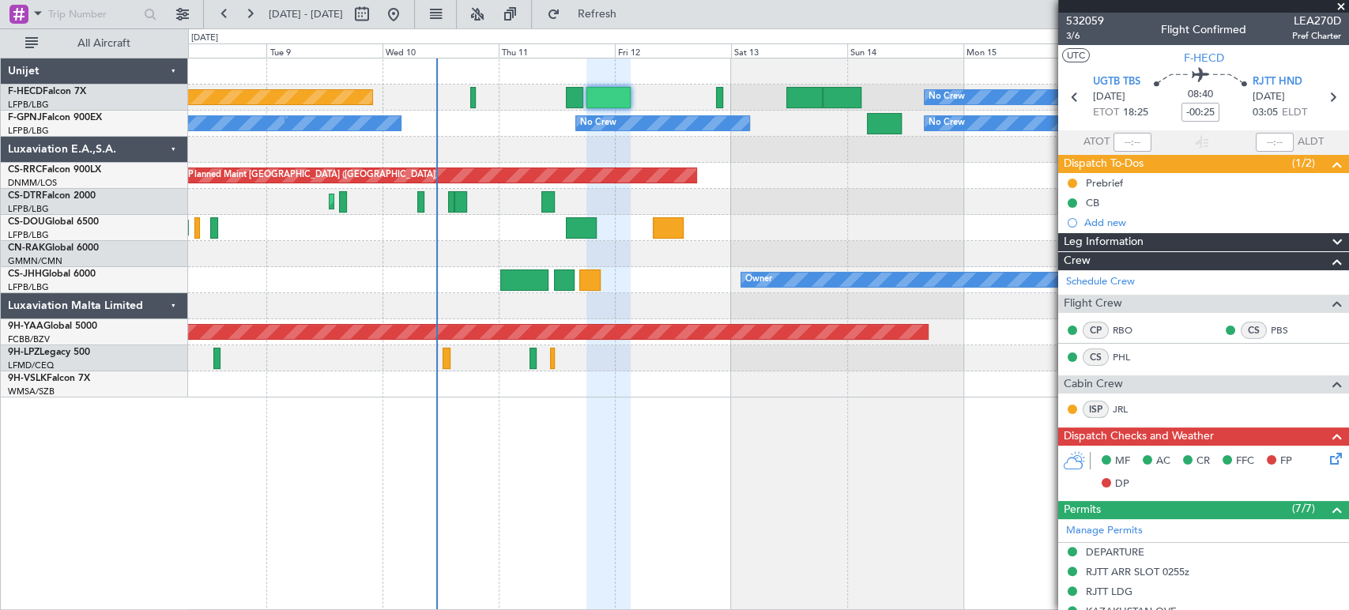
click at [735, 194] on div "Planned Maint Mugla ([GEOGRAPHIC_DATA])" at bounding box center [768, 202] width 1160 height 26
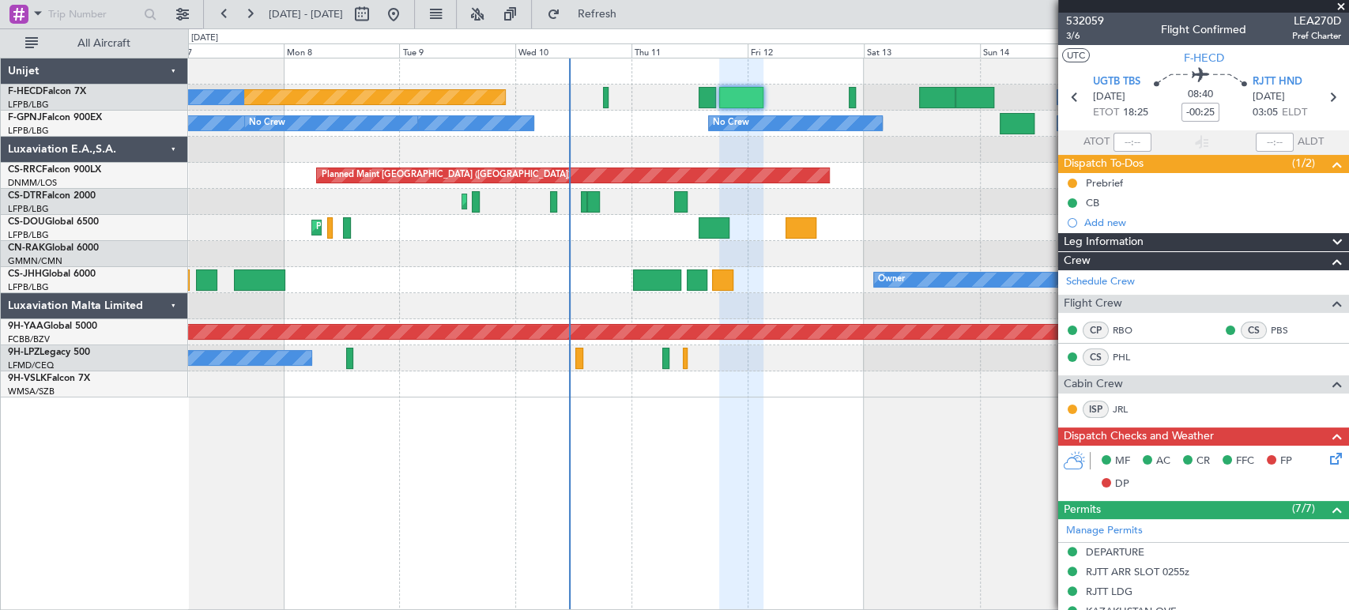
click at [608, 200] on div "Planned Maint Mugla ([GEOGRAPHIC_DATA])" at bounding box center [768, 202] width 1160 height 26
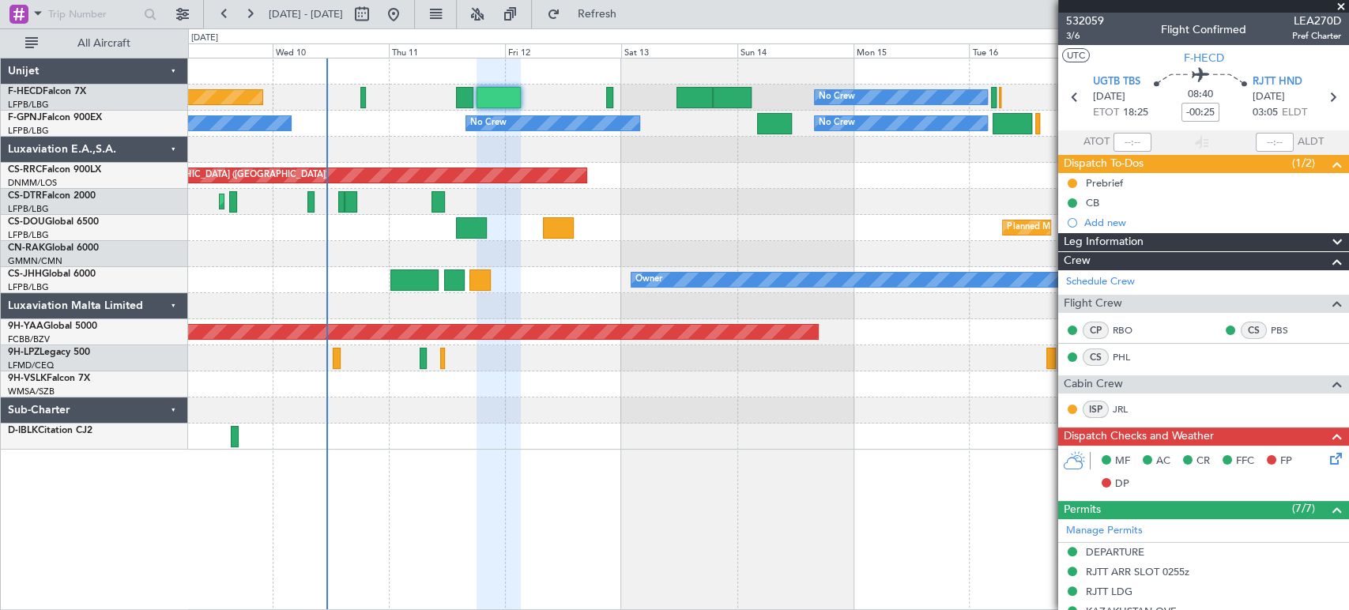
click at [391, 258] on div "No Crew Planned Maint [GEOGRAPHIC_DATA] ([GEOGRAPHIC_DATA]) No Crew No Crew No …" at bounding box center [768, 253] width 1160 height 391
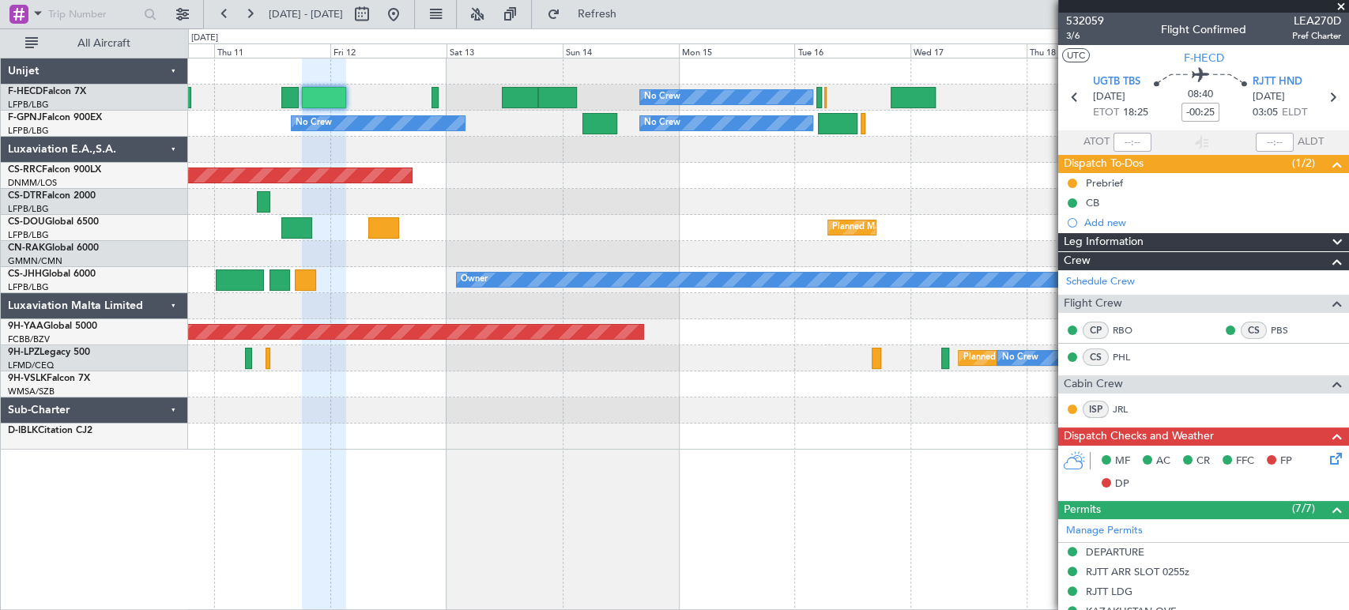
click at [386, 111] on div "No Crew No Crew Planned Maint [GEOGRAPHIC_DATA] ([GEOGRAPHIC_DATA]) No Crew No …" at bounding box center [768, 253] width 1160 height 391
click at [532, 121] on div "No Crew No Crew No Crew No Crew No Crew" at bounding box center [768, 124] width 1160 height 26
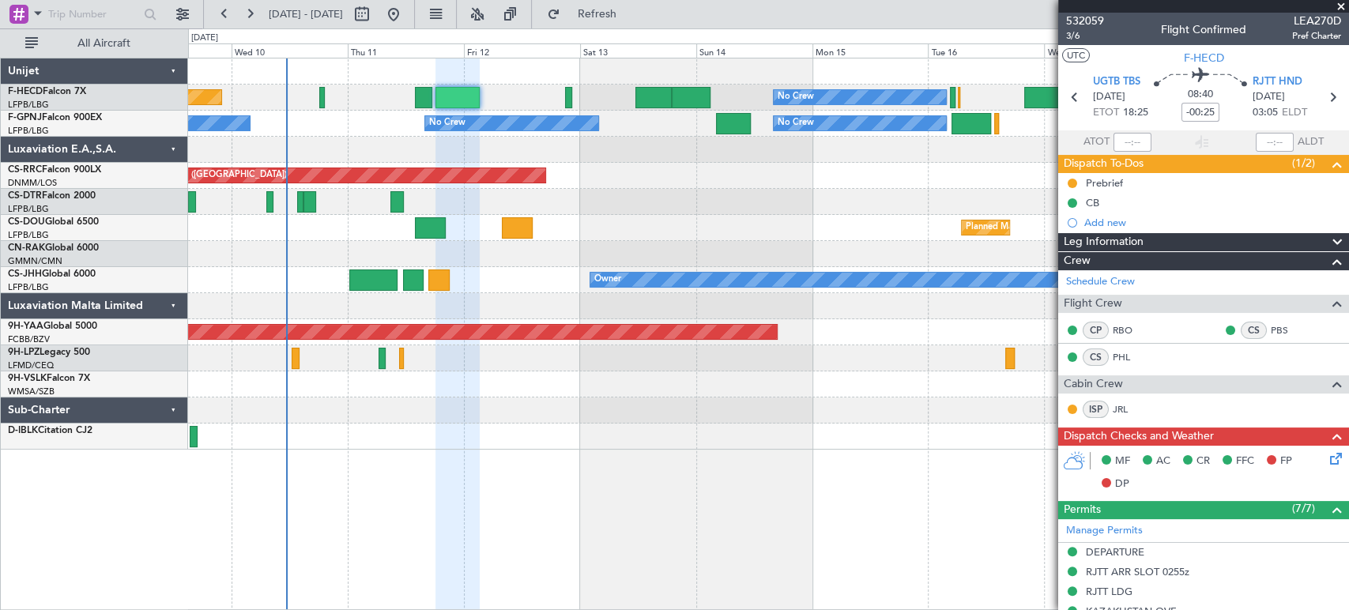
click at [495, 290] on div "Planned Maint [GEOGRAPHIC_DATA] ([GEOGRAPHIC_DATA]) Owner" at bounding box center [768, 280] width 1160 height 26
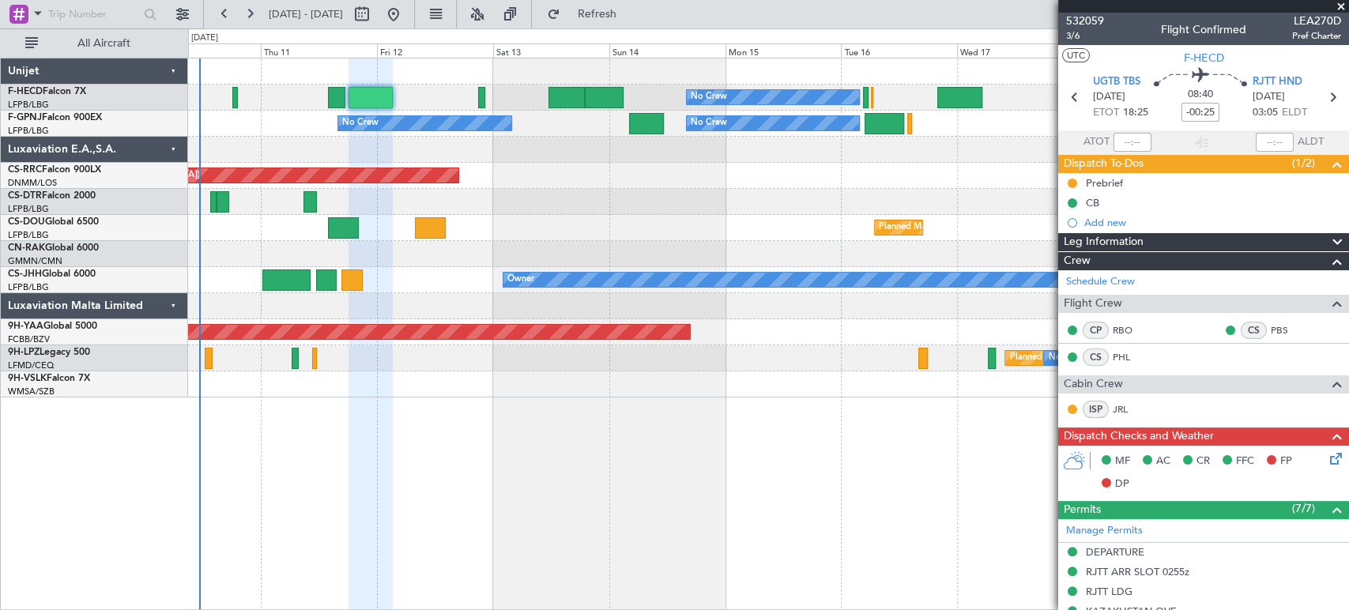
click at [367, 297] on div "No Crew No Crew Planned Maint [GEOGRAPHIC_DATA] ([GEOGRAPHIC_DATA]) No Crew No …" at bounding box center [768, 227] width 1160 height 339
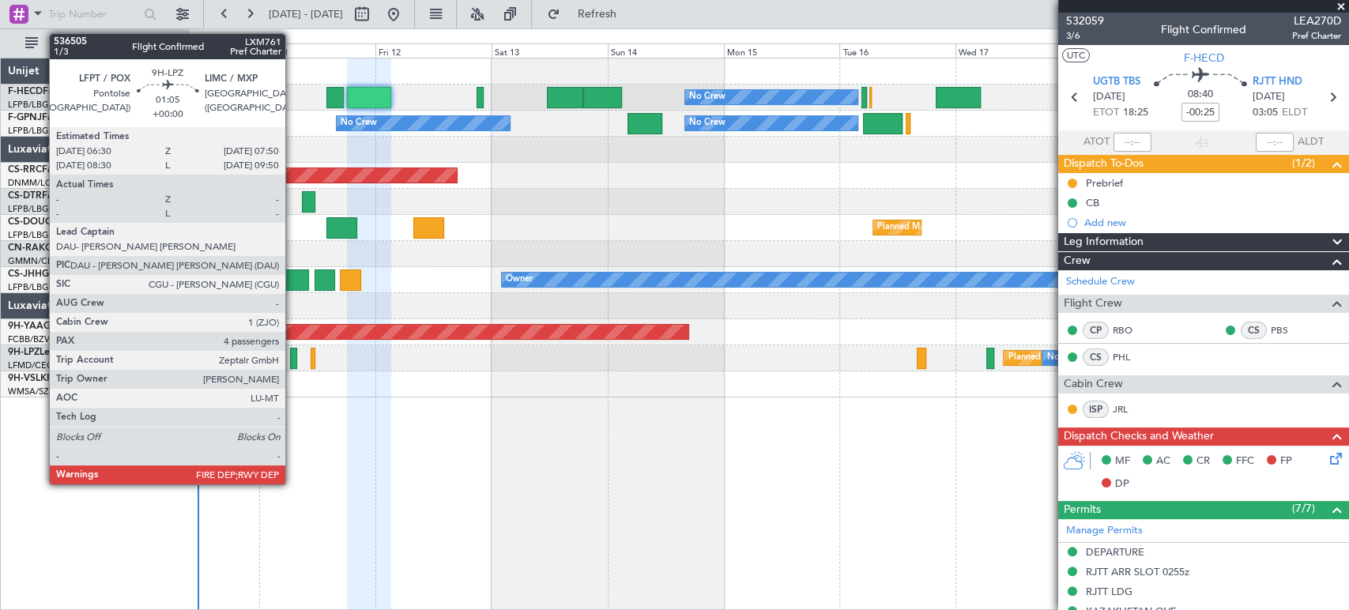
click at [292, 351] on div at bounding box center [293, 358] width 7 height 21
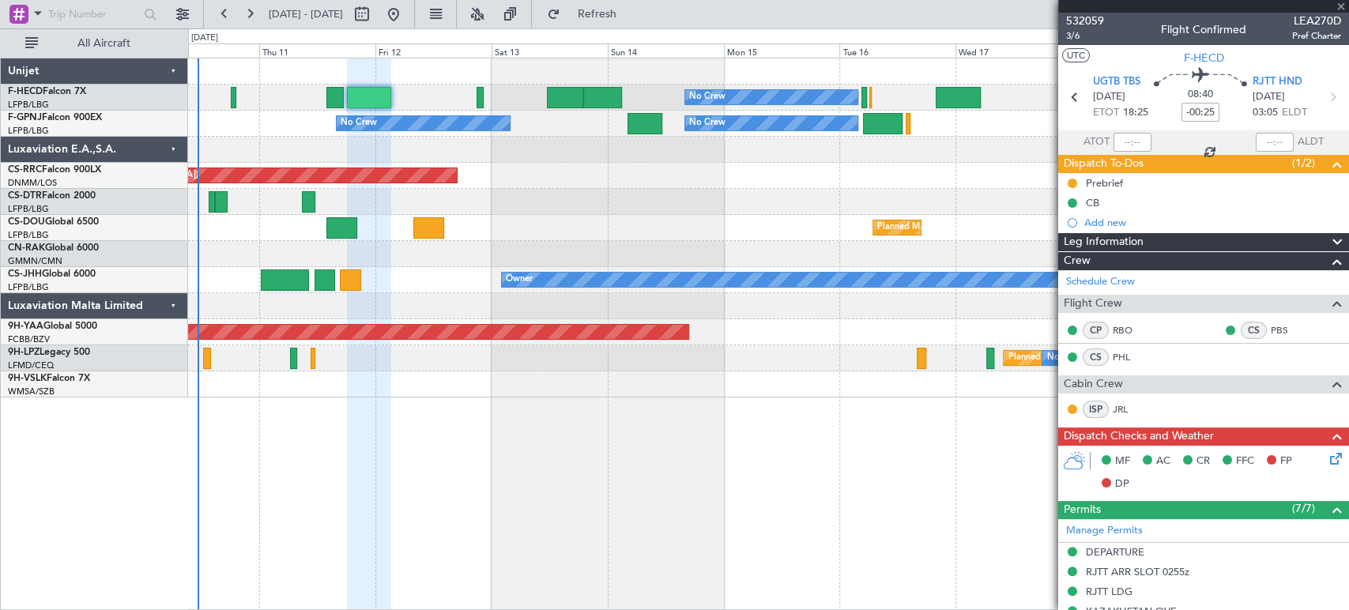
type input "4"
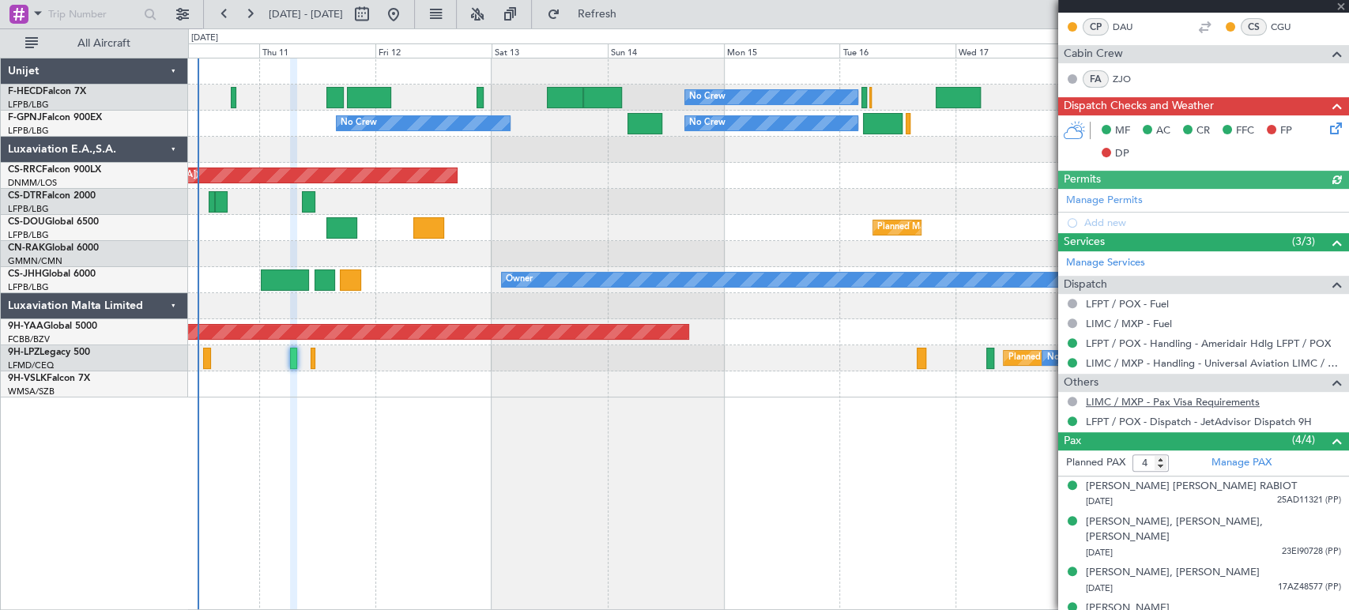
scroll to position [367, 0]
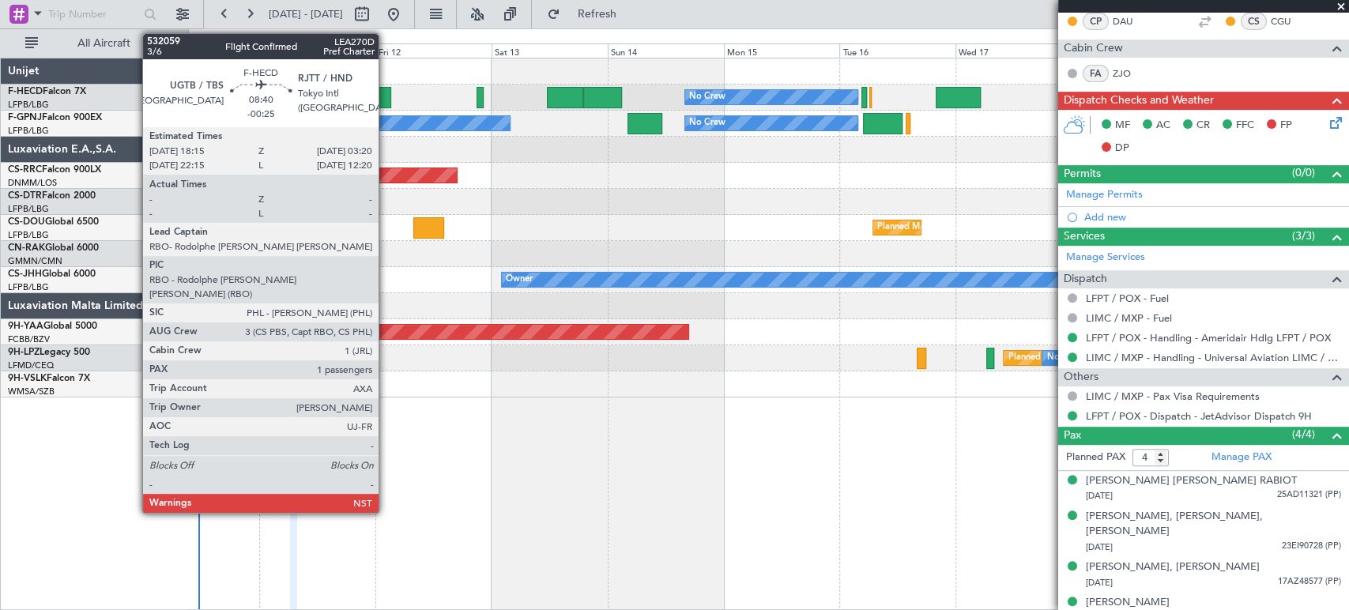
click at [386, 101] on div at bounding box center [369, 97] width 44 height 21
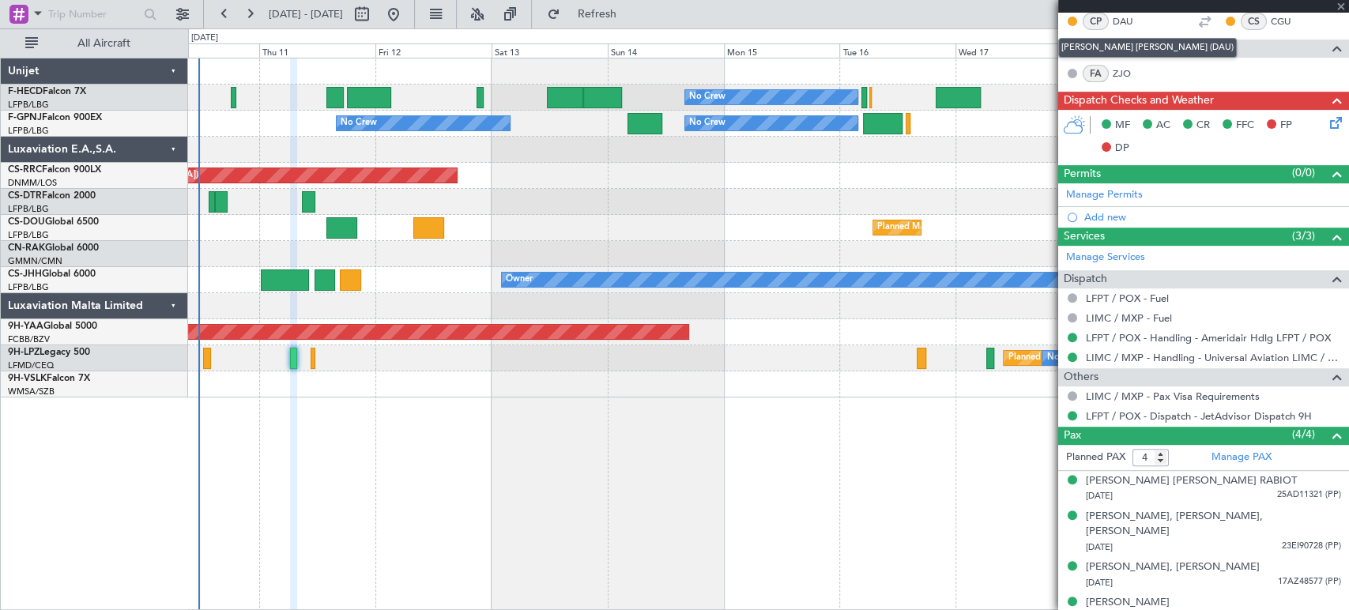
type input "-00:25"
type input "1"
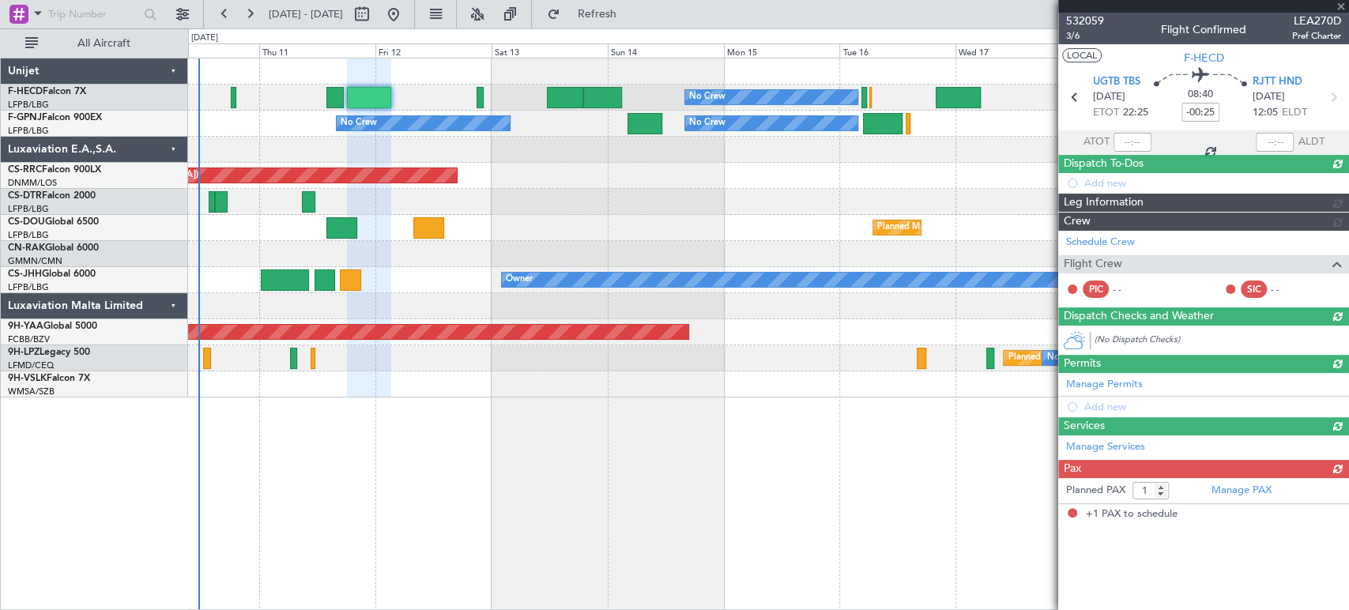
scroll to position [0, 0]
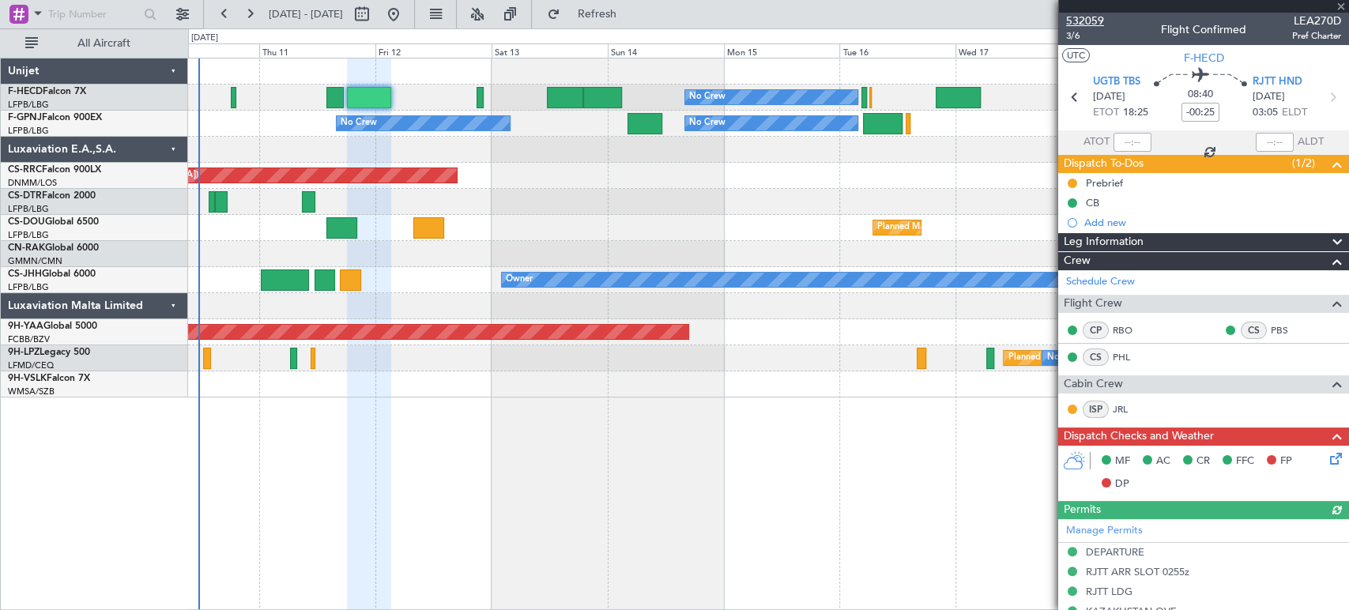
click at [1081, 19] on span "532059" at bounding box center [1085, 21] width 38 height 17
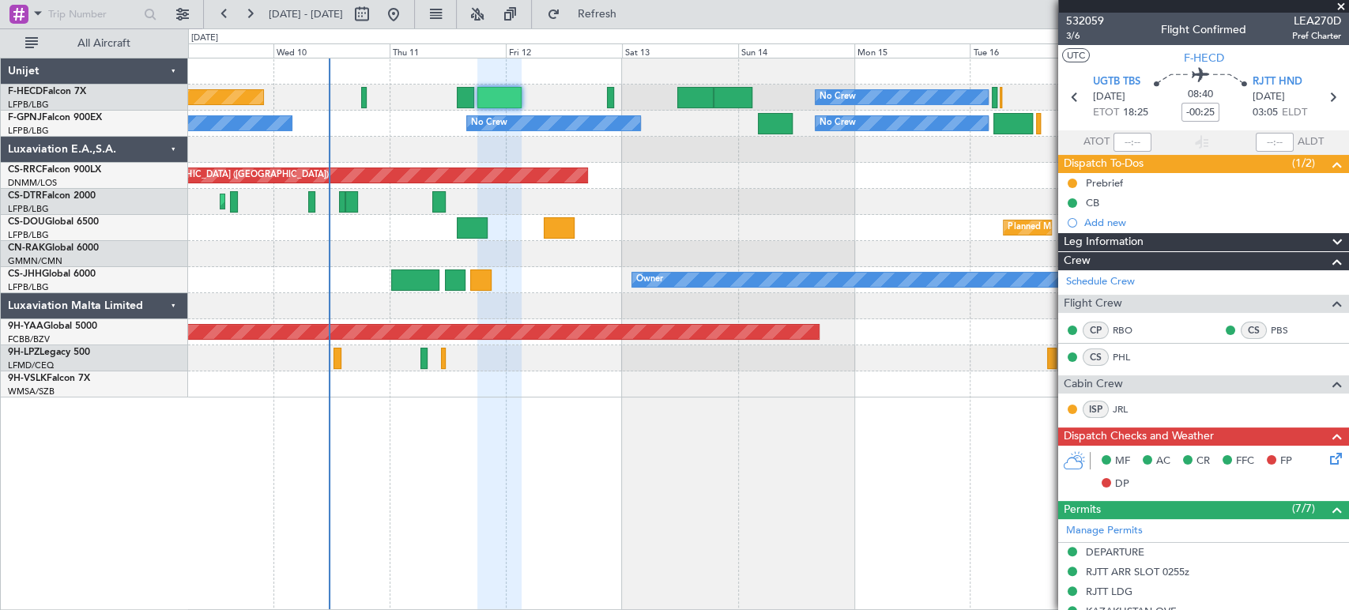
click at [436, 124] on div "No Crew No Crew No Crew No Crew No Crew" at bounding box center [768, 124] width 1160 height 26
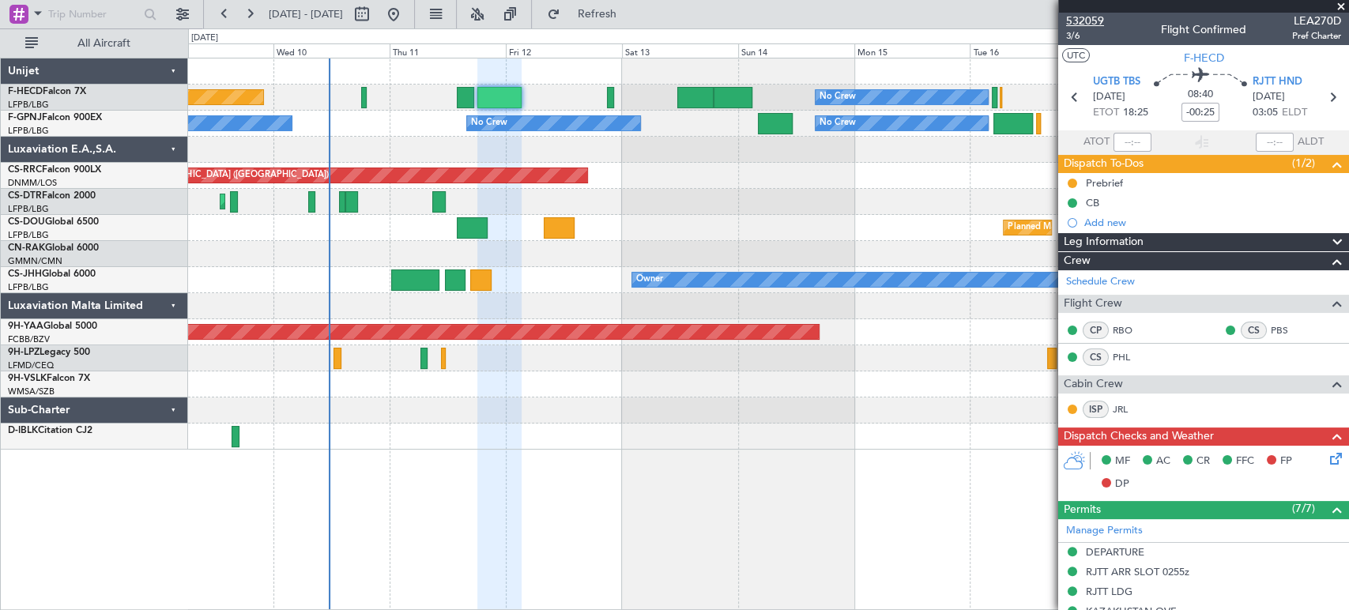
click at [1088, 21] on span "532059" at bounding box center [1085, 21] width 38 height 17
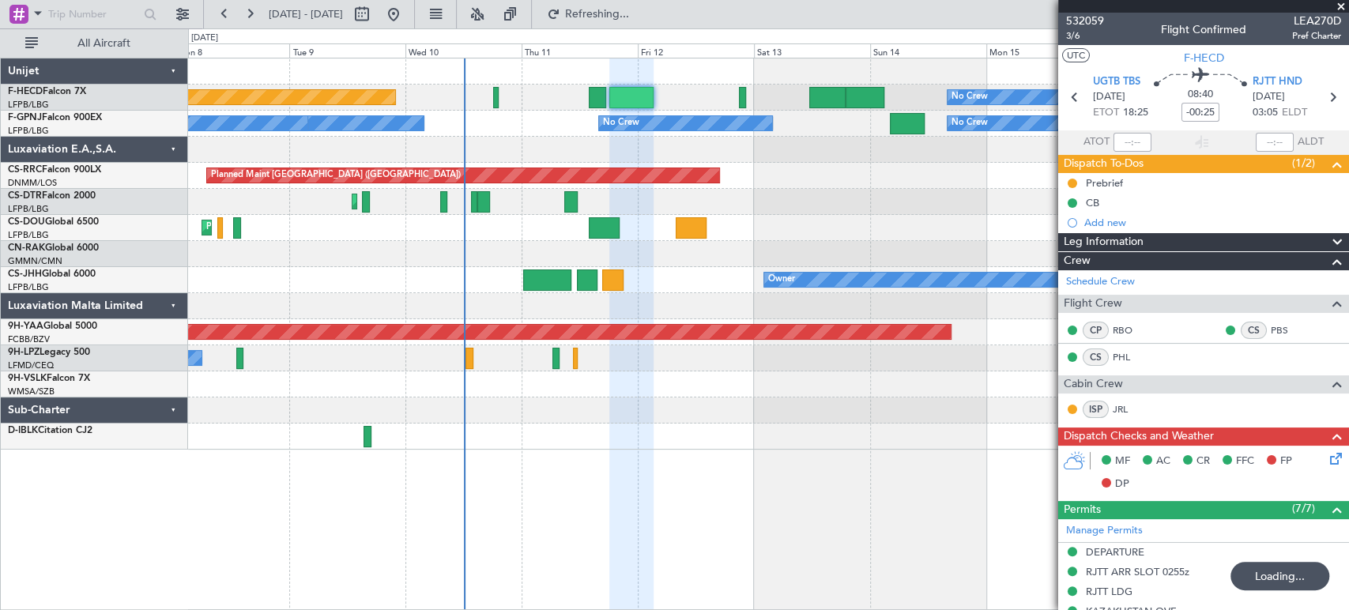
click at [787, 160] on div at bounding box center [768, 150] width 1160 height 26
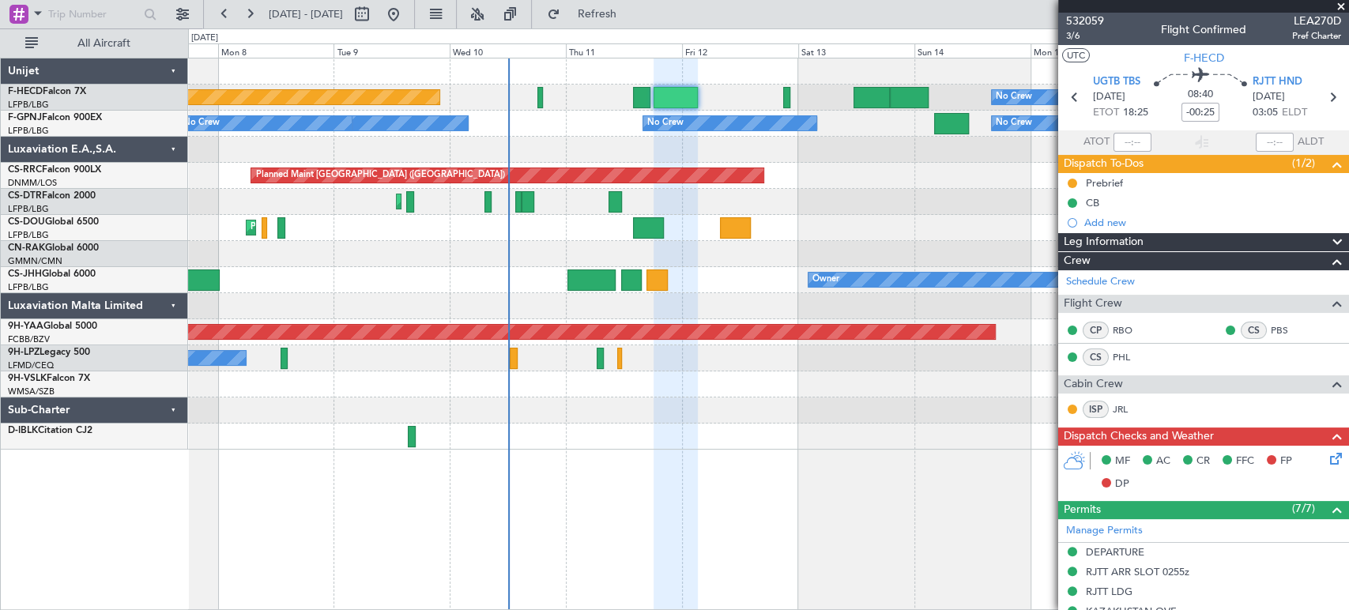
click at [658, 136] on div "Planned Maint [GEOGRAPHIC_DATA] ([GEOGRAPHIC_DATA]) No Crew No Crew No Crew No …" at bounding box center [768, 253] width 1160 height 391
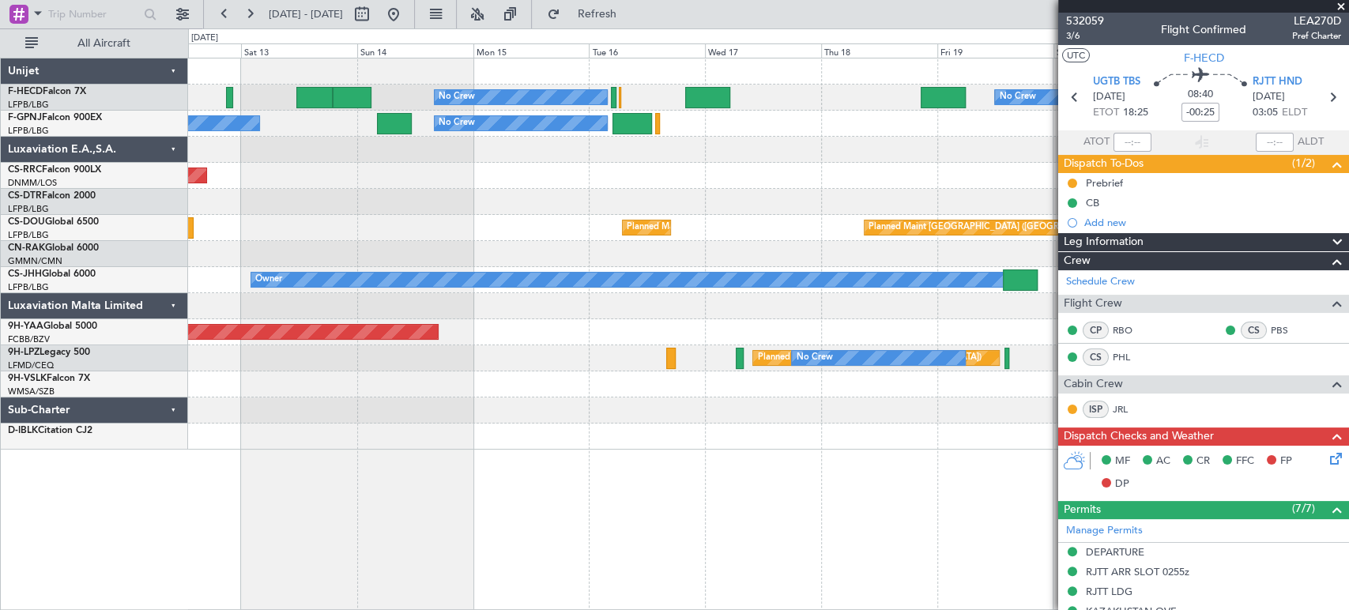
click at [287, 194] on div at bounding box center [768, 202] width 1160 height 26
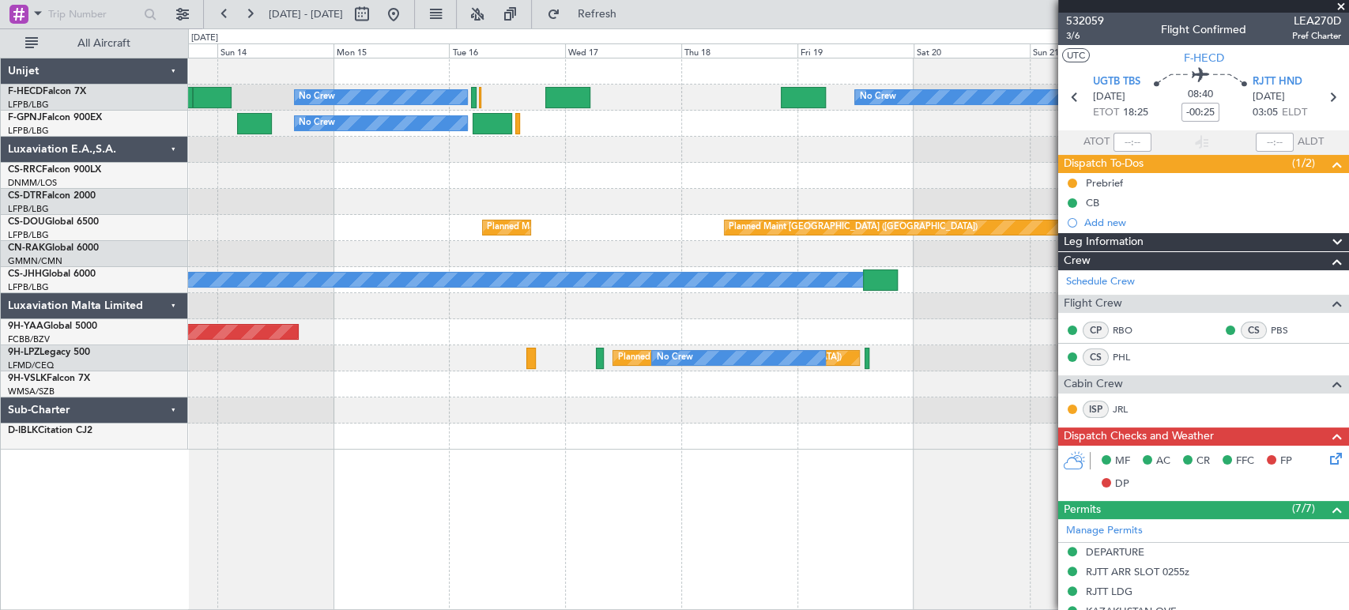
click at [429, 198] on div at bounding box center [768, 202] width 1160 height 26
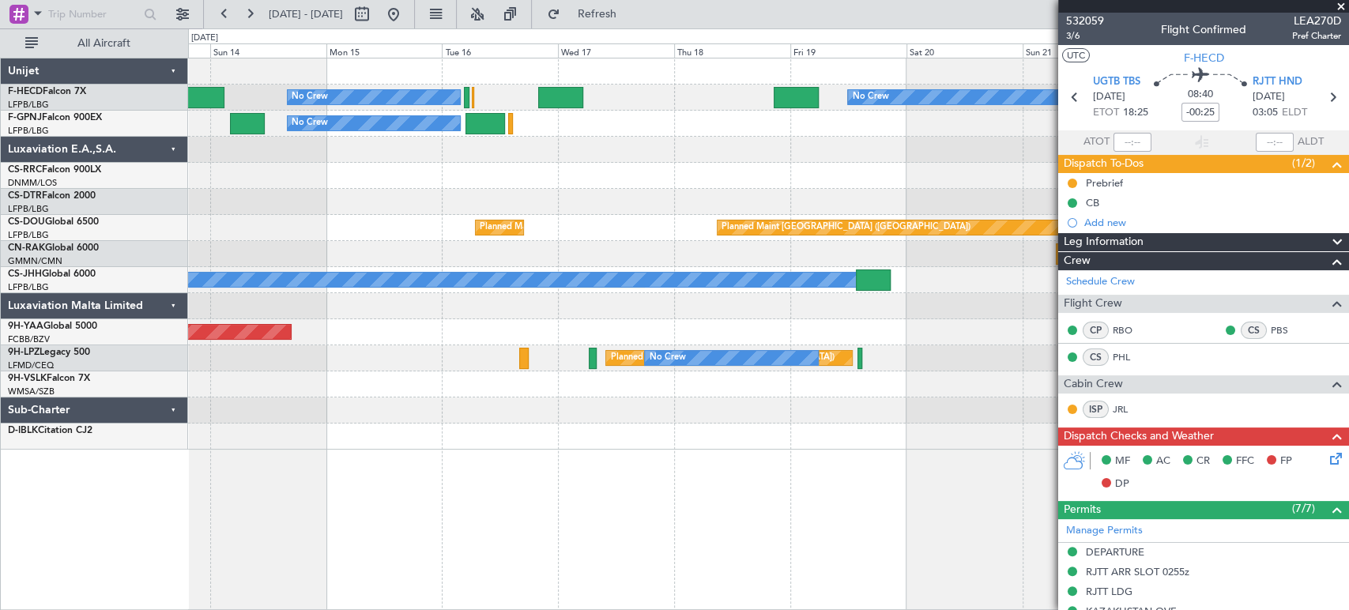
click at [659, 180] on div "No Crew No Crew No Crew No Crew No Crew No Crew Planned Maint Paris (Le Bourget…" at bounding box center [768, 253] width 1160 height 391
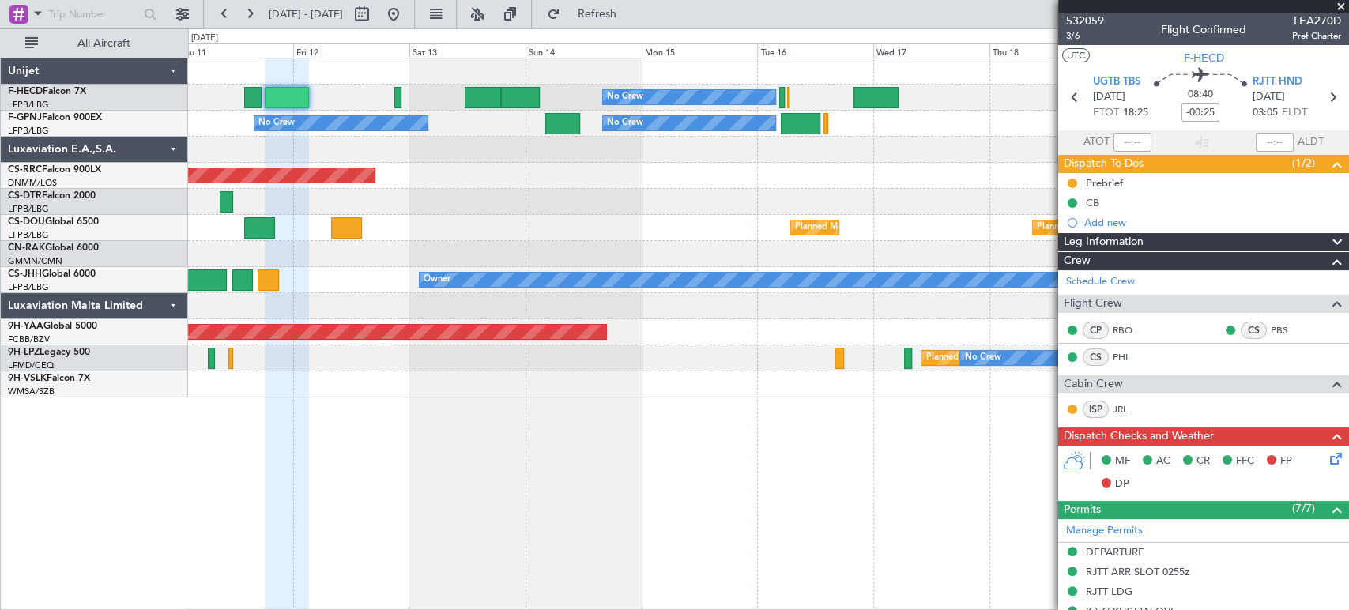
click at [557, 145] on div "No Crew No Crew Planned Maint [GEOGRAPHIC_DATA] ([GEOGRAPHIC_DATA]) No Crew No …" at bounding box center [768, 227] width 1160 height 339
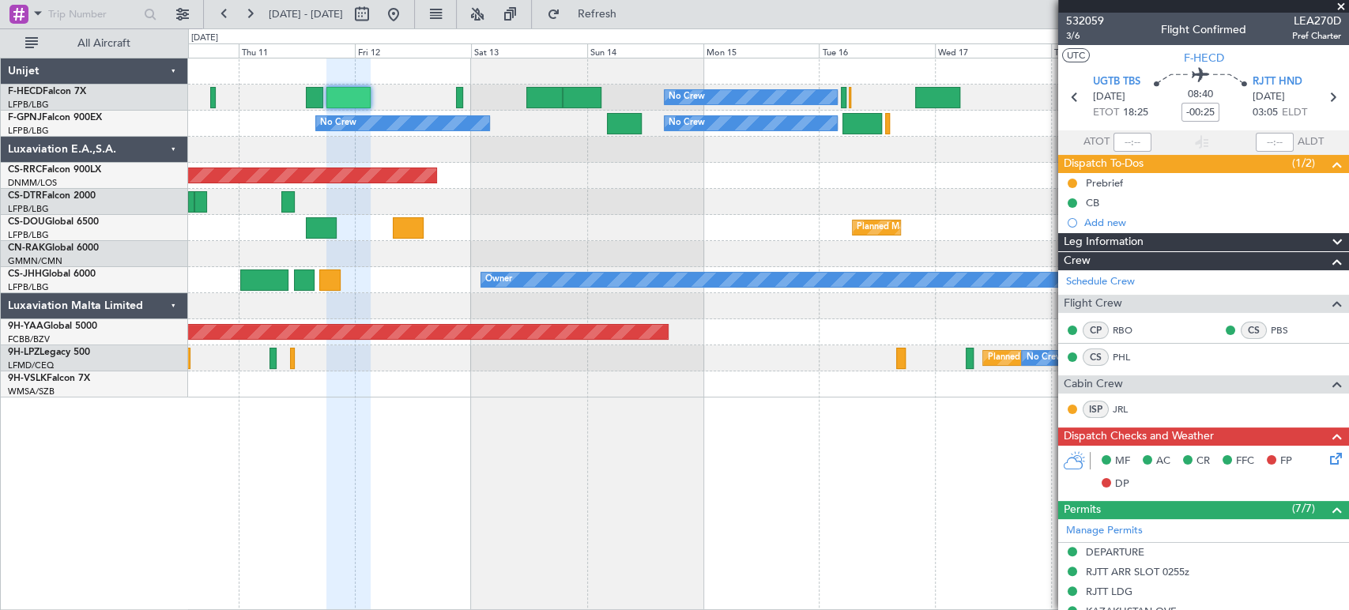
click at [1054, 255] on div "No Crew No Crew Planned Maint [GEOGRAPHIC_DATA] ([GEOGRAPHIC_DATA]) No Crew No …" at bounding box center [768, 227] width 1160 height 339
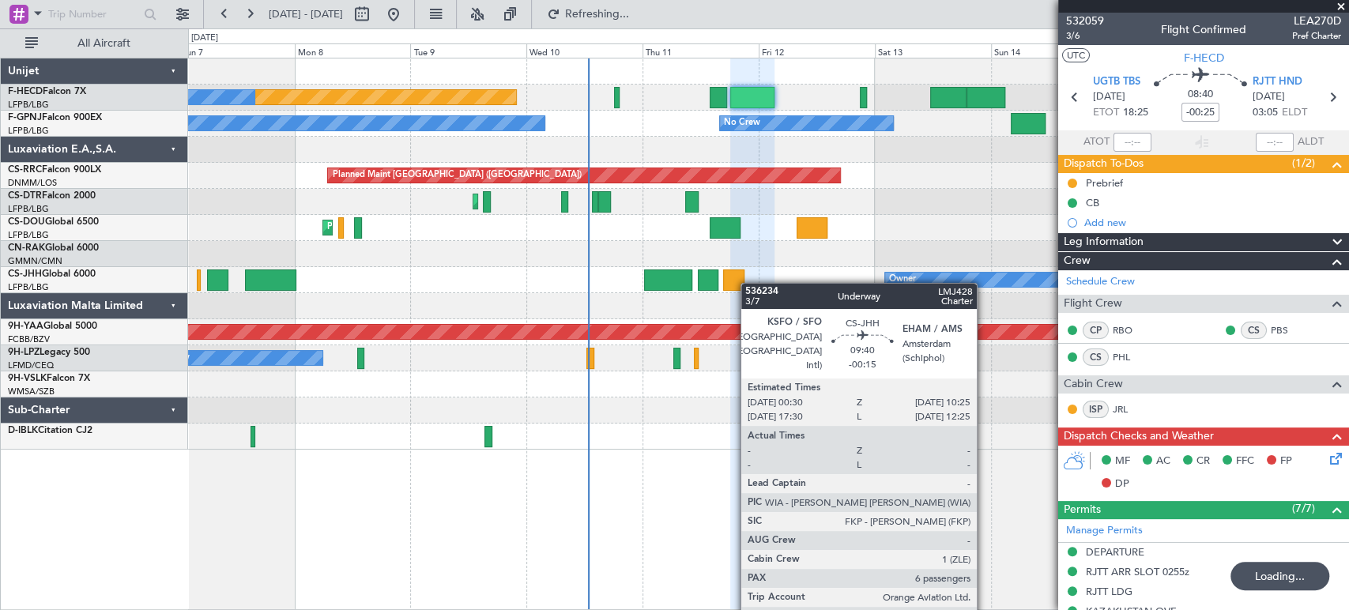
click at [449, 326] on div "Planned Maint Paris (Le Bourget) No Crew No Crew No Crew No Crew No Crew No Cre…" at bounding box center [768, 253] width 1160 height 391
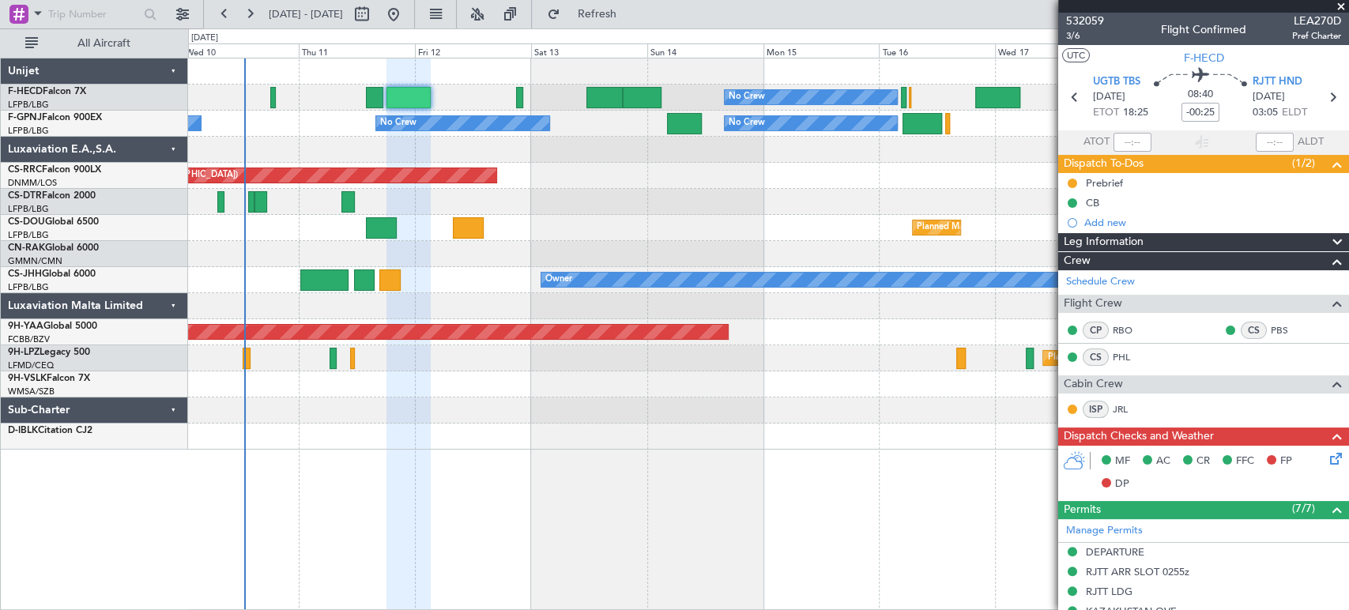
click at [253, 270] on div "No Crew No Crew Planned Maint Paris (Le Bourget) No Crew No Crew No Crew No Cre…" at bounding box center [768, 253] width 1160 height 391
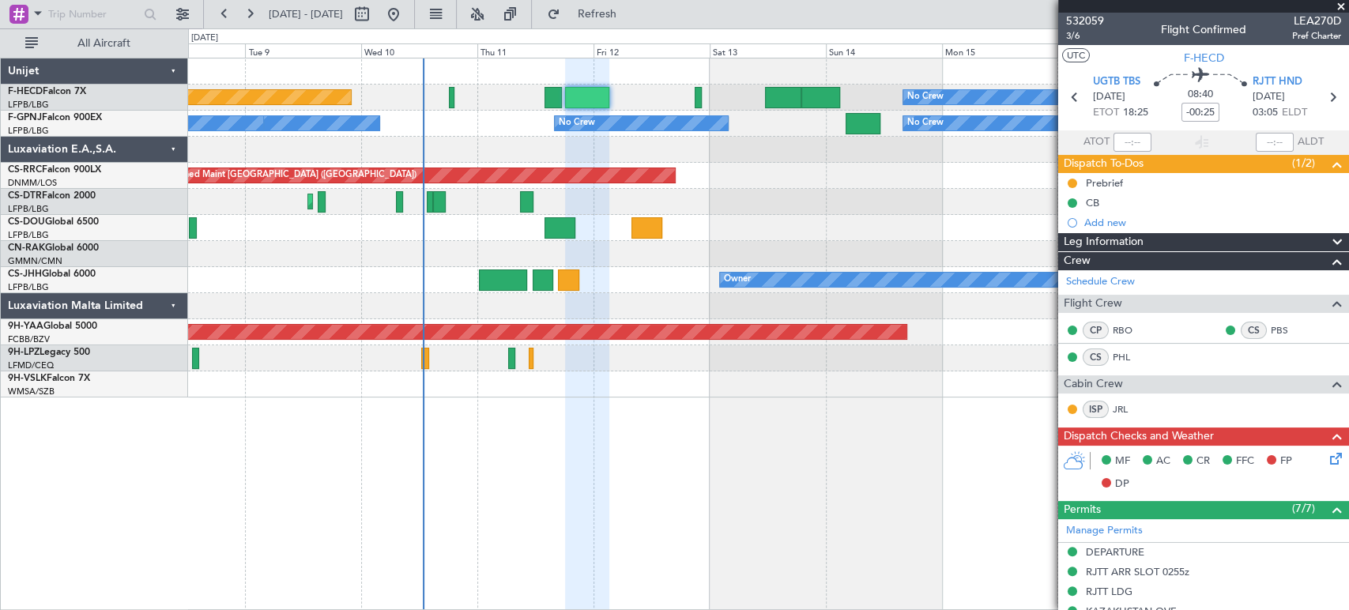
click at [1100, 335] on fb-app "10 Sep 2025 - 20 Sep 2025 Refresh Quick Links All Aircraft No Crew Planned Main…" at bounding box center [674, 311] width 1349 height 598
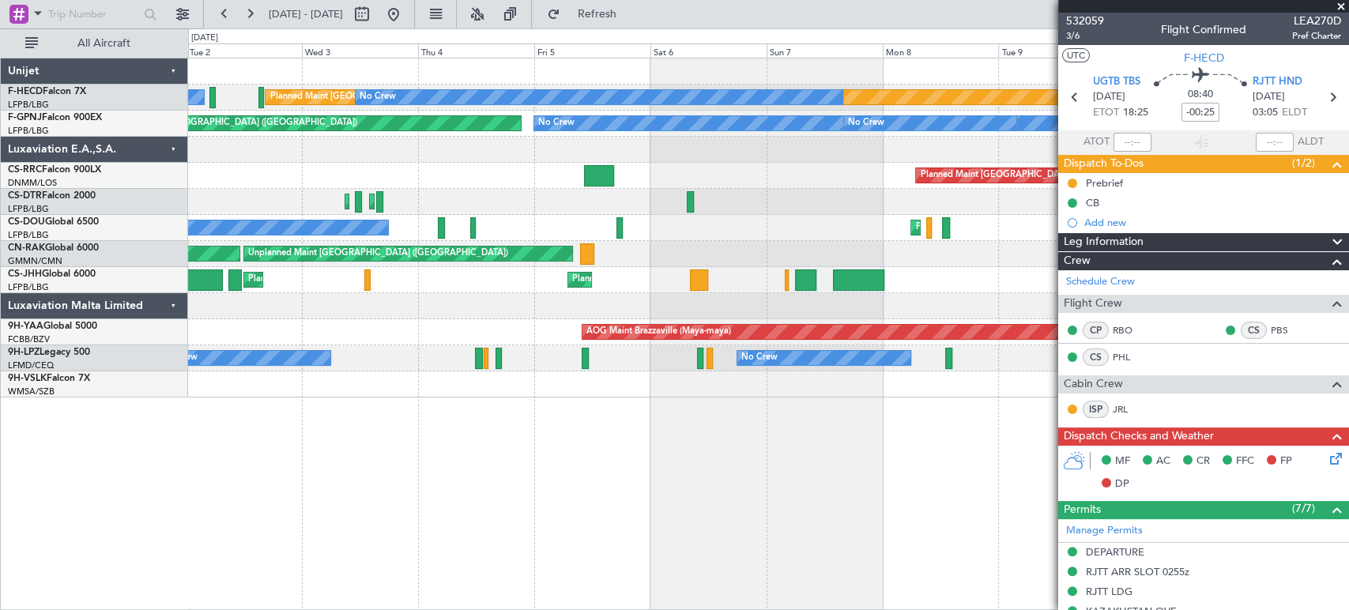
click at [948, 283] on div "Planned Maint Paris (Le Bourget) No Crew No Crew No Crew No Crew No Crew Planne…" at bounding box center [768, 227] width 1160 height 339
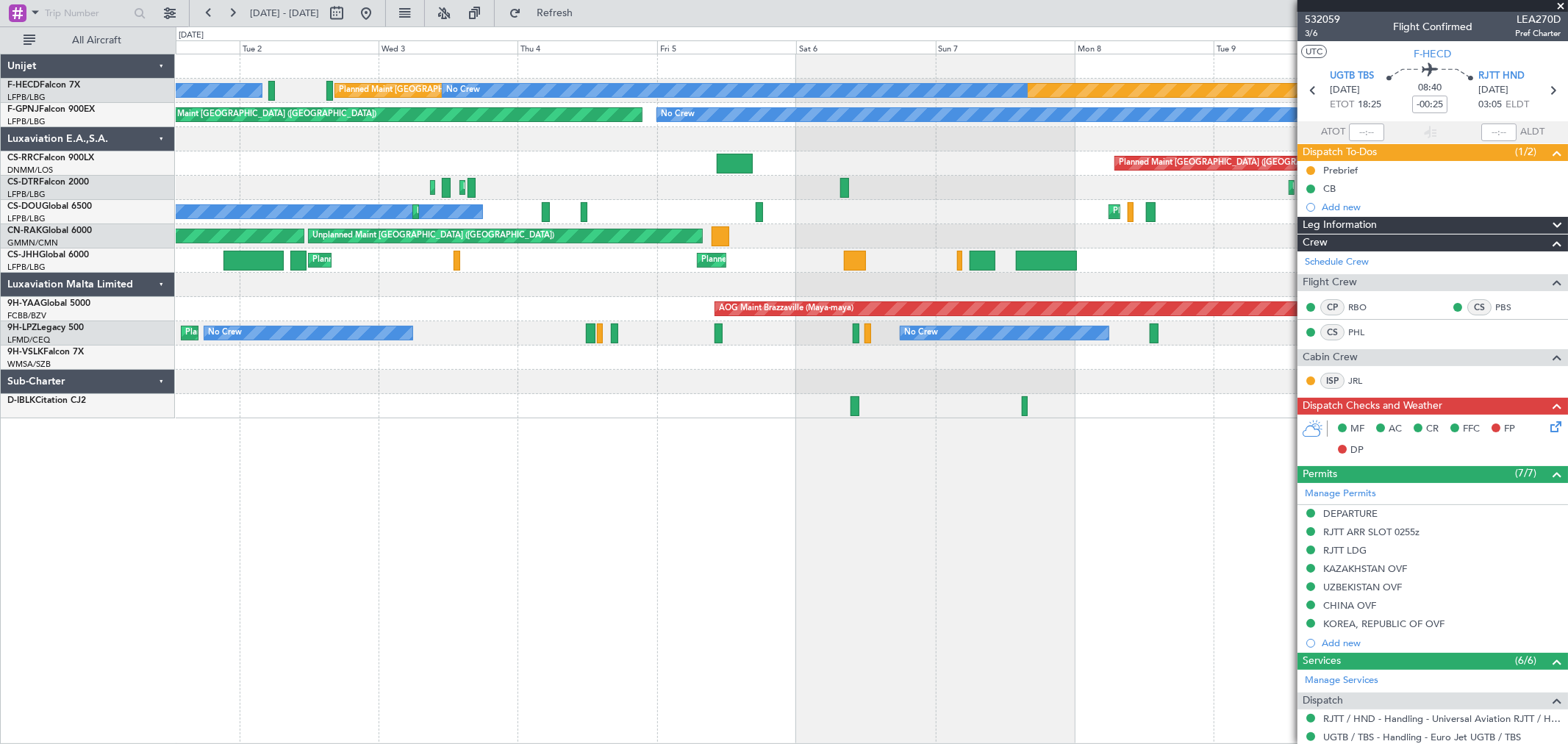
click at [1068, 230] on div "Planned Maint Paris (Le Bourget) No Crew No Crew Planned Maint Paris (Le Bourge…" at bounding box center [871, 235] width 1391 height 364
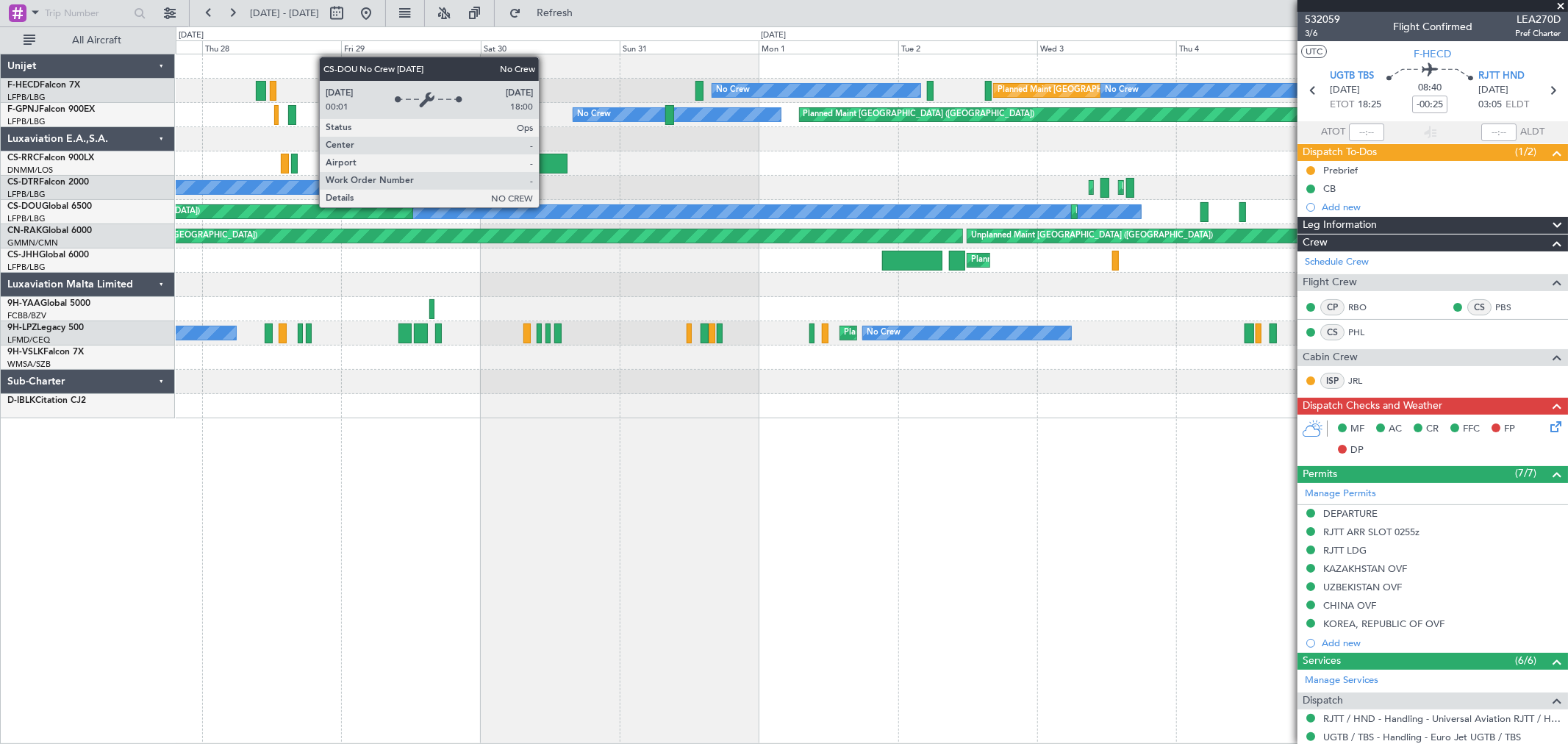
click at [877, 200] on div "No Crew Planned Maint Paris (Le Bourget) Planned Maint Paris (Le Bourget) Plann…" at bounding box center [871, 212] width 1391 height 24
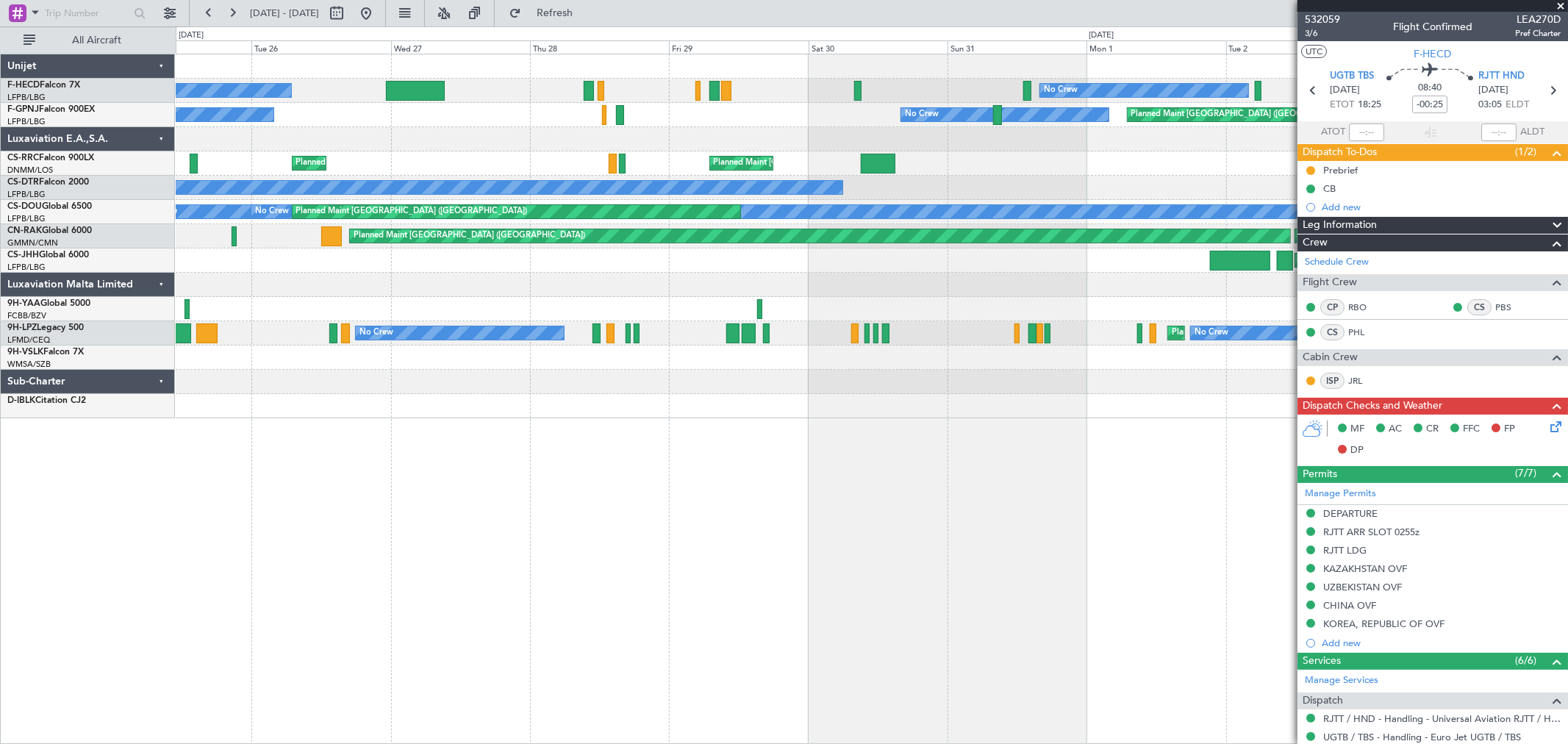
click at [1012, 194] on div "Planned Maint Paris (Le Bourget) No Crew No Crew No Crew Planned Maint Paris (L…" at bounding box center [871, 235] width 1391 height 364
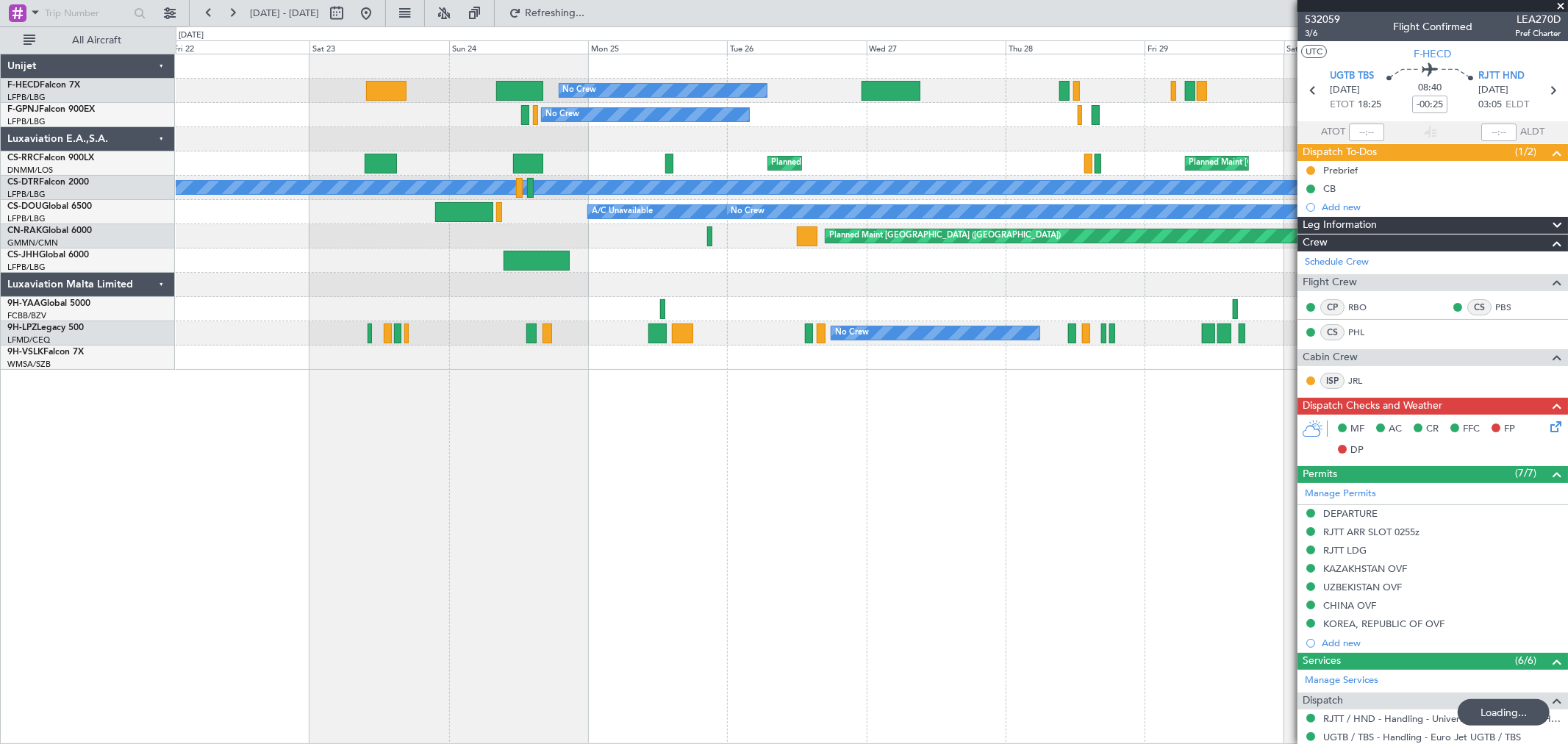
click at [702, 174] on div "Planned Maint [GEOGRAPHIC_DATA] ([GEOGRAPHIC_DATA]) Planned Maint [GEOGRAPHIC_D…" at bounding box center [871, 164] width 1391 height 24
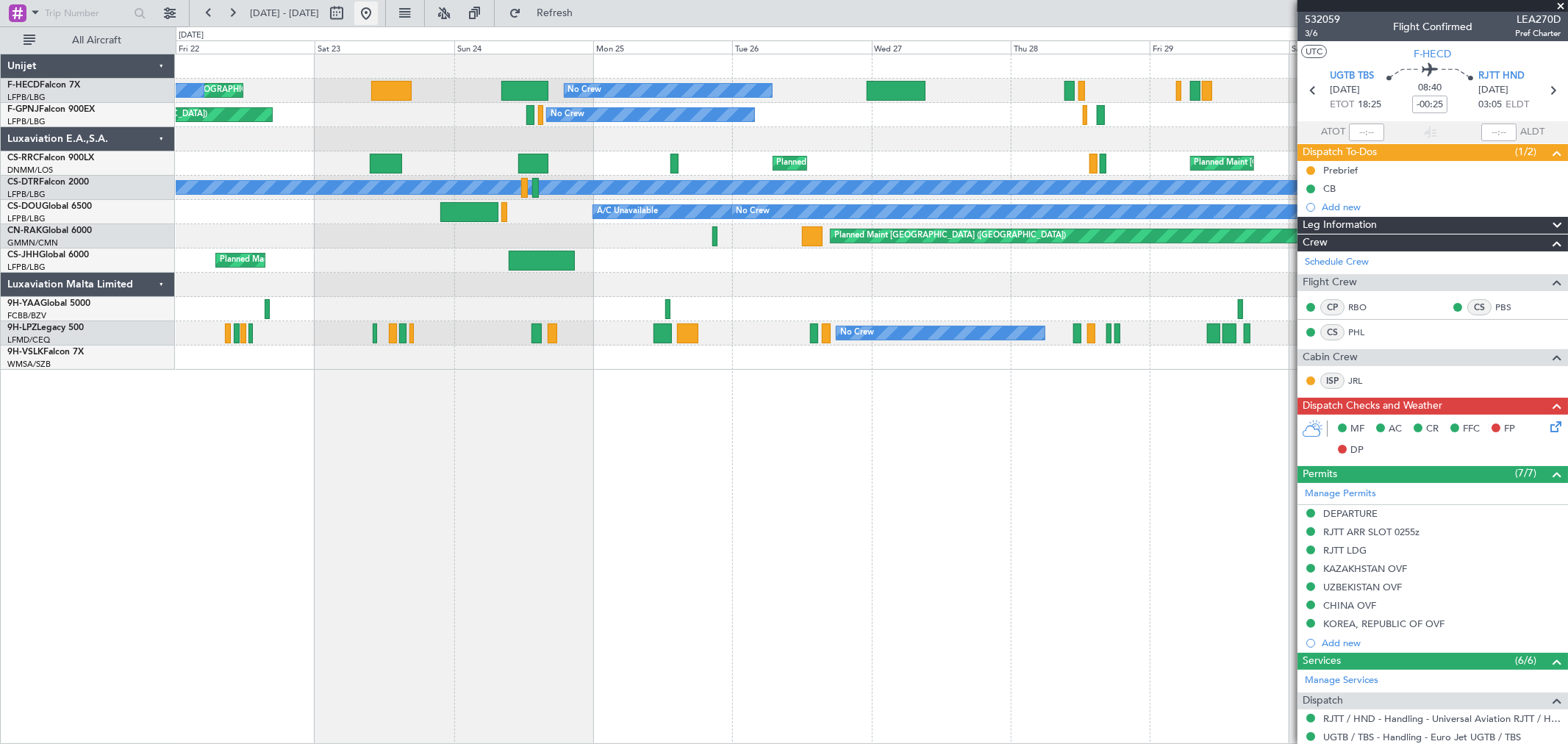
click at [378, 18] on button at bounding box center [365, 13] width 23 height 23
